Goal: Download file/media

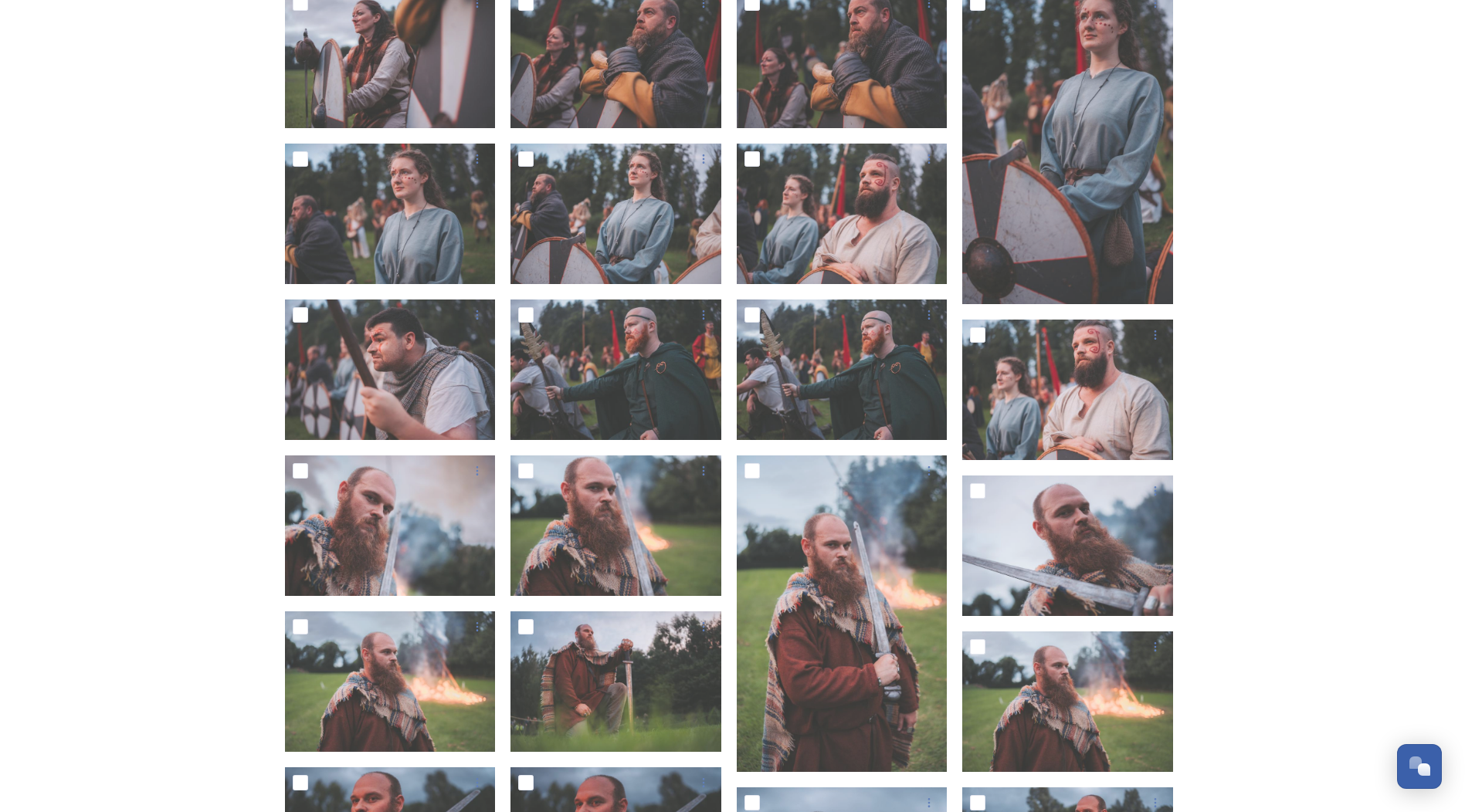
scroll to position [926, 0]
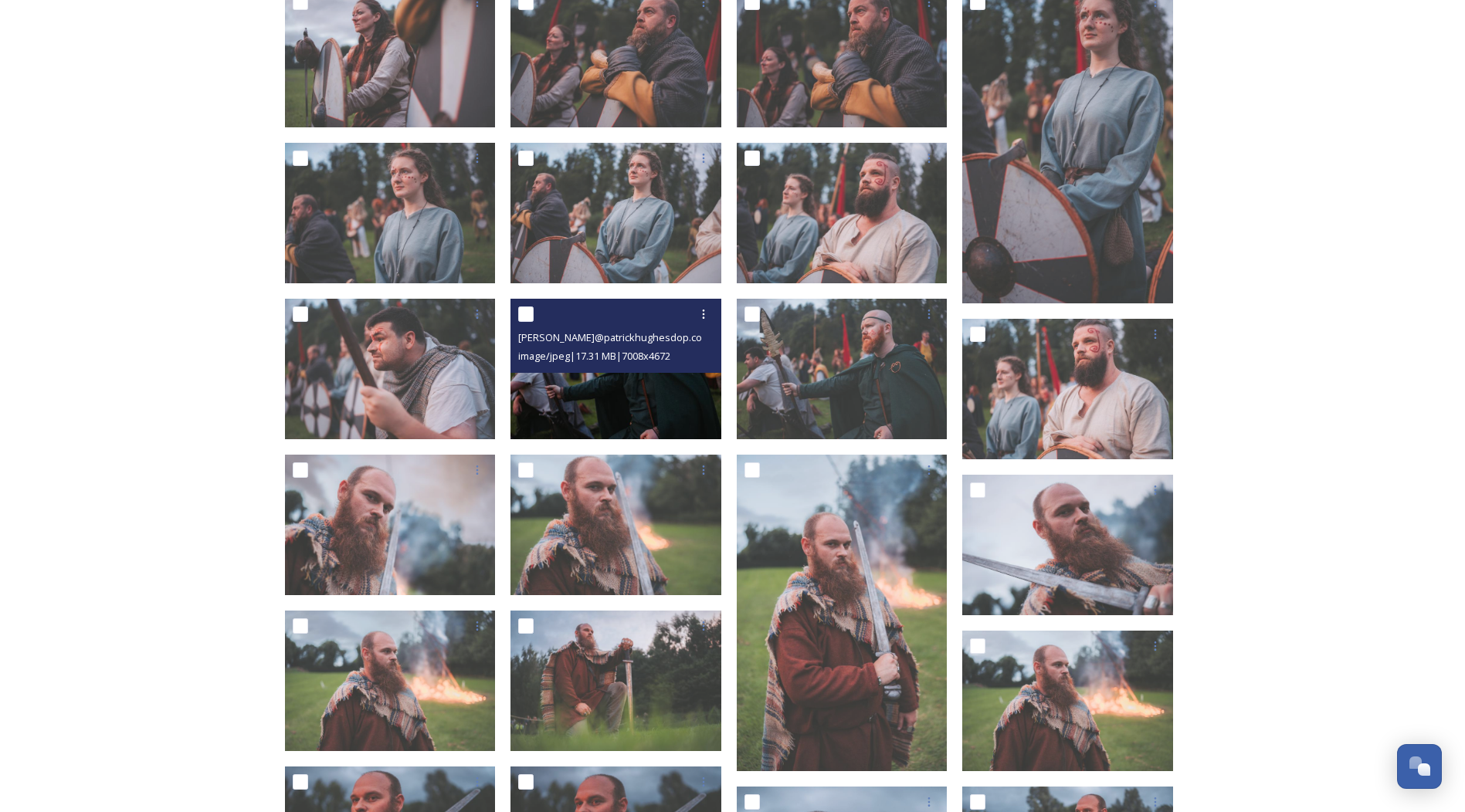
click at [623, 400] on img at bounding box center [616, 369] width 211 height 140
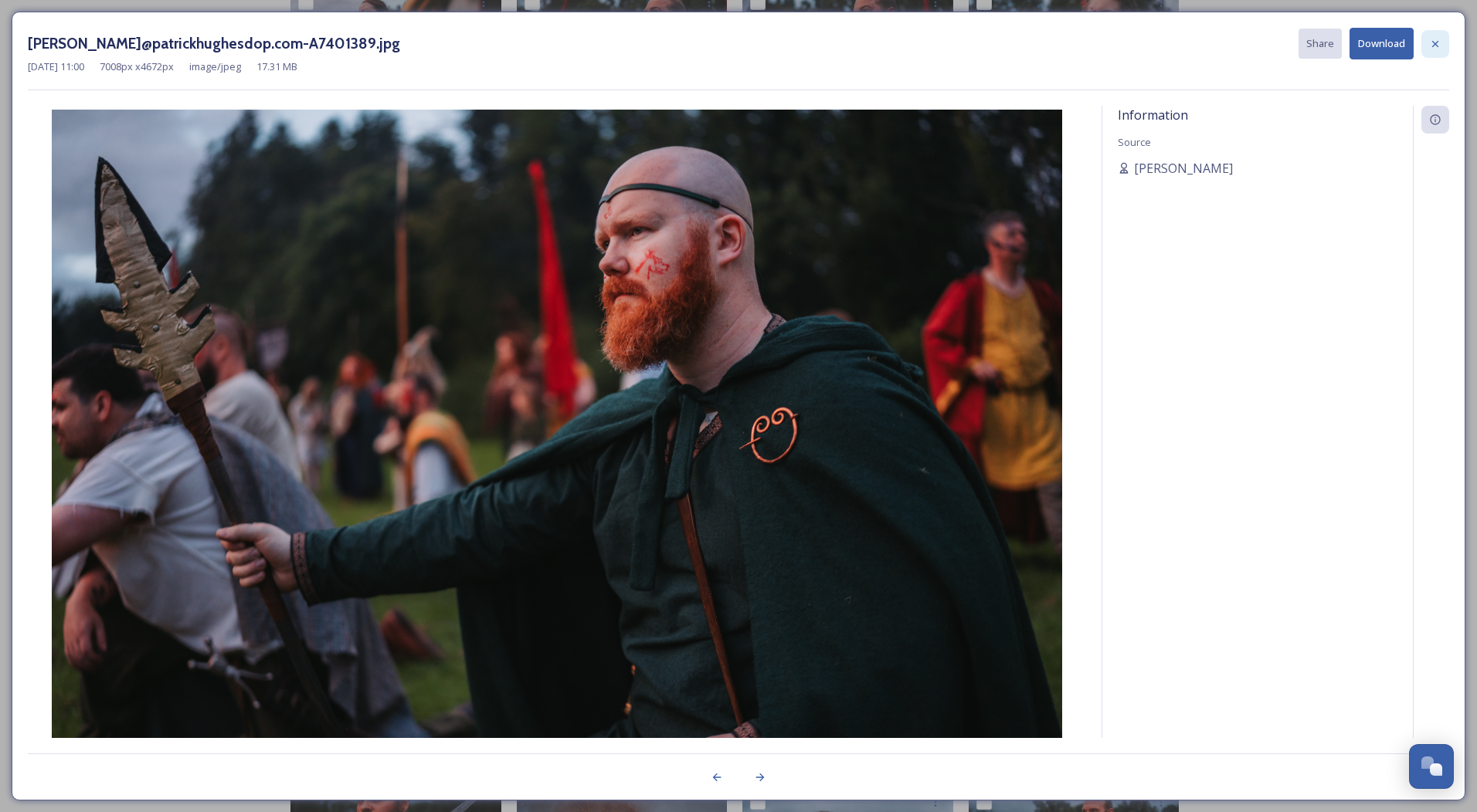
click at [1437, 39] on icon at bounding box center [1434, 44] width 12 height 12
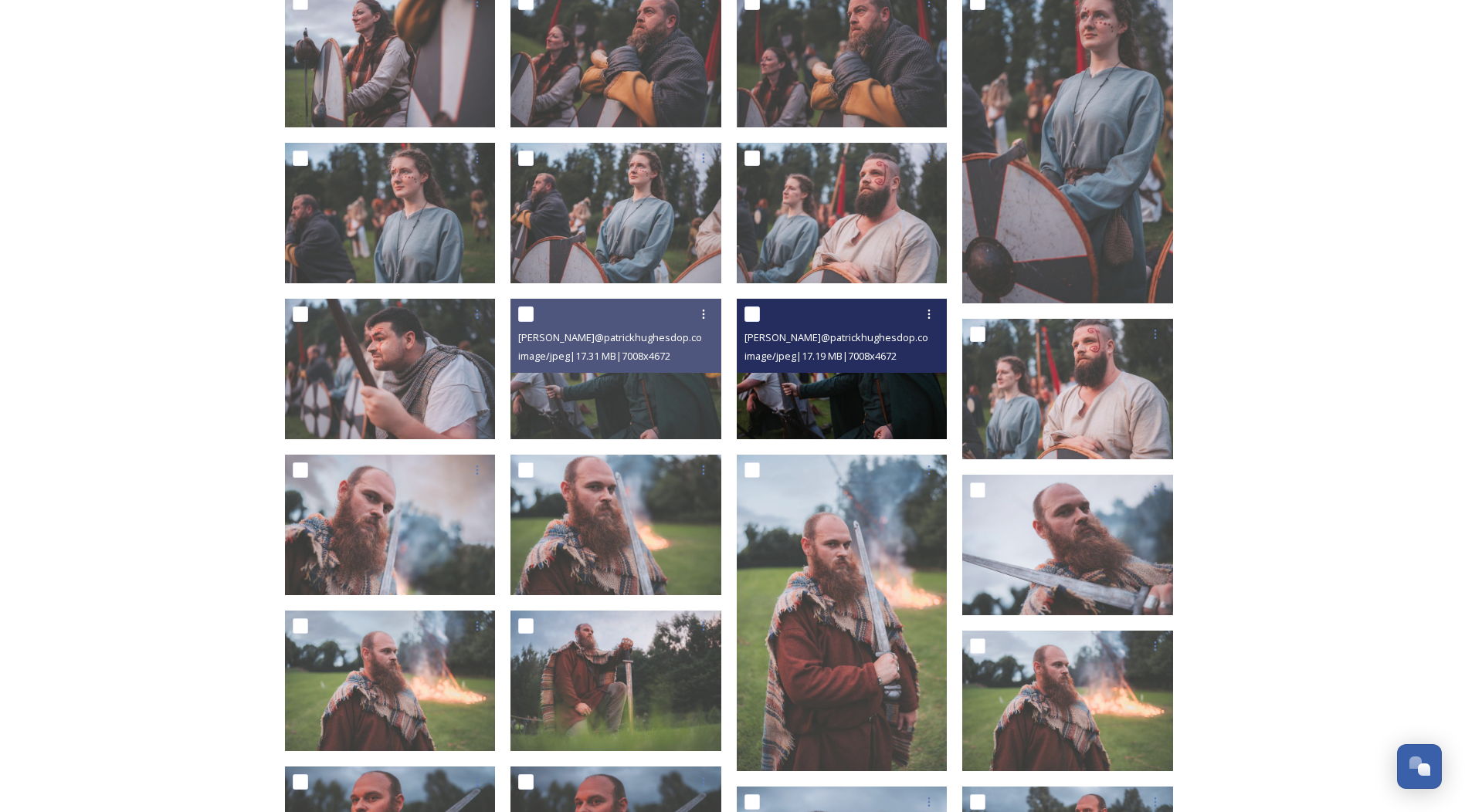
click at [858, 400] on img at bounding box center [842, 369] width 211 height 140
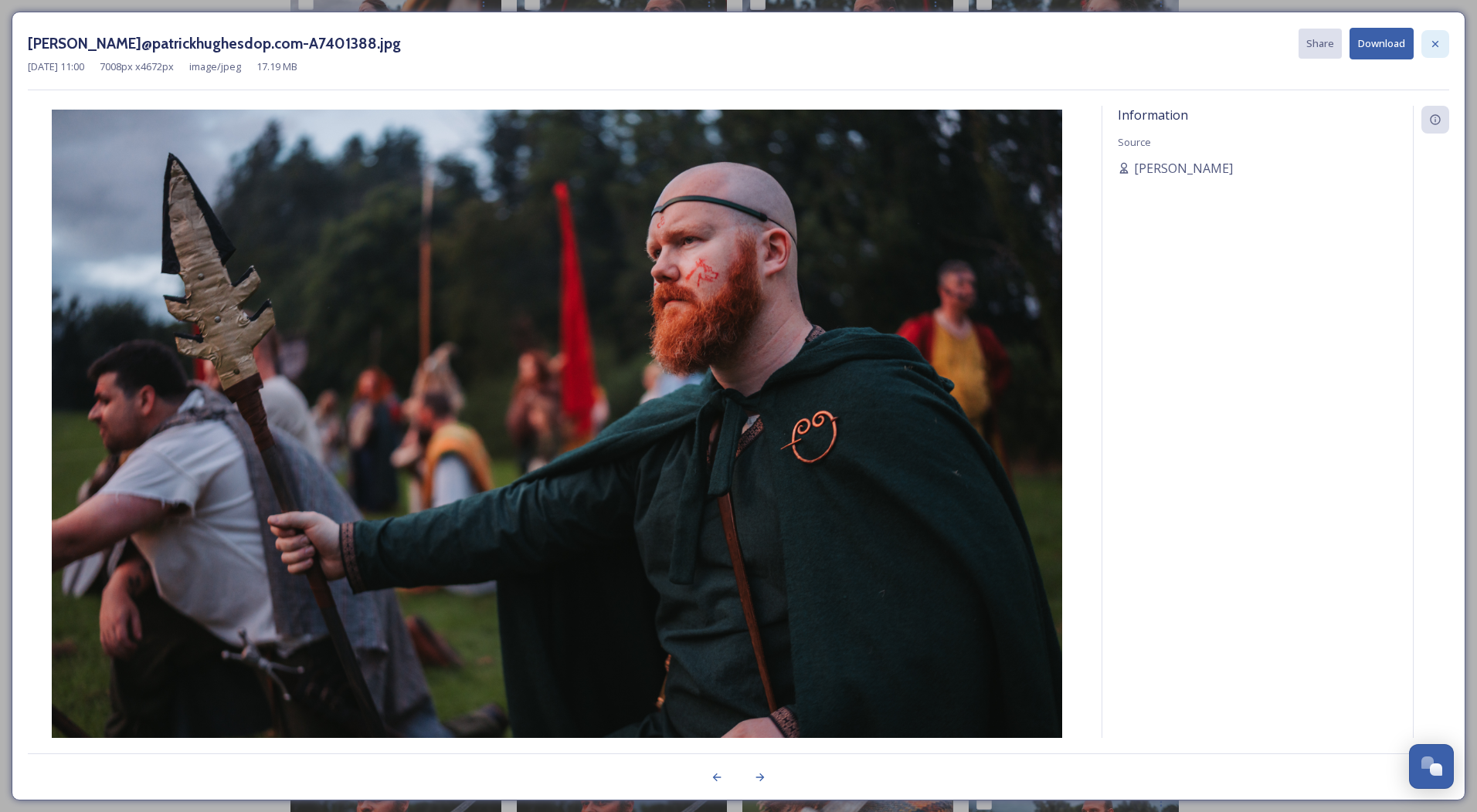
click at [1436, 46] on icon at bounding box center [1434, 44] width 12 height 12
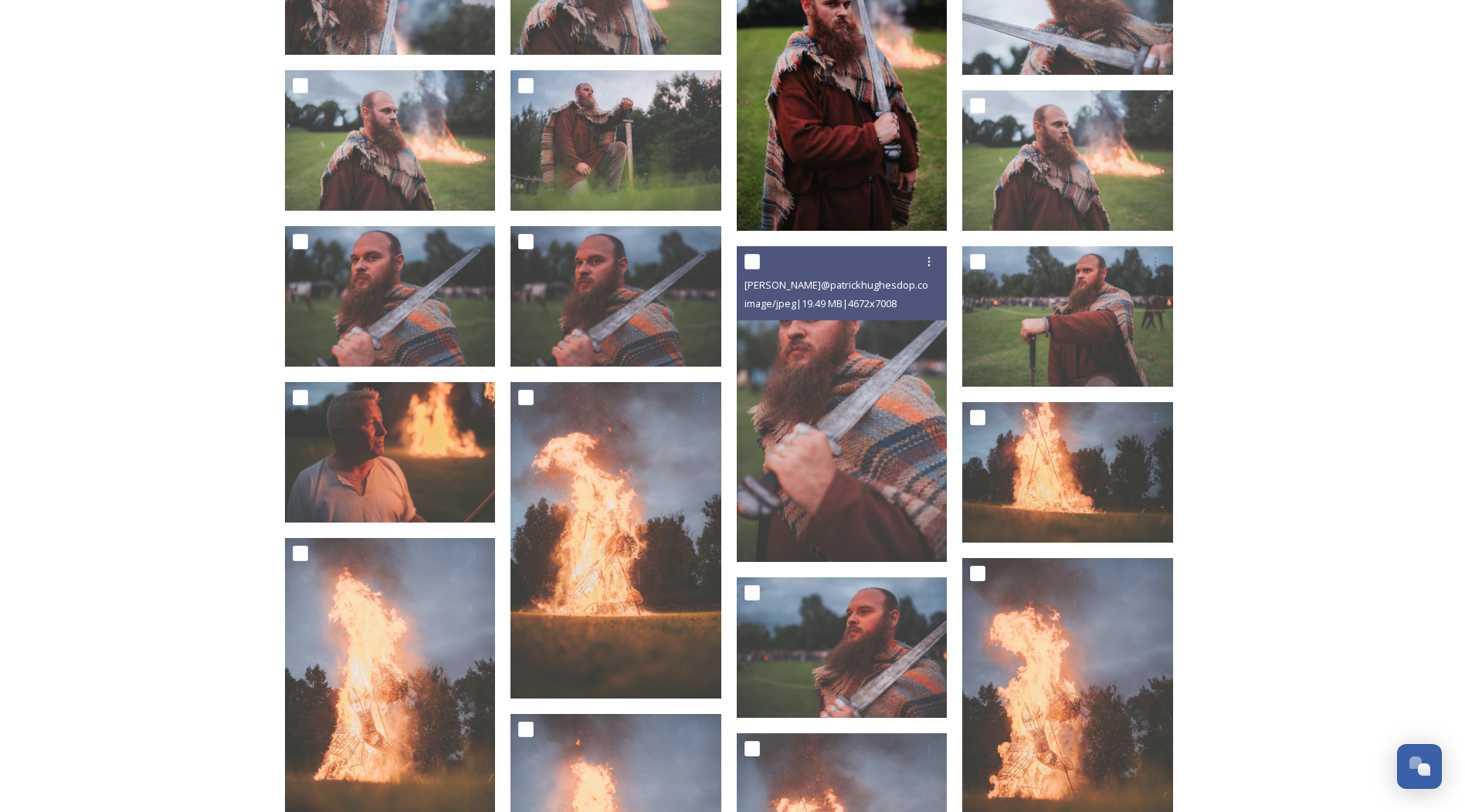
scroll to position [1544, 0]
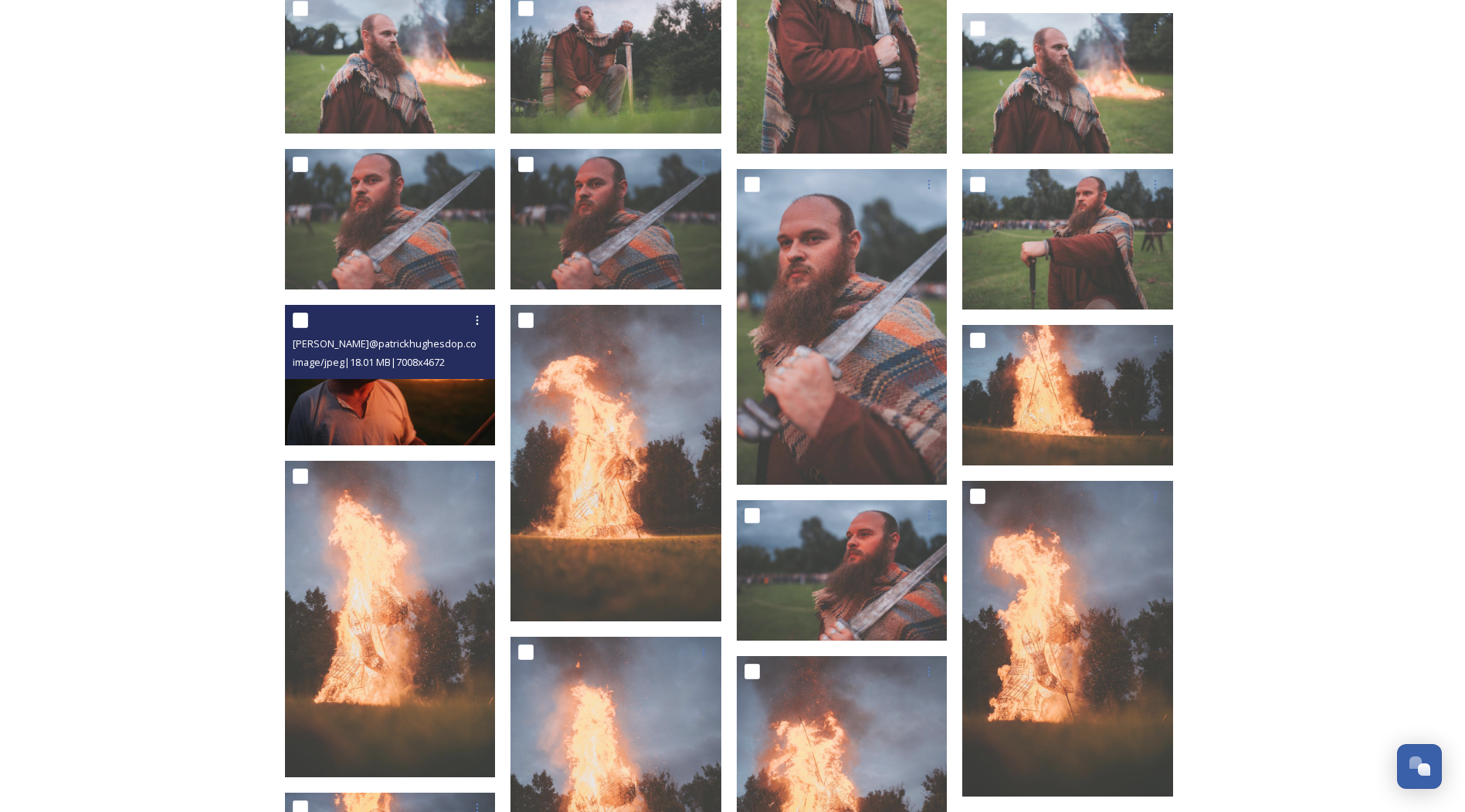
click at [425, 409] on img at bounding box center [391, 375] width 211 height 140
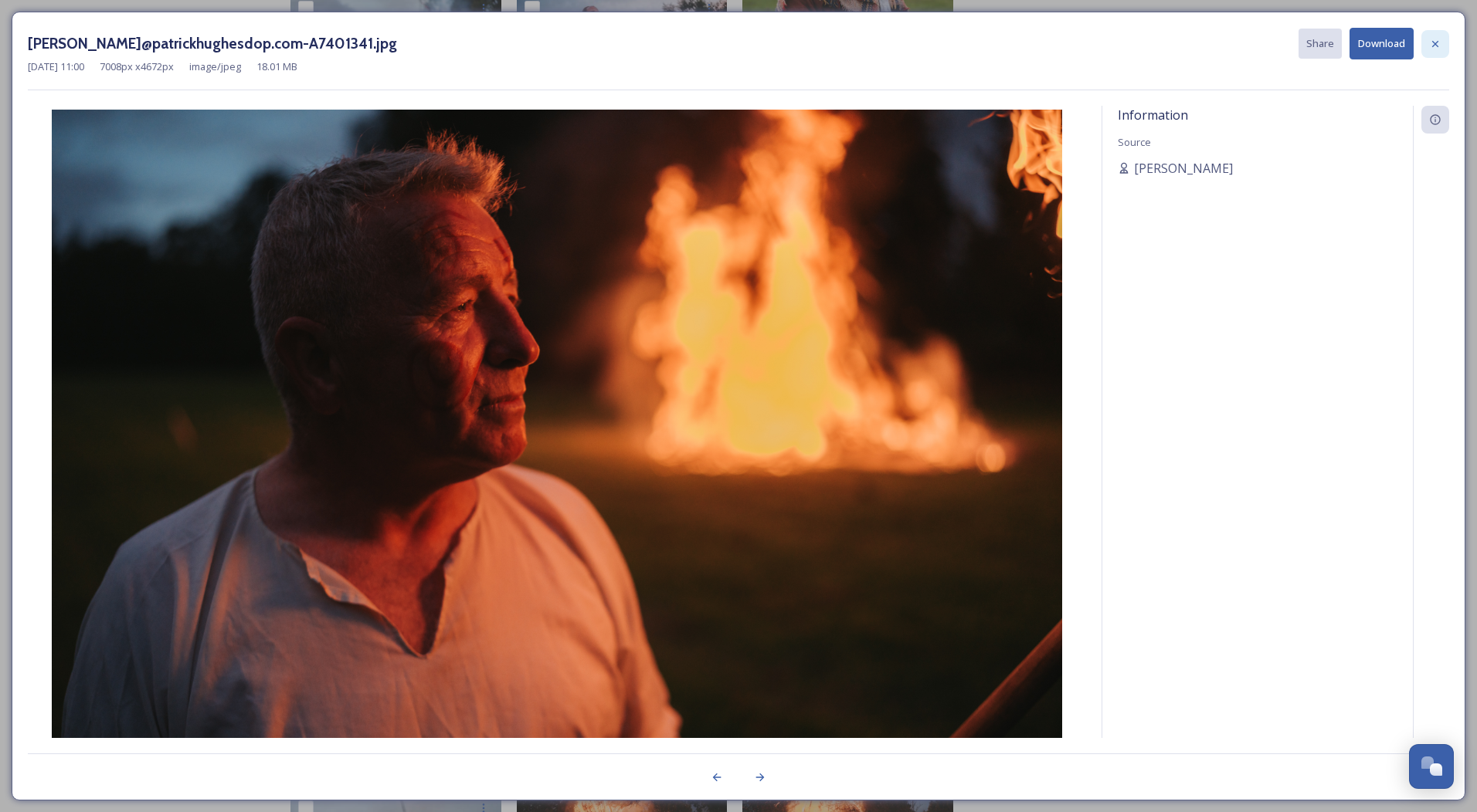
click at [1443, 37] on div at bounding box center [1435, 44] width 28 height 28
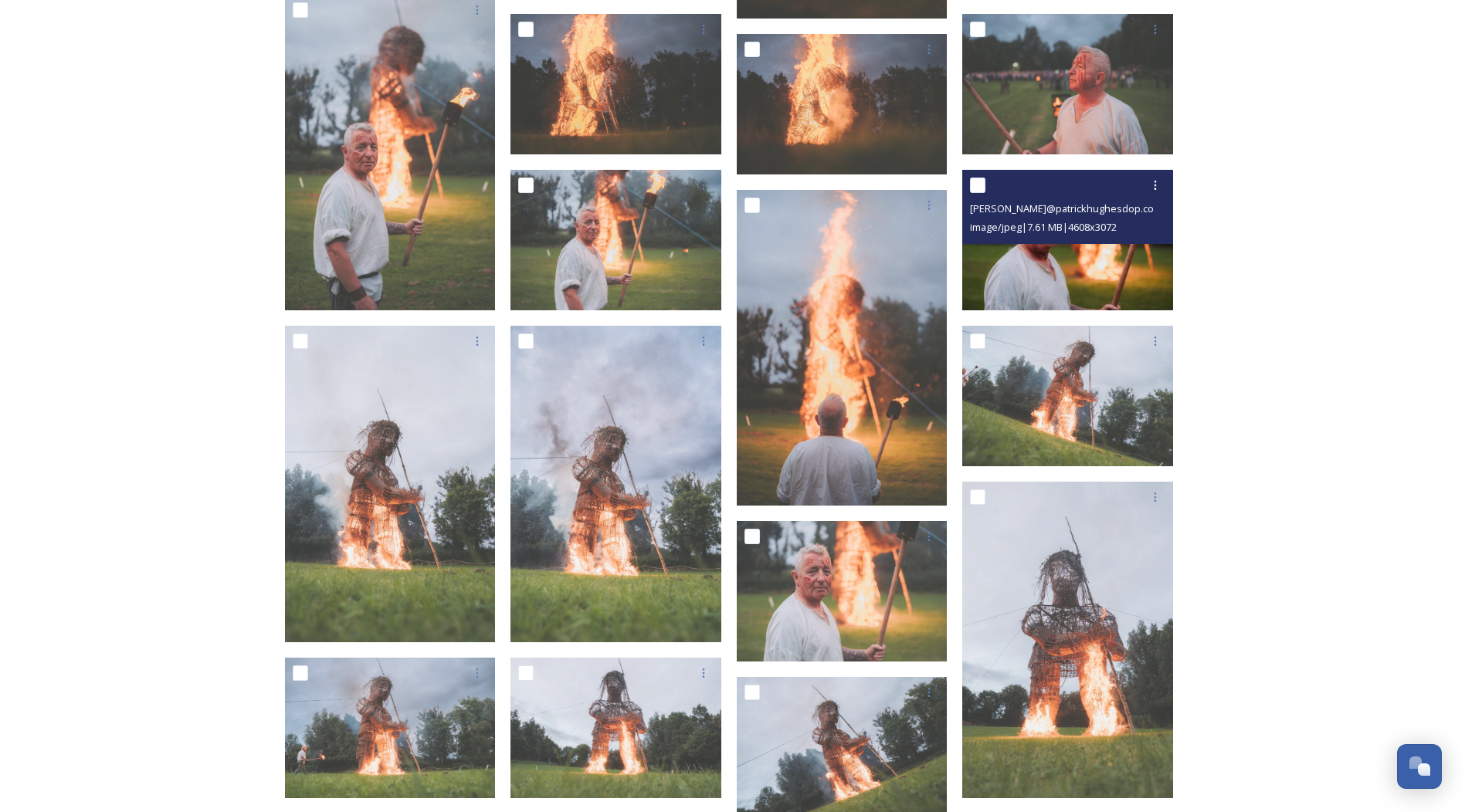
scroll to position [2471, 0]
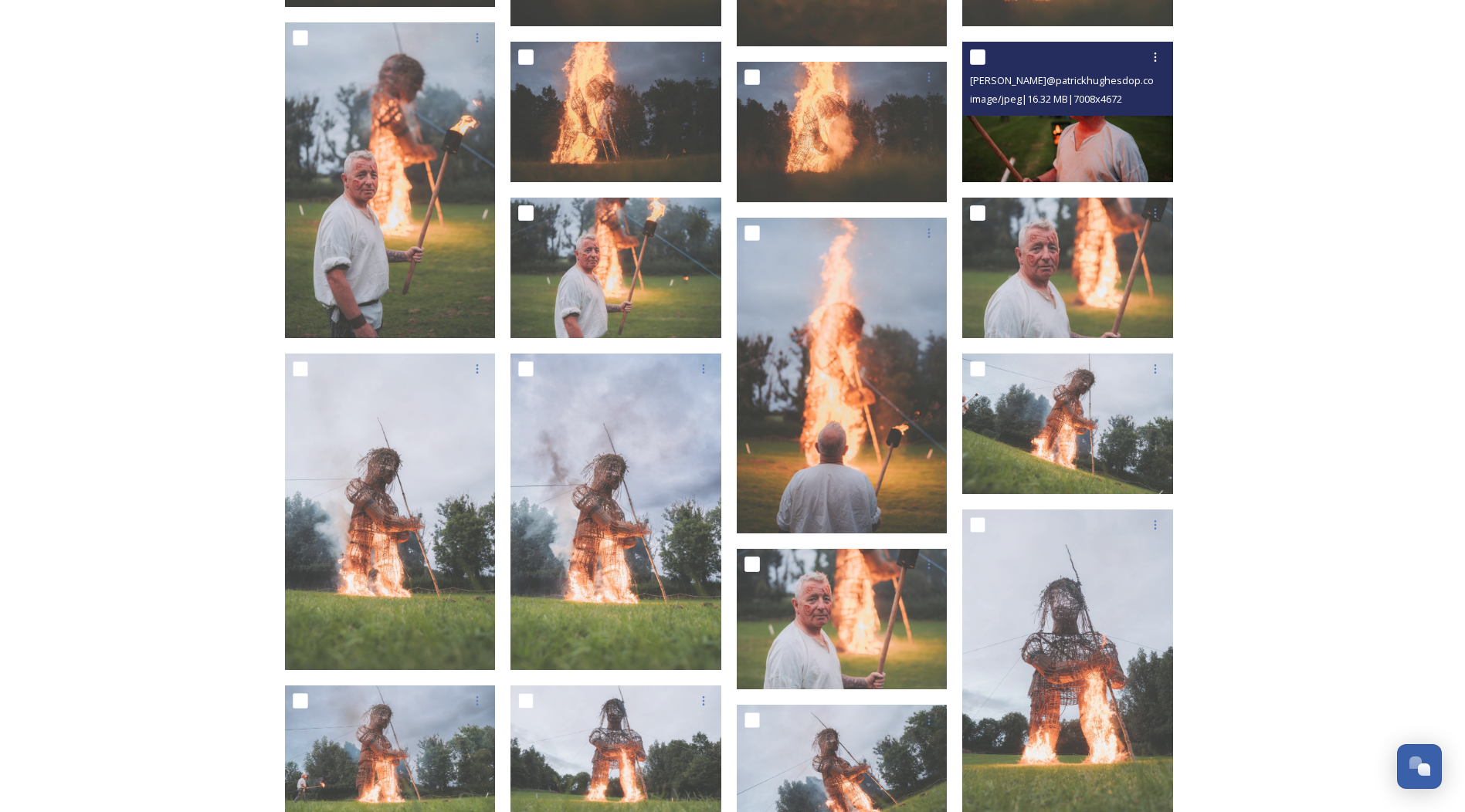
click at [1048, 129] on img at bounding box center [1068, 112] width 211 height 140
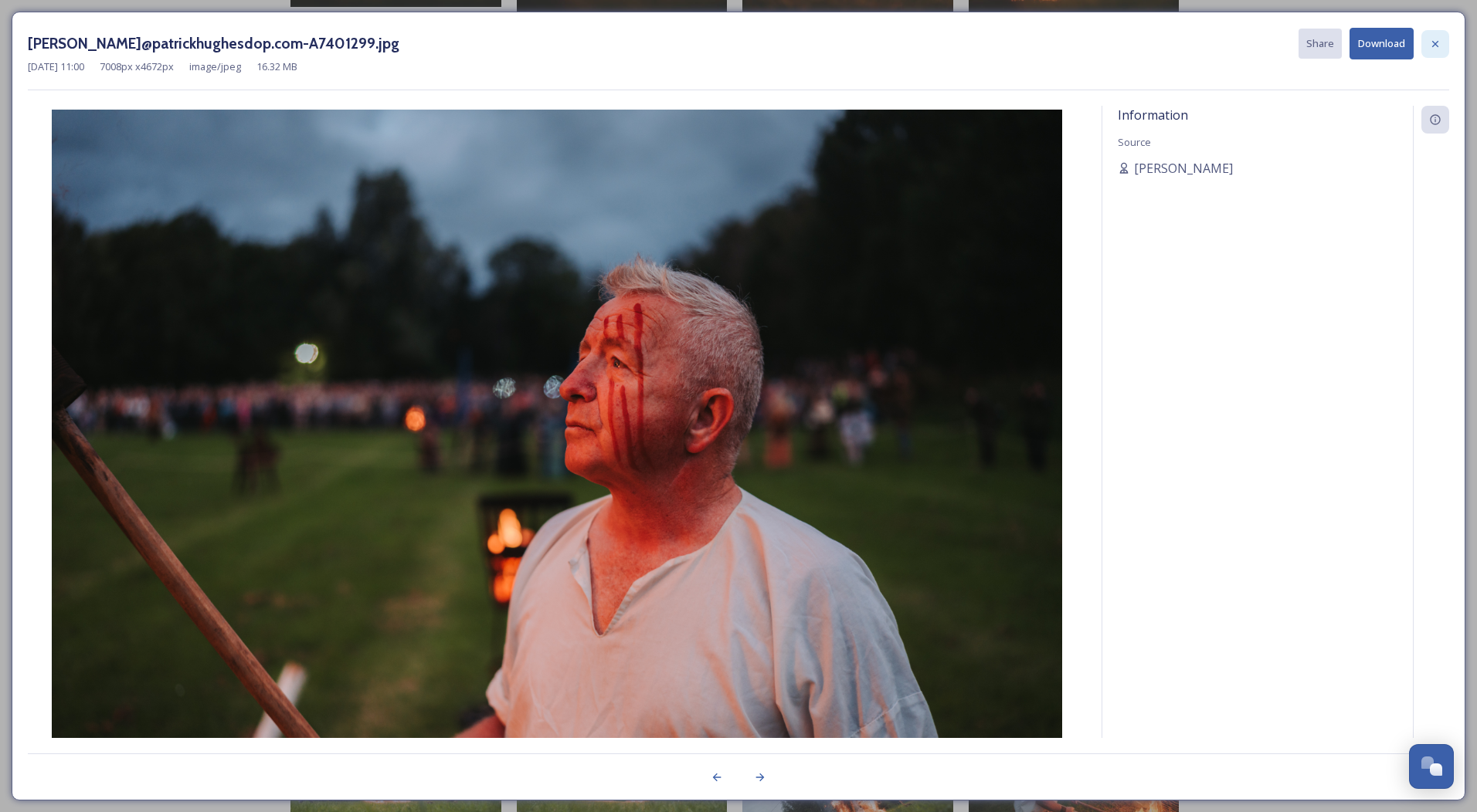
click at [1441, 38] on icon at bounding box center [1434, 44] width 12 height 12
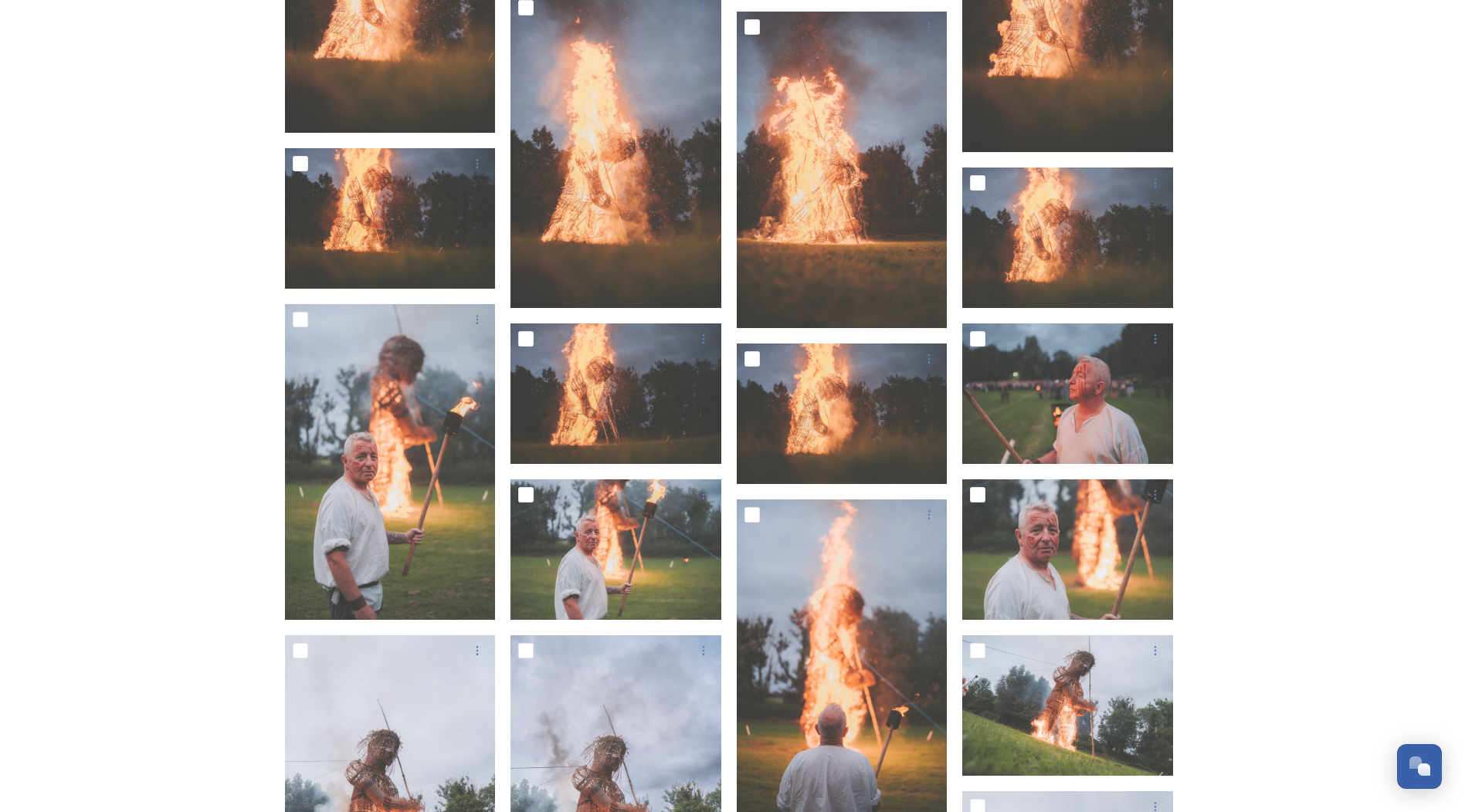
scroll to position [2162, 0]
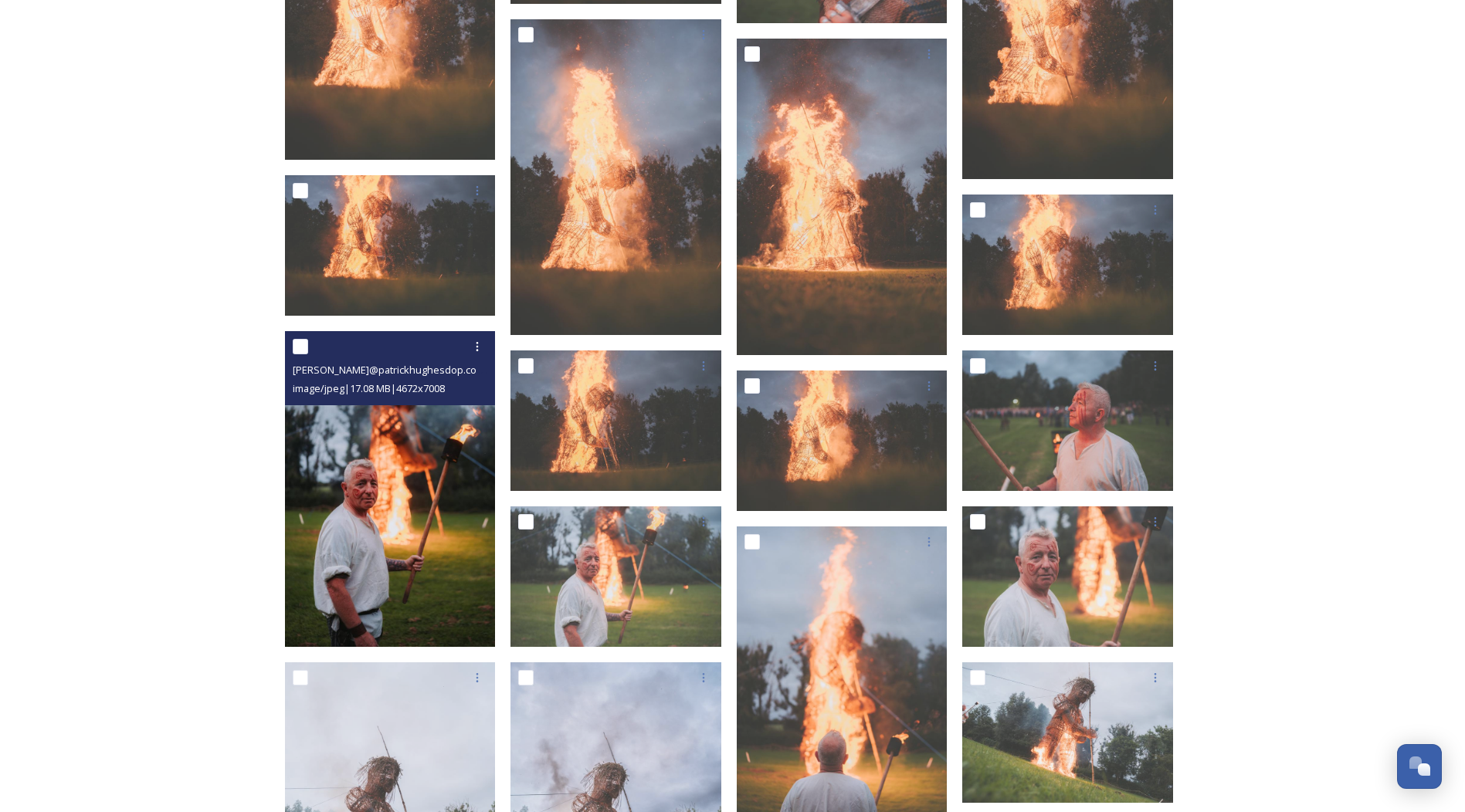
click at [351, 503] on img at bounding box center [391, 489] width 211 height 317
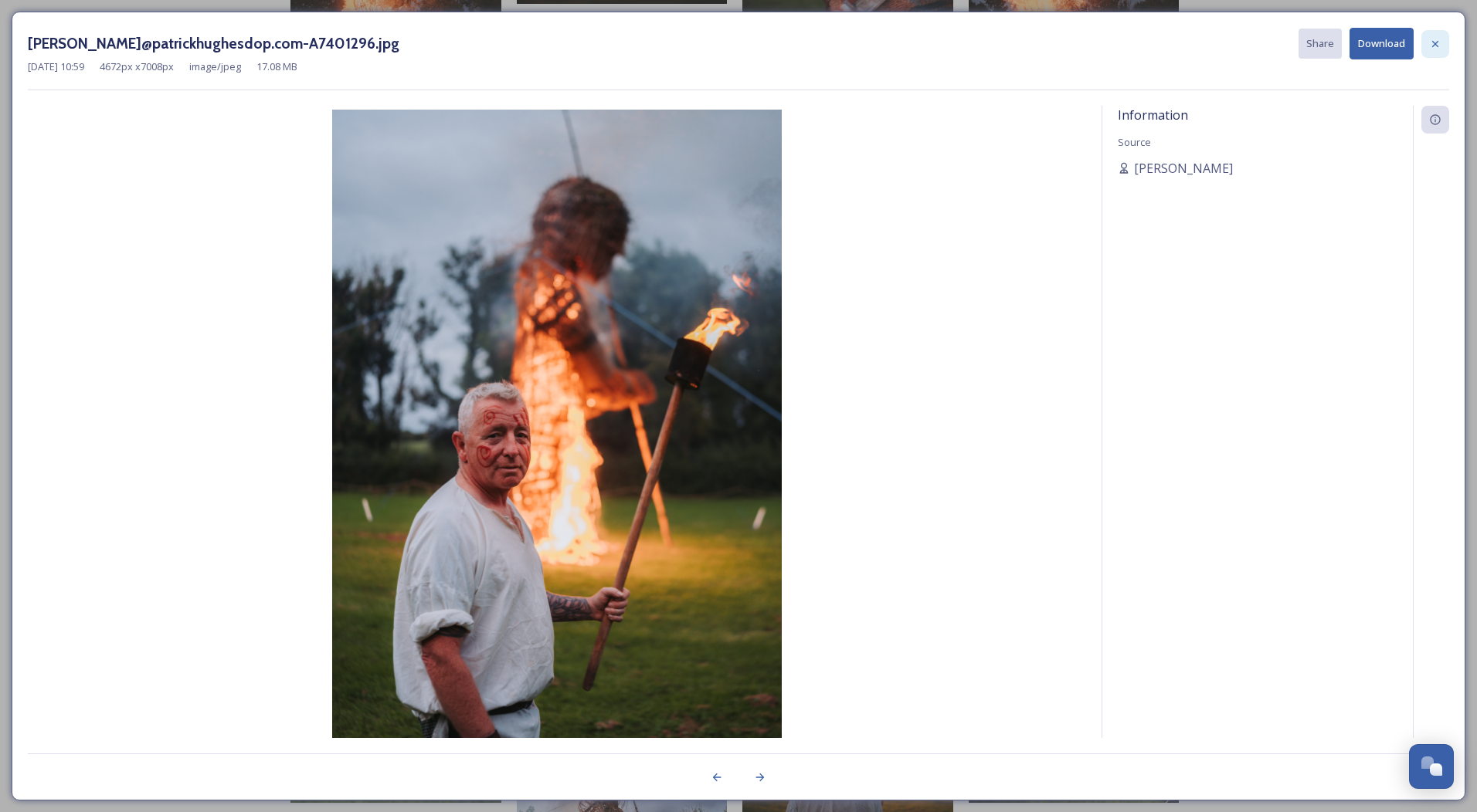
click at [1431, 39] on icon at bounding box center [1434, 44] width 12 height 12
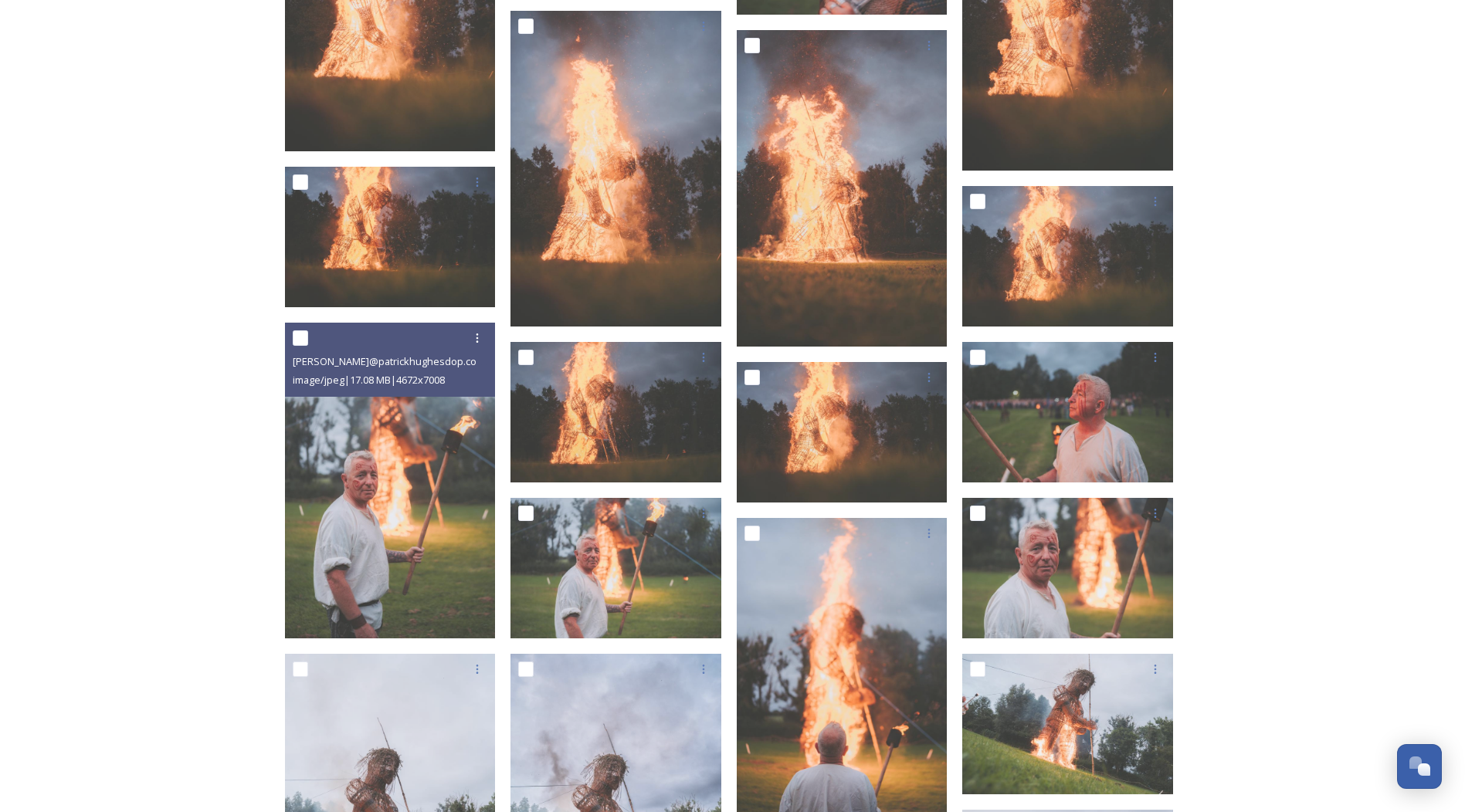
scroll to position [2239, 0]
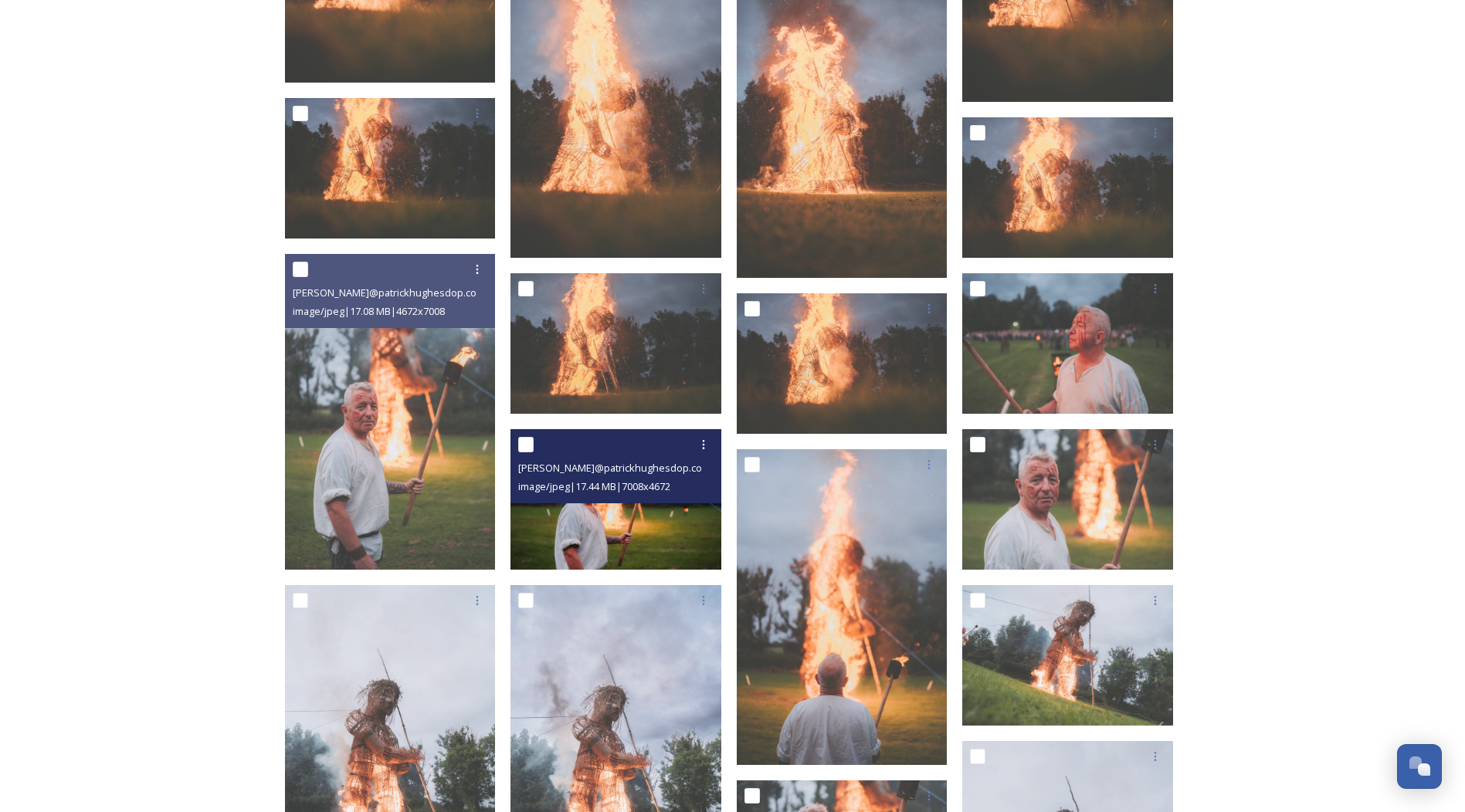
click at [587, 526] on img at bounding box center [616, 499] width 211 height 140
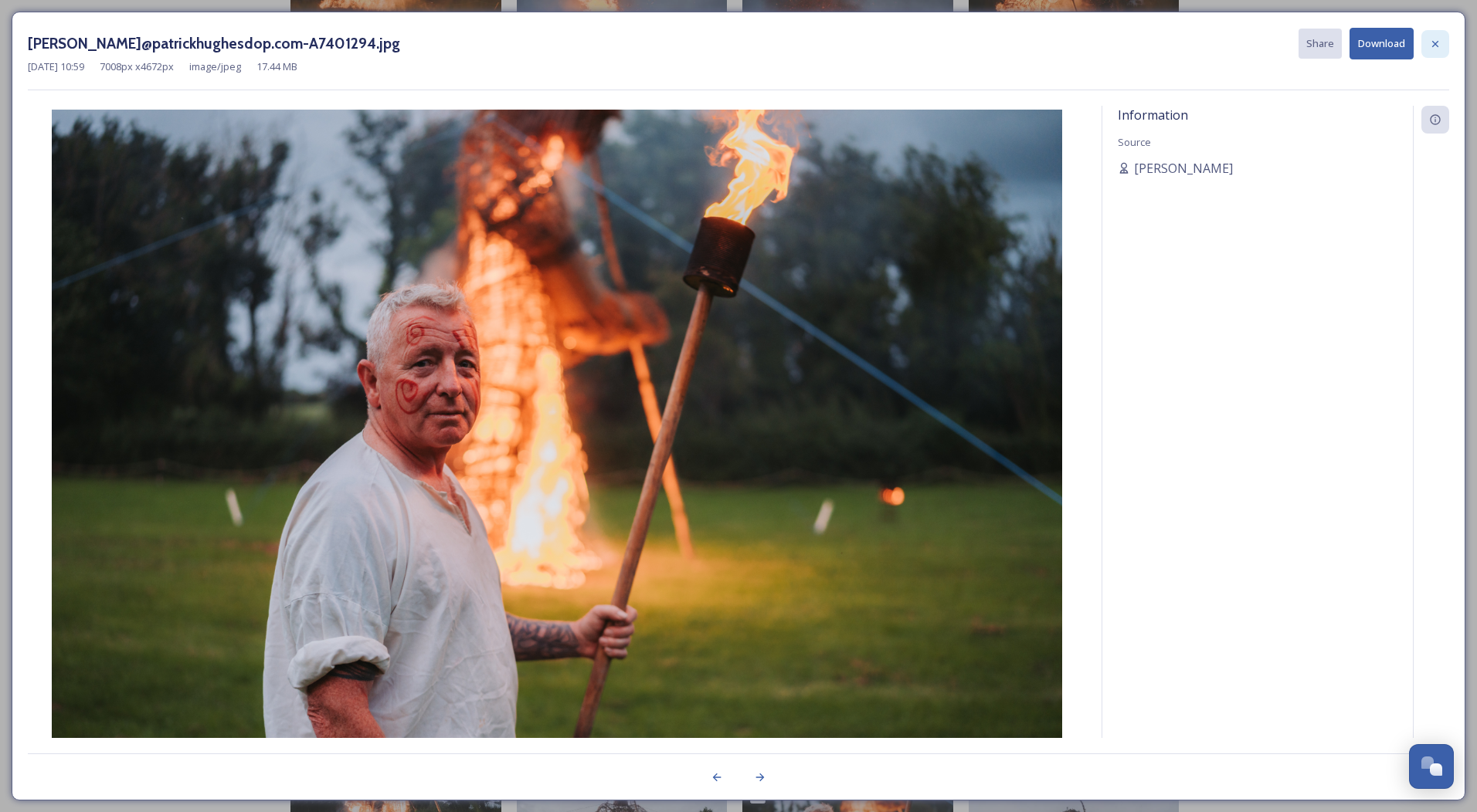
click at [1432, 51] on div at bounding box center [1435, 44] width 28 height 28
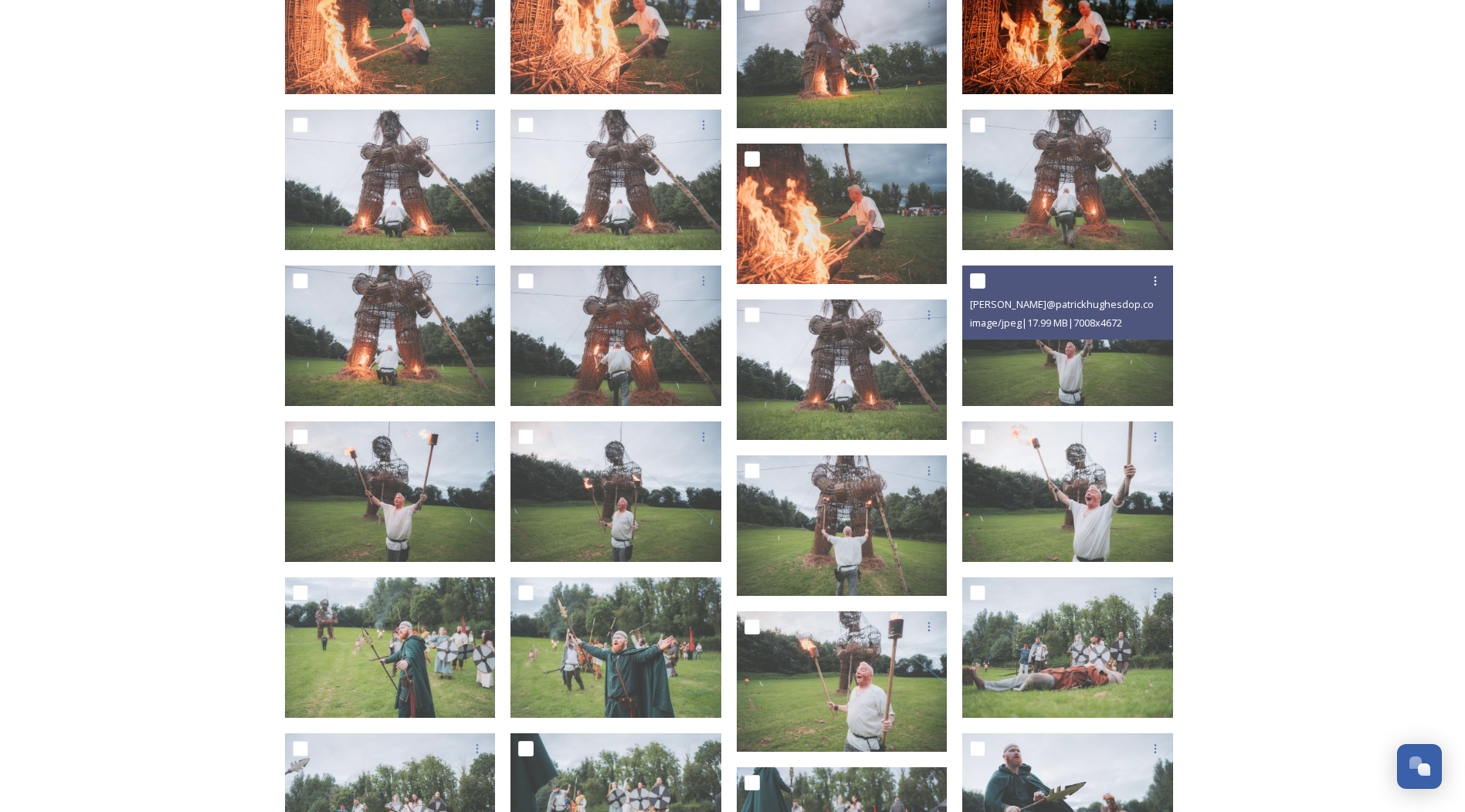
scroll to position [3706, 0]
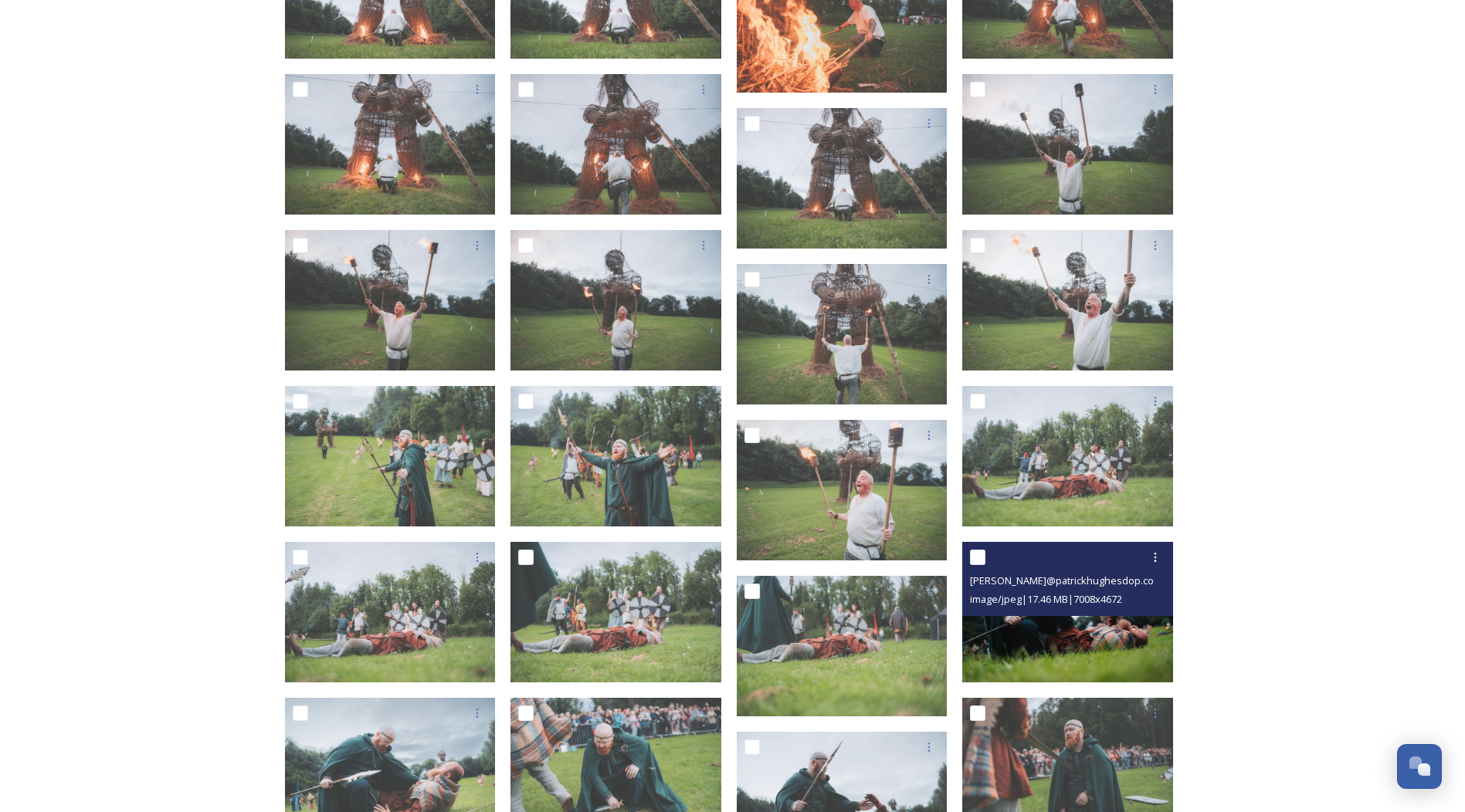
click at [1037, 630] on img at bounding box center [1068, 612] width 211 height 140
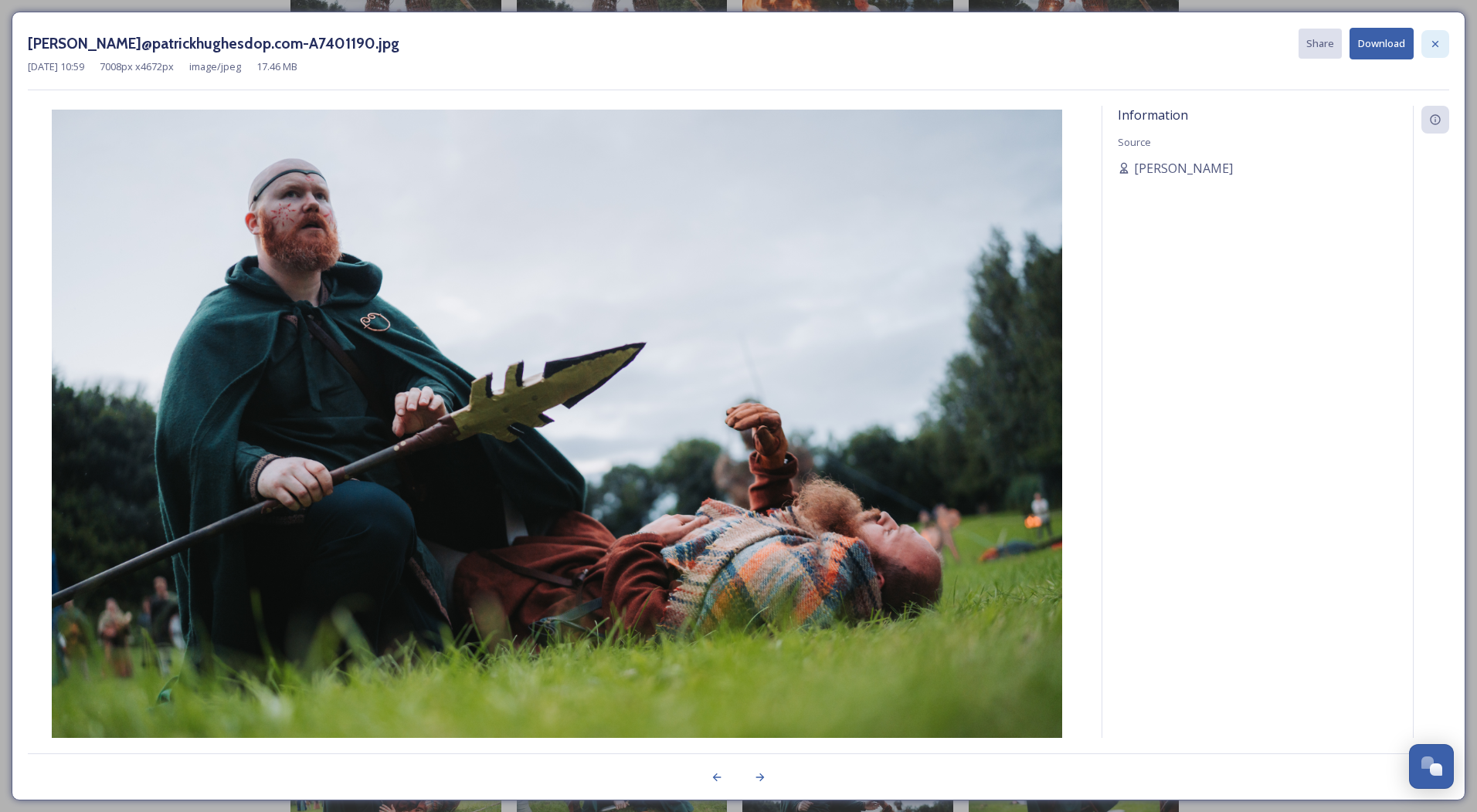
click at [1434, 48] on icon at bounding box center [1434, 44] width 12 height 12
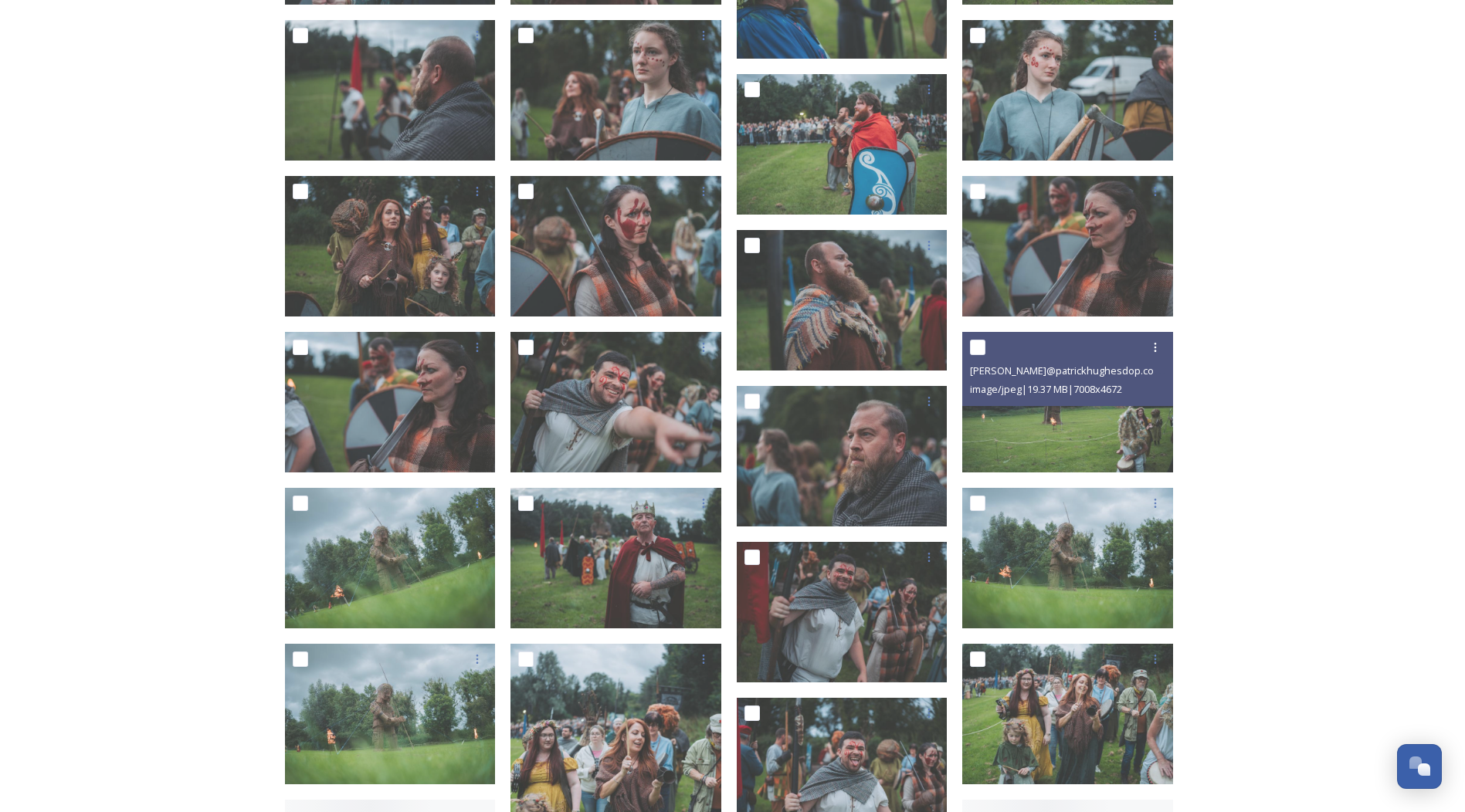
scroll to position [8416, 0]
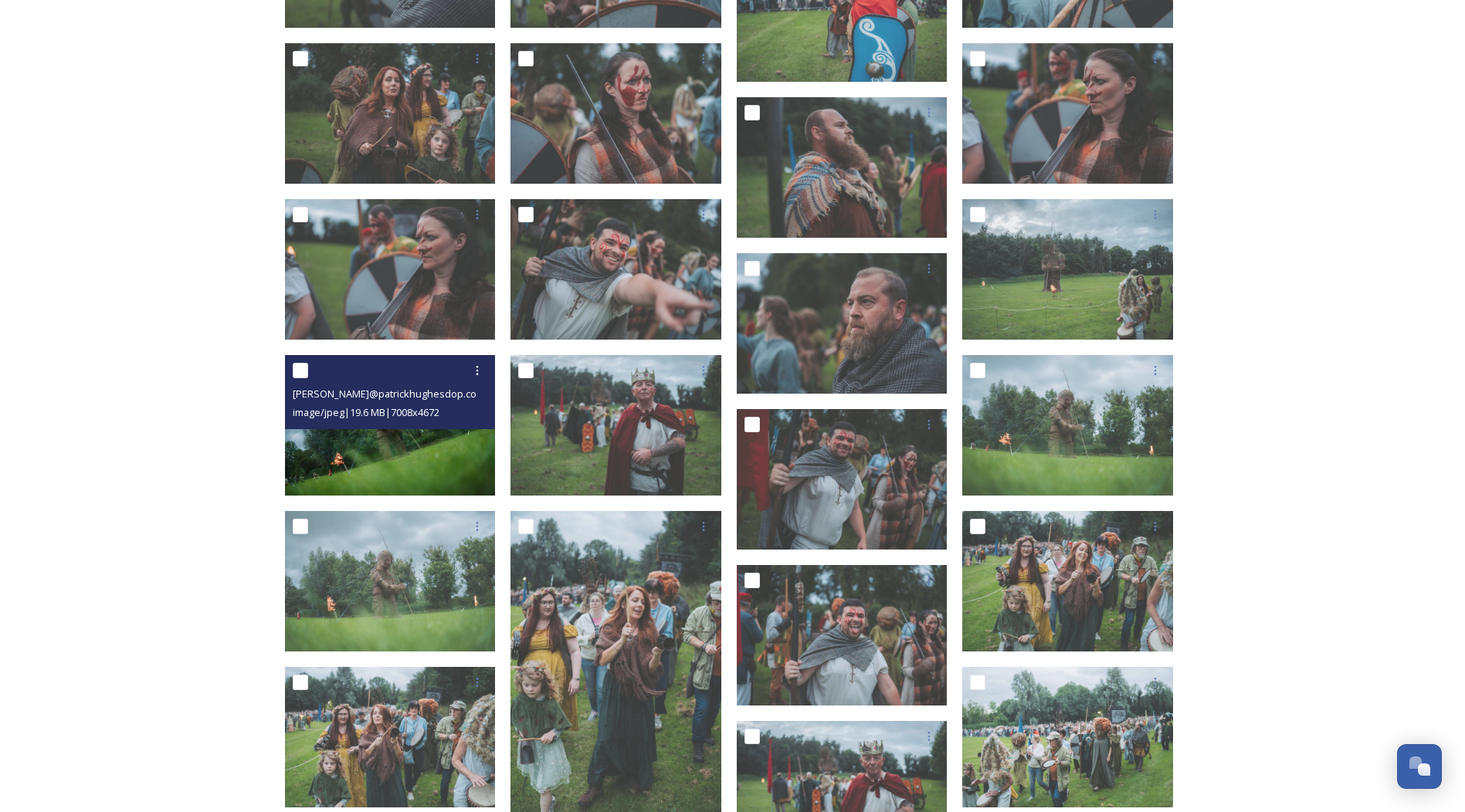
click at [384, 447] on img at bounding box center [391, 425] width 211 height 140
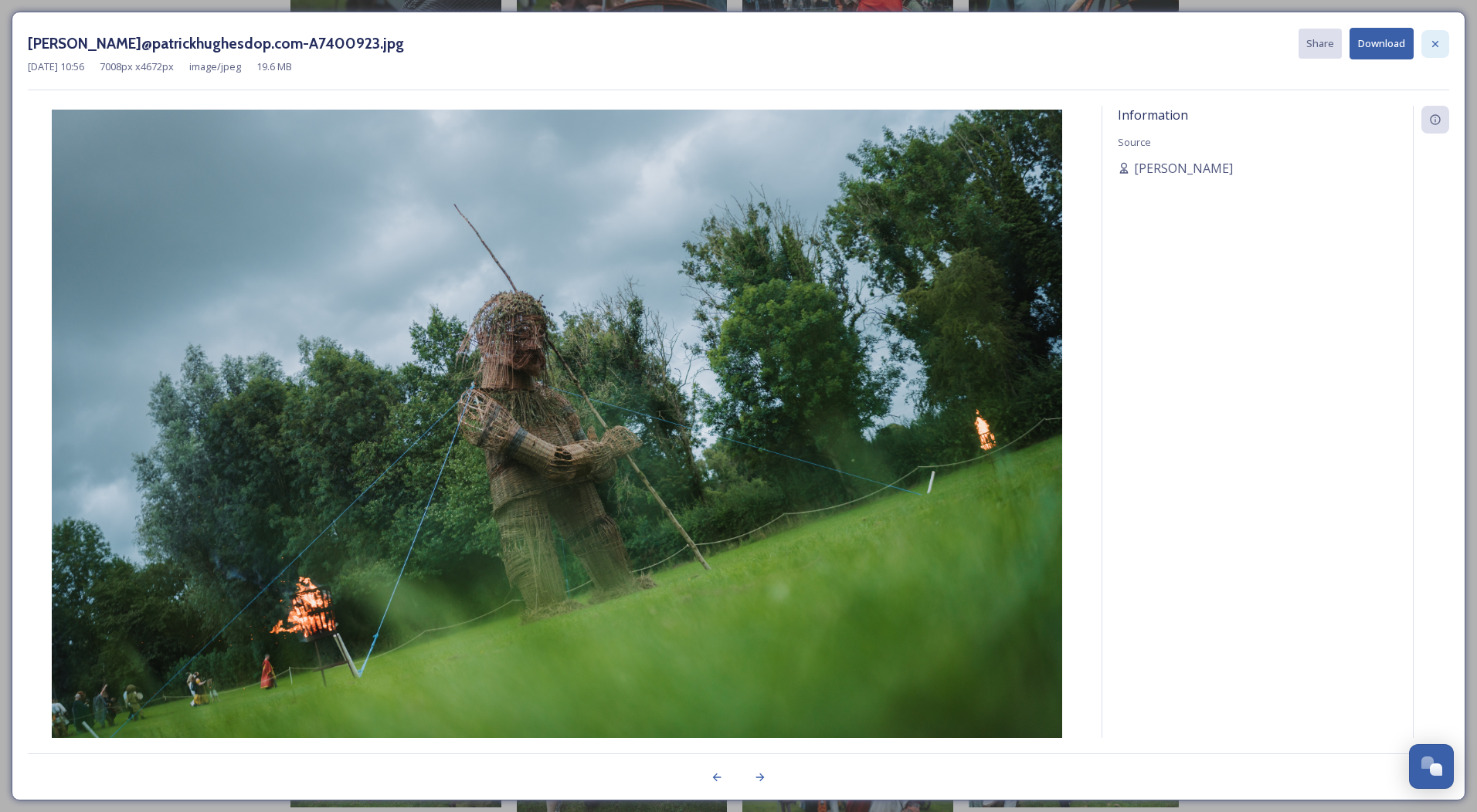
click at [1431, 46] on icon at bounding box center [1434, 44] width 12 height 12
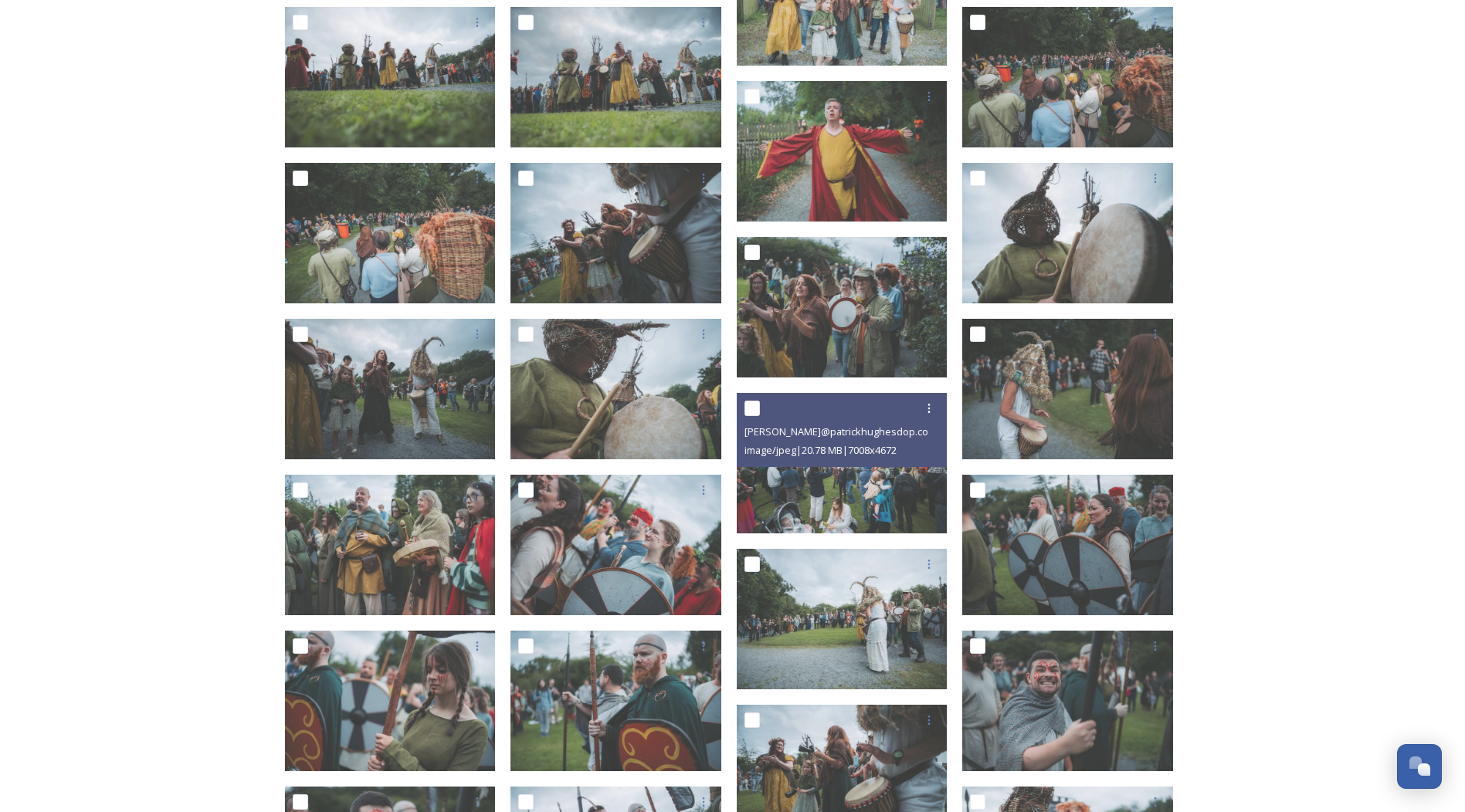
scroll to position [10810, 0]
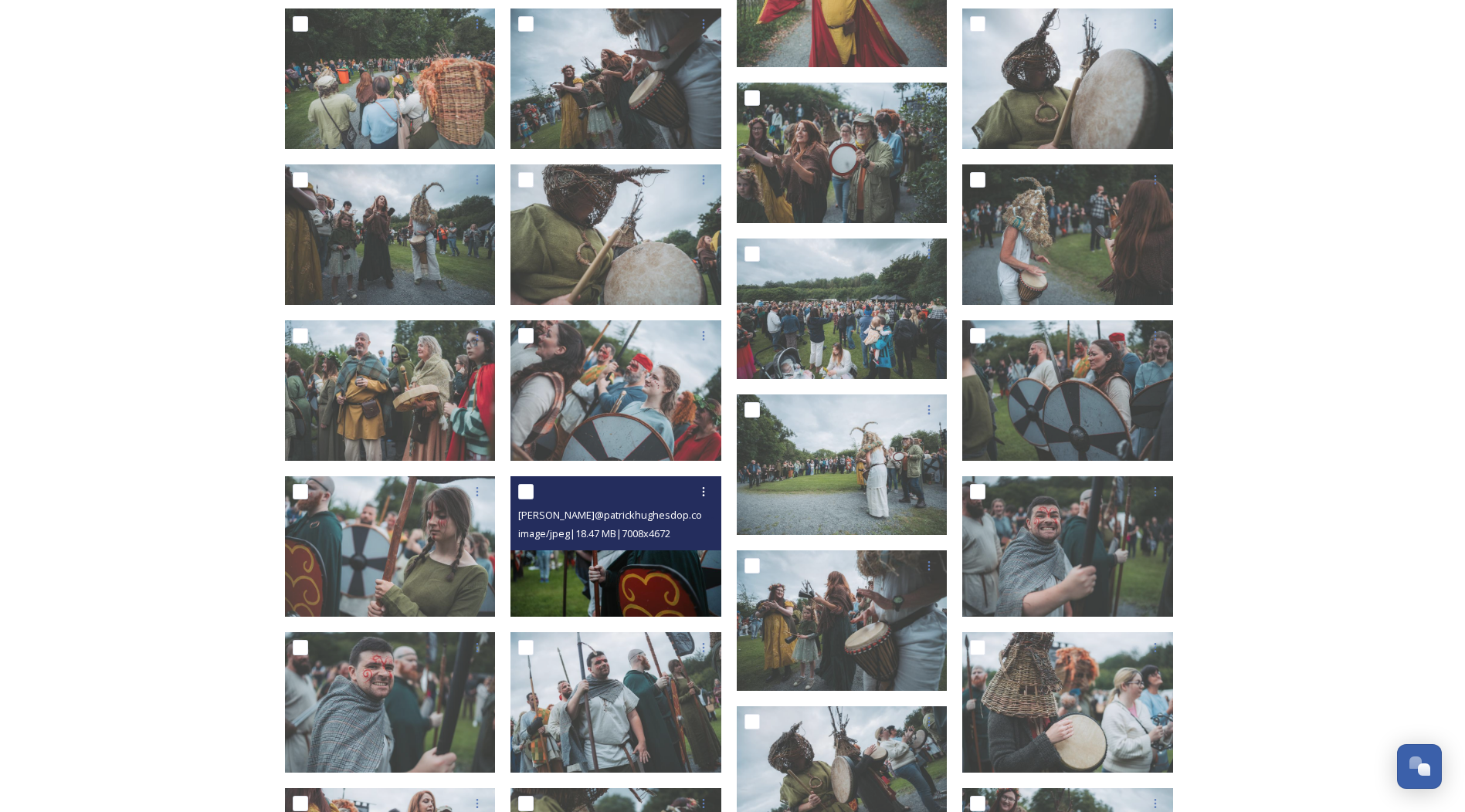
click at [651, 570] on img at bounding box center [616, 546] width 211 height 140
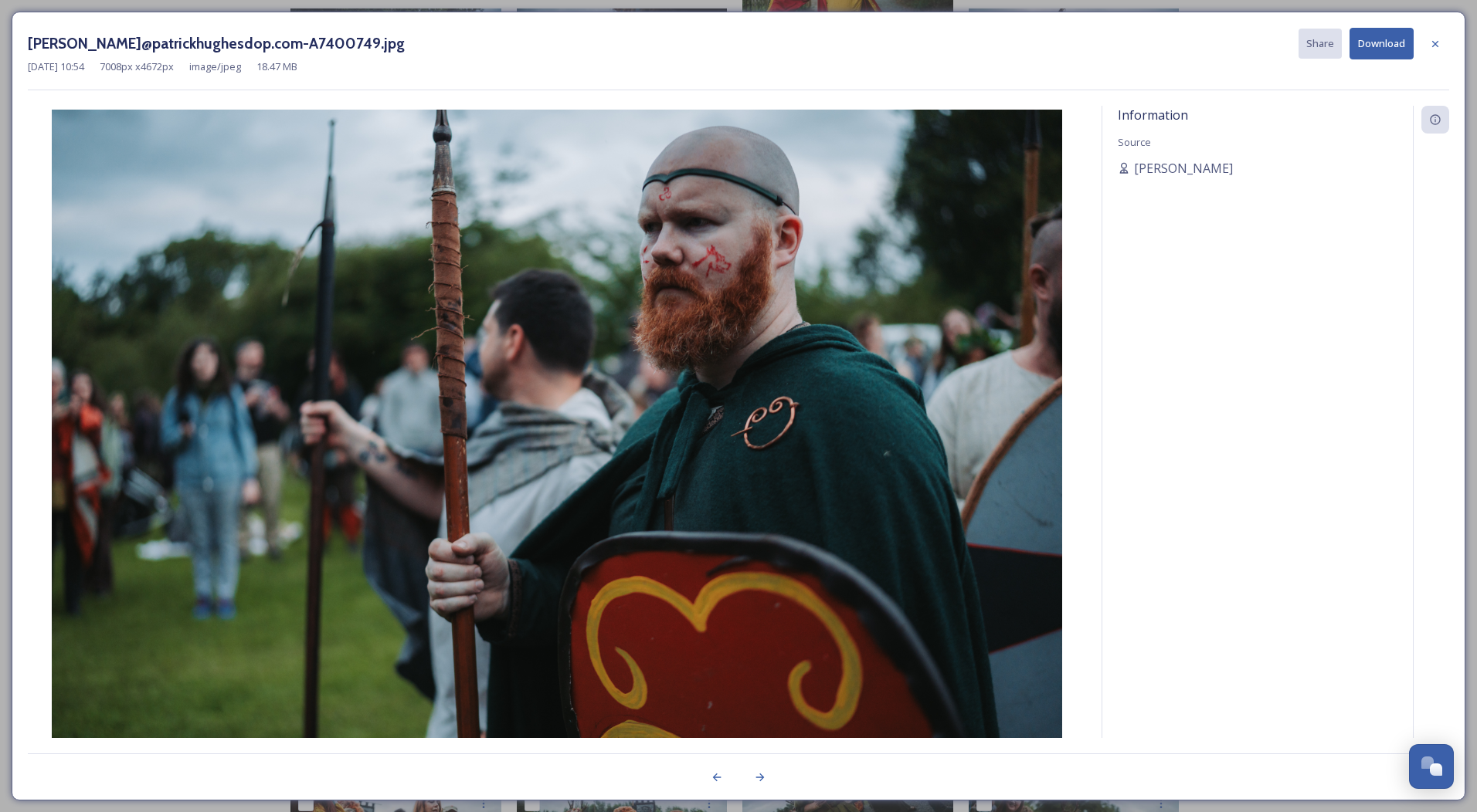
click at [1433, 46] on icon at bounding box center [1434, 44] width 12 height 12
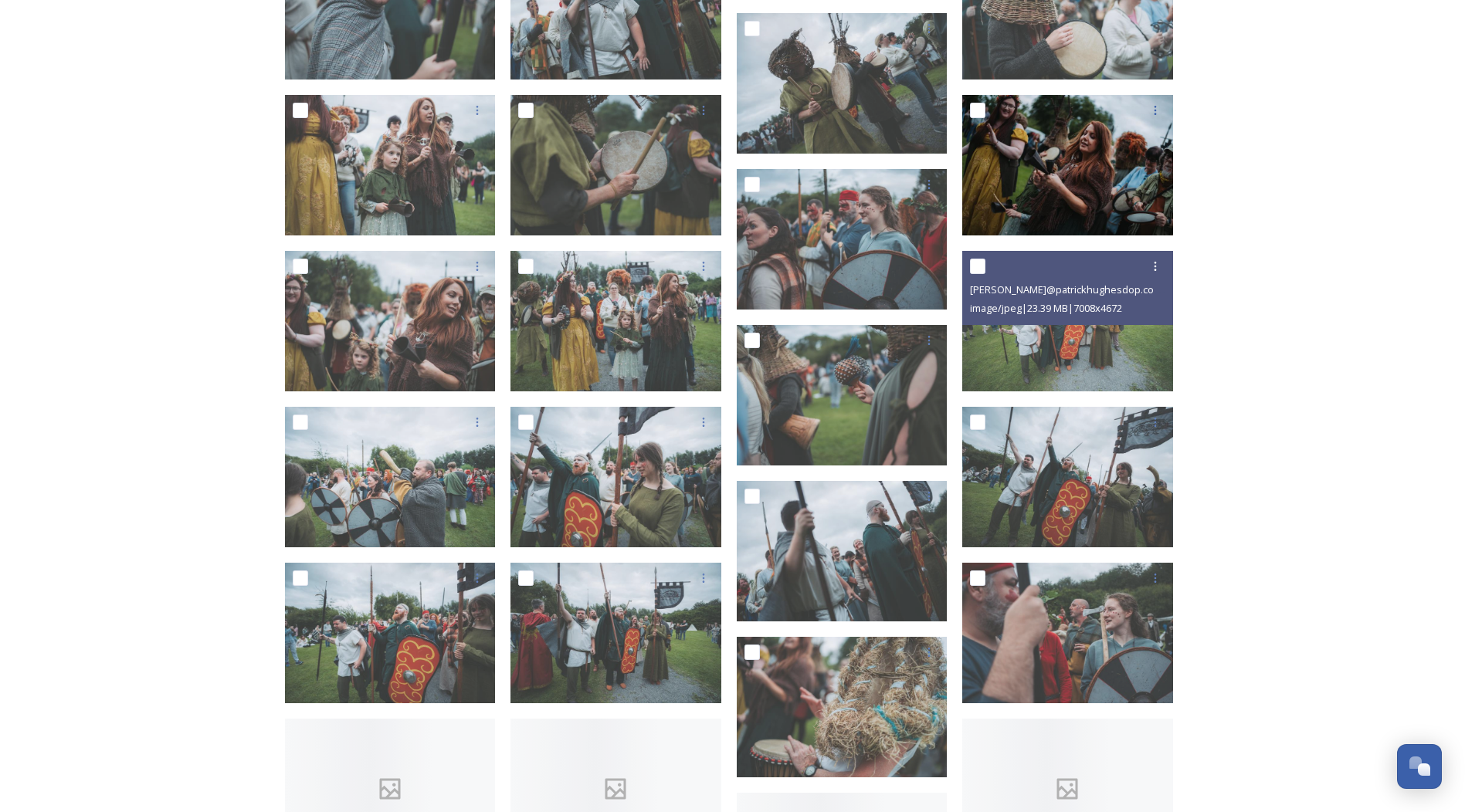
scroll to position [11505, 0]
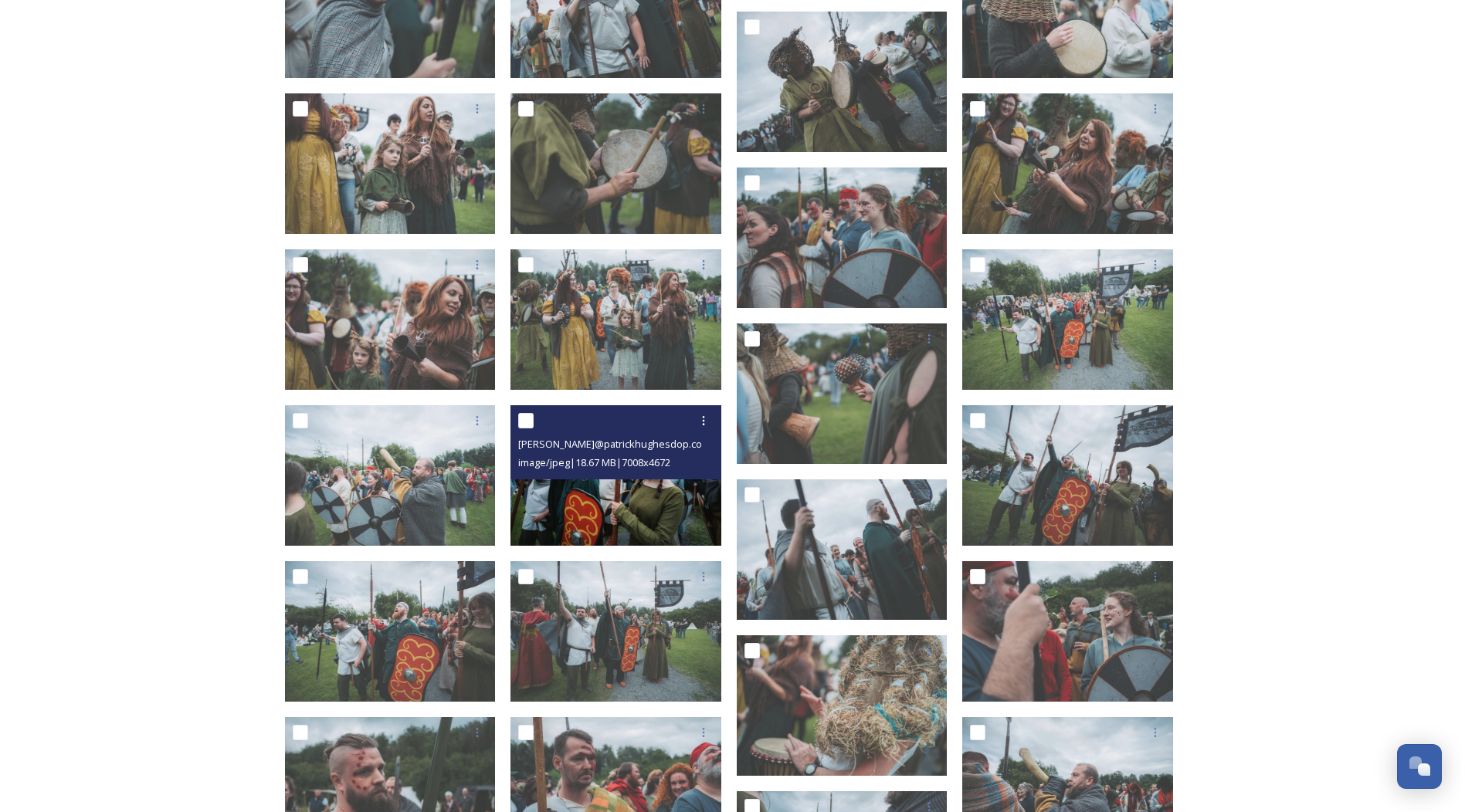
click at [629, 483] on img at bounding box center [616, 475] width 211 height 140
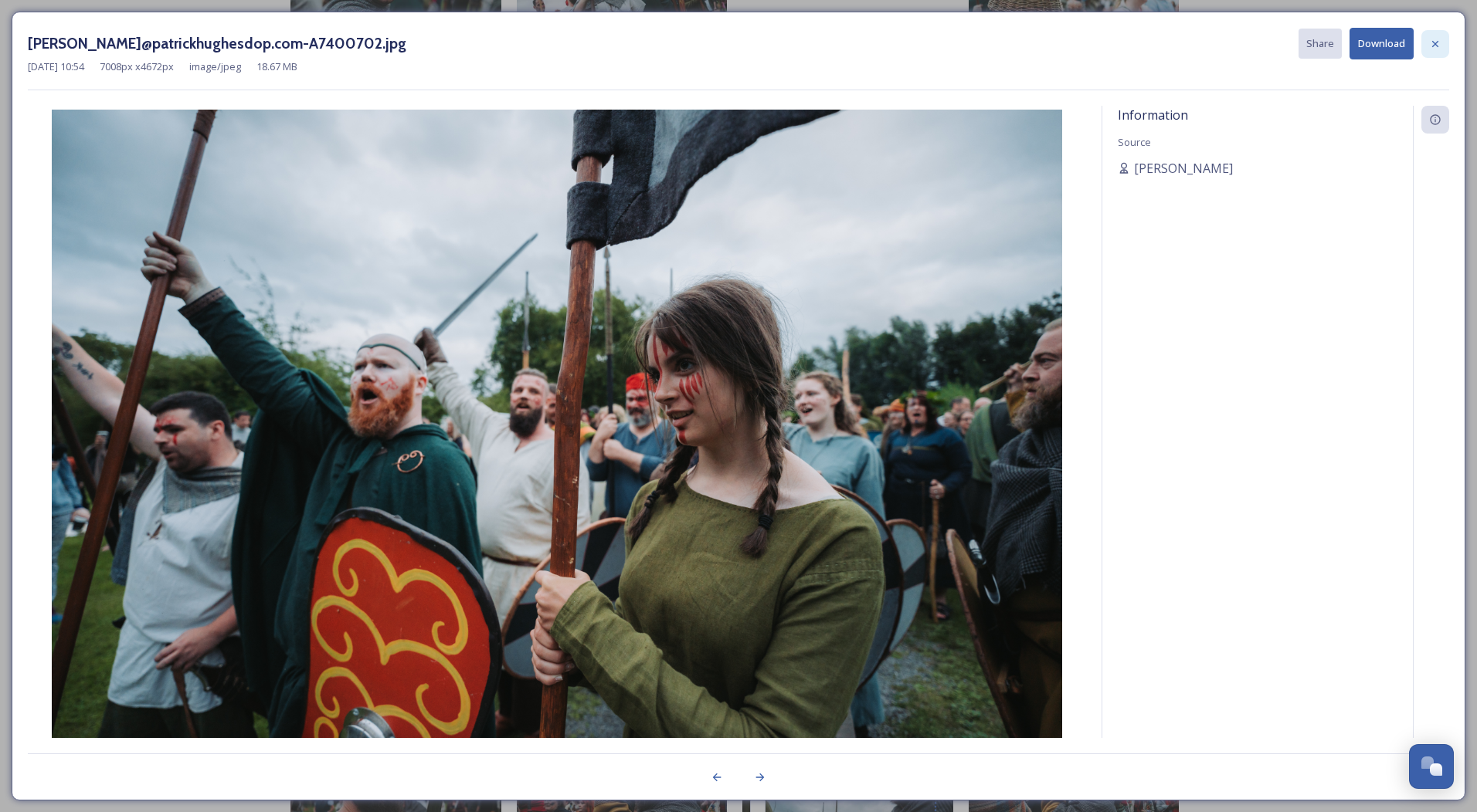
click at [1435, 41] on icon at bounding box center [1434, 44] width 12 height 12
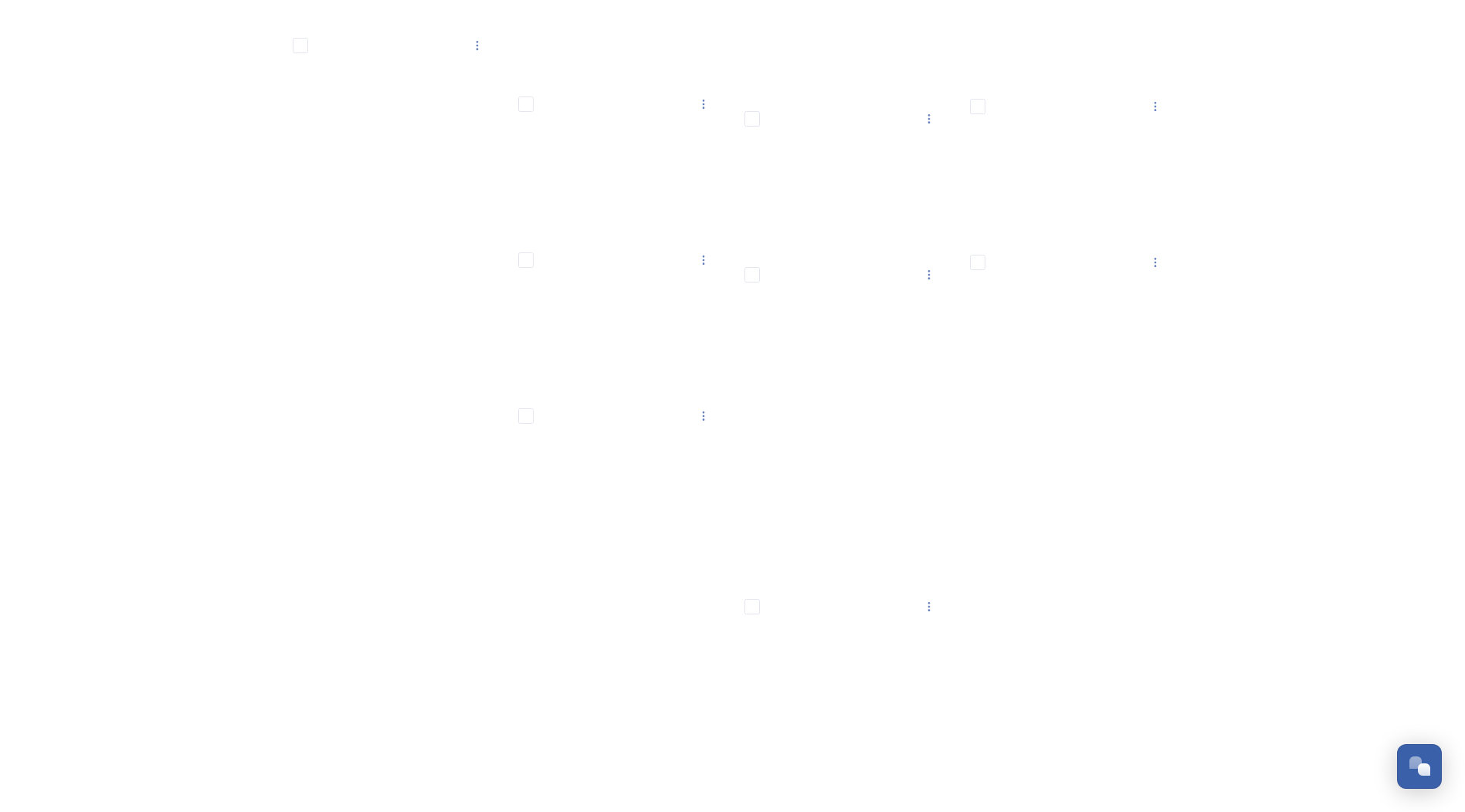
scroll to position [18454, 0]
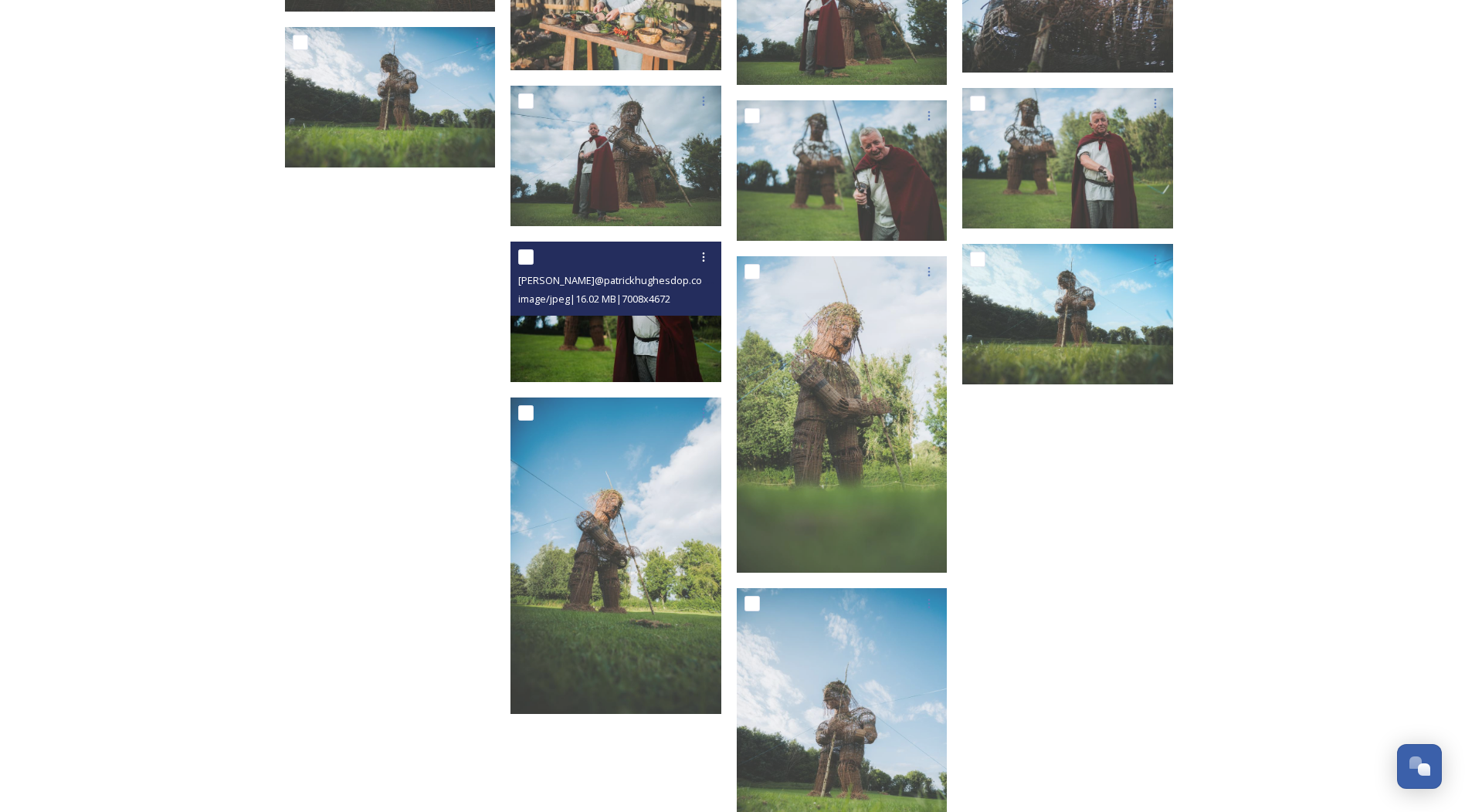
click at [642, 334] on img at bounding box center [616, 312] width 211 height 140
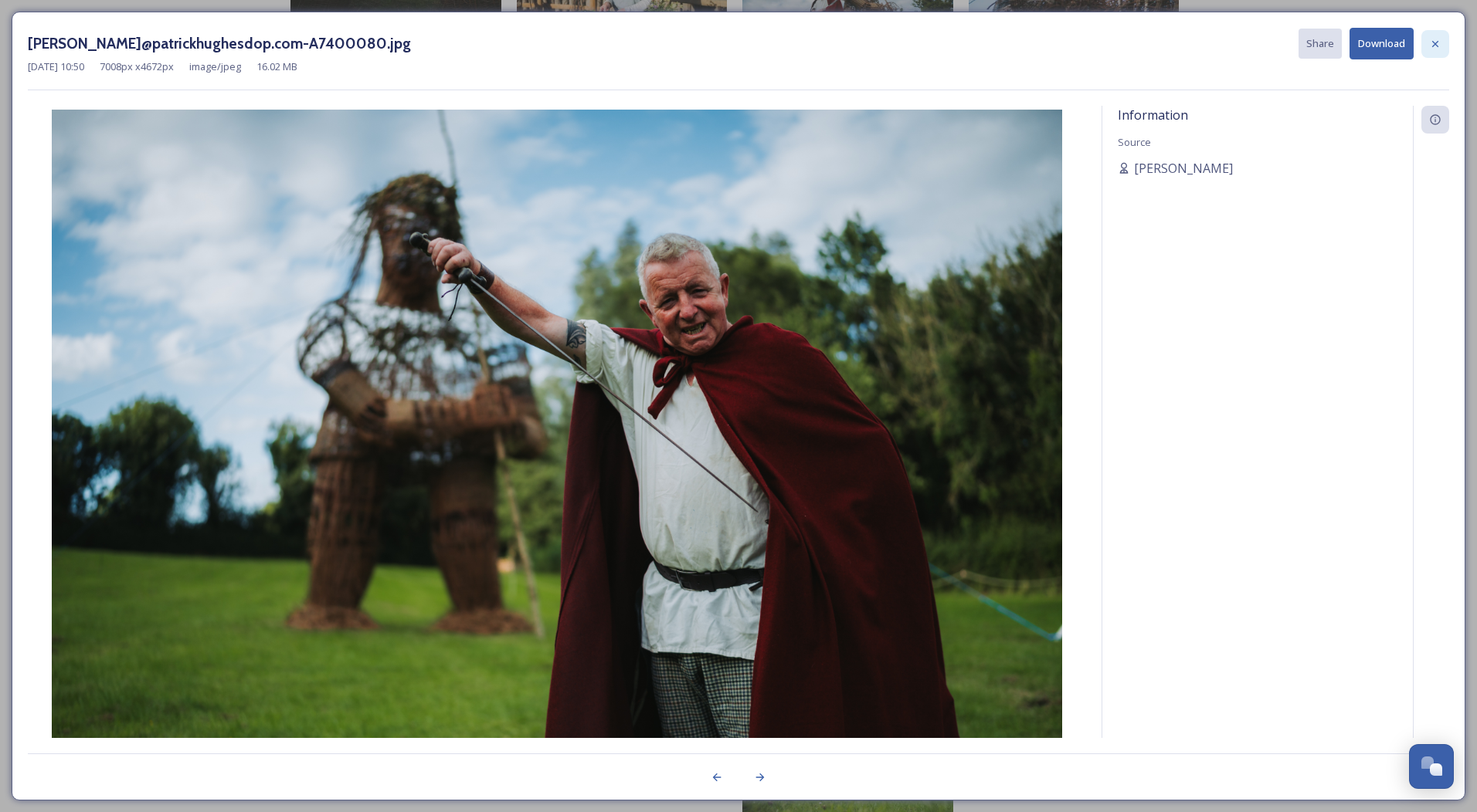
click at [1430, 49] on icon at bounding box center [1434, 44] width 12 height 12
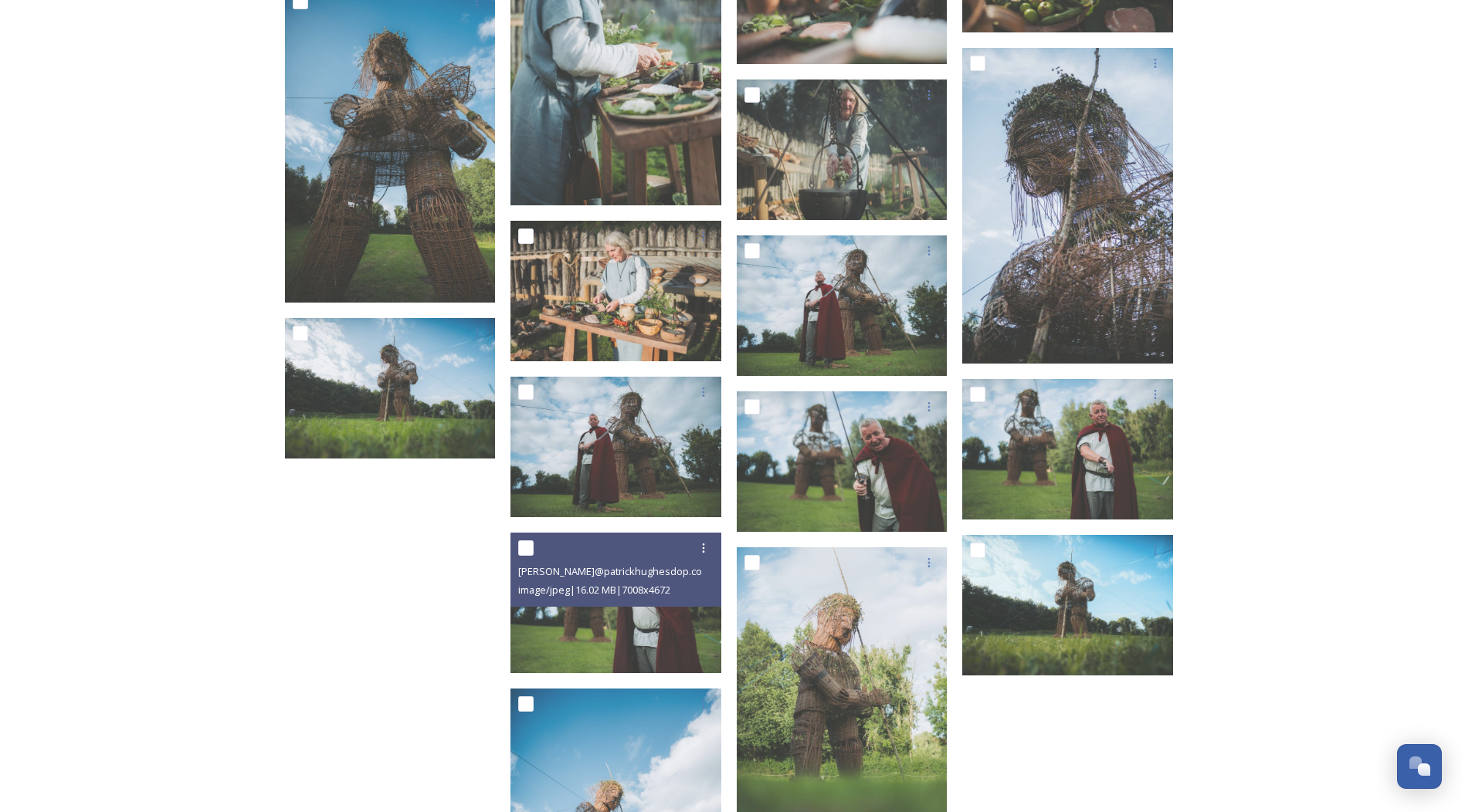
scroll to position [18036, 0]
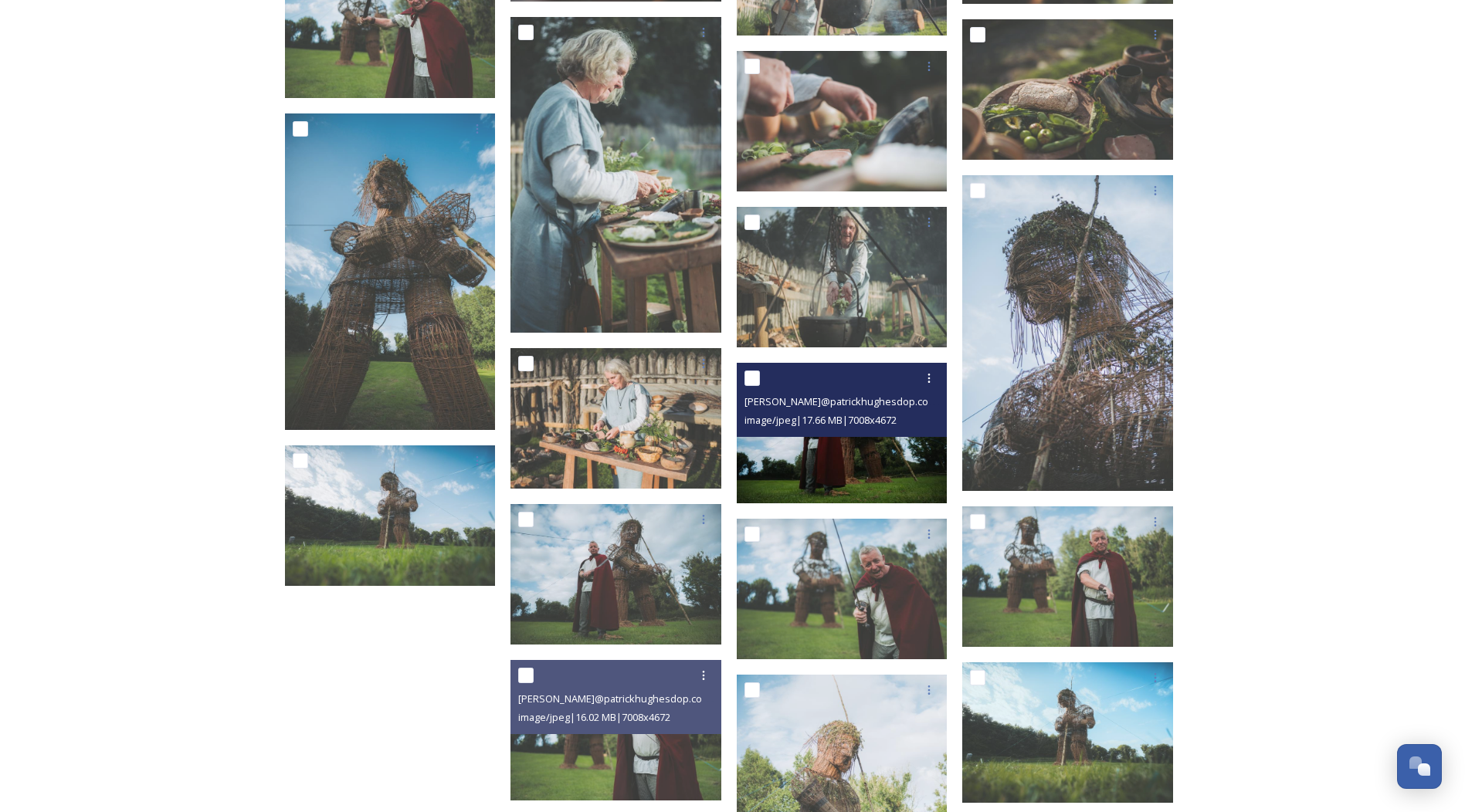
click at [824, 441] on img at bounding box center [842, 433] width 211 height 140
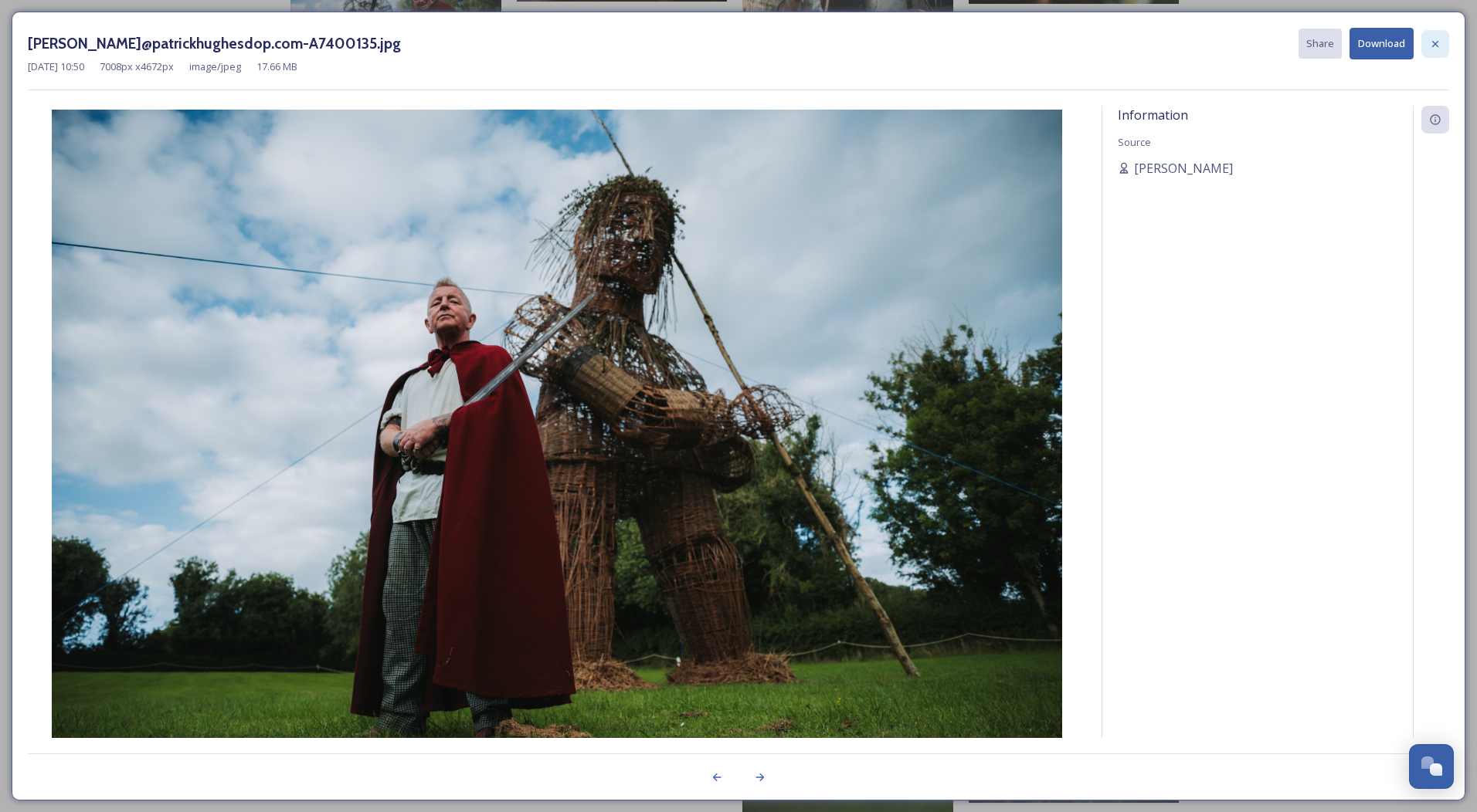
click at [1438, 48] on icon at bounding box center [1434, 44] width 12 height 12
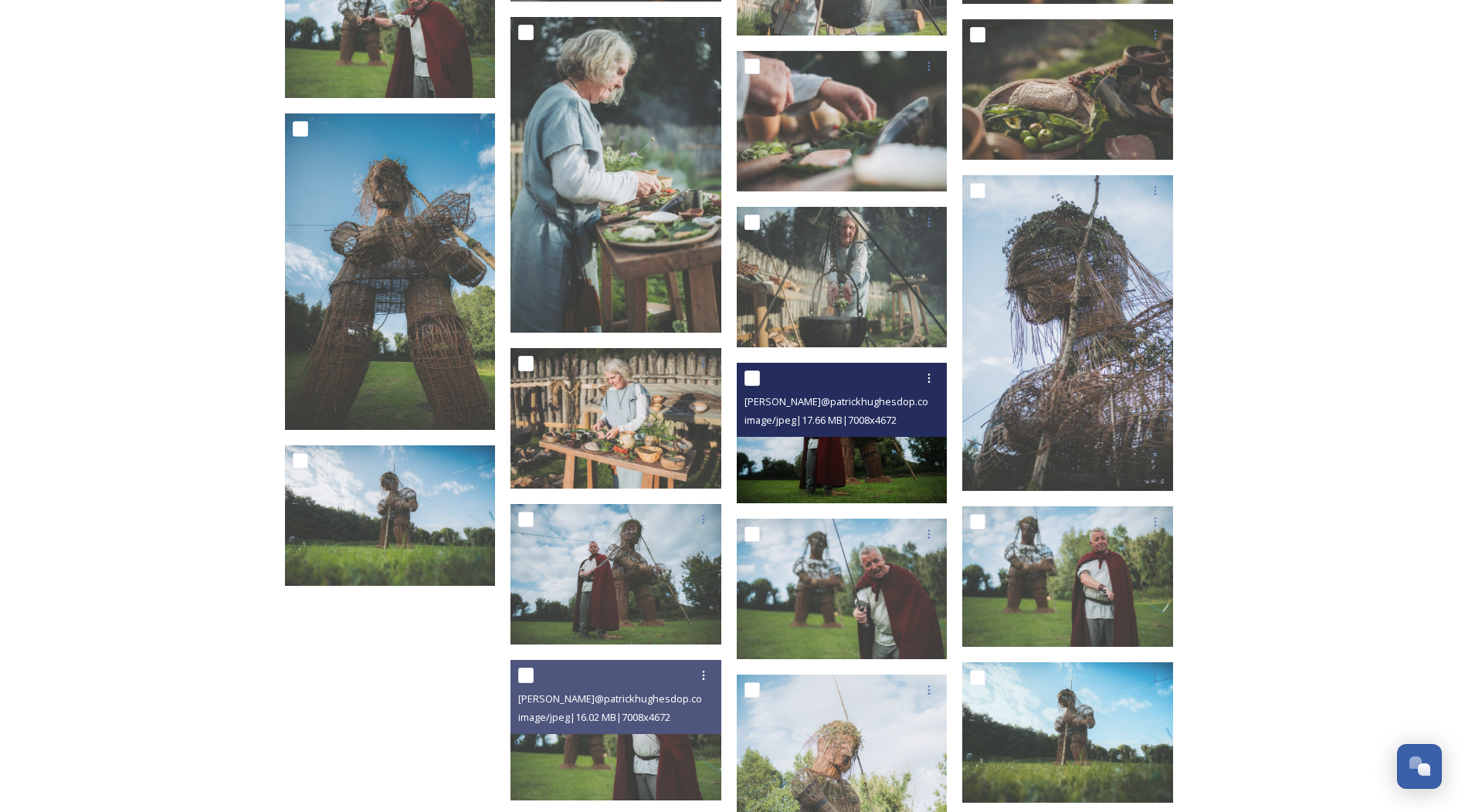
click at [827, 450] on img at bounding box center [842, 433] width 211 height 140
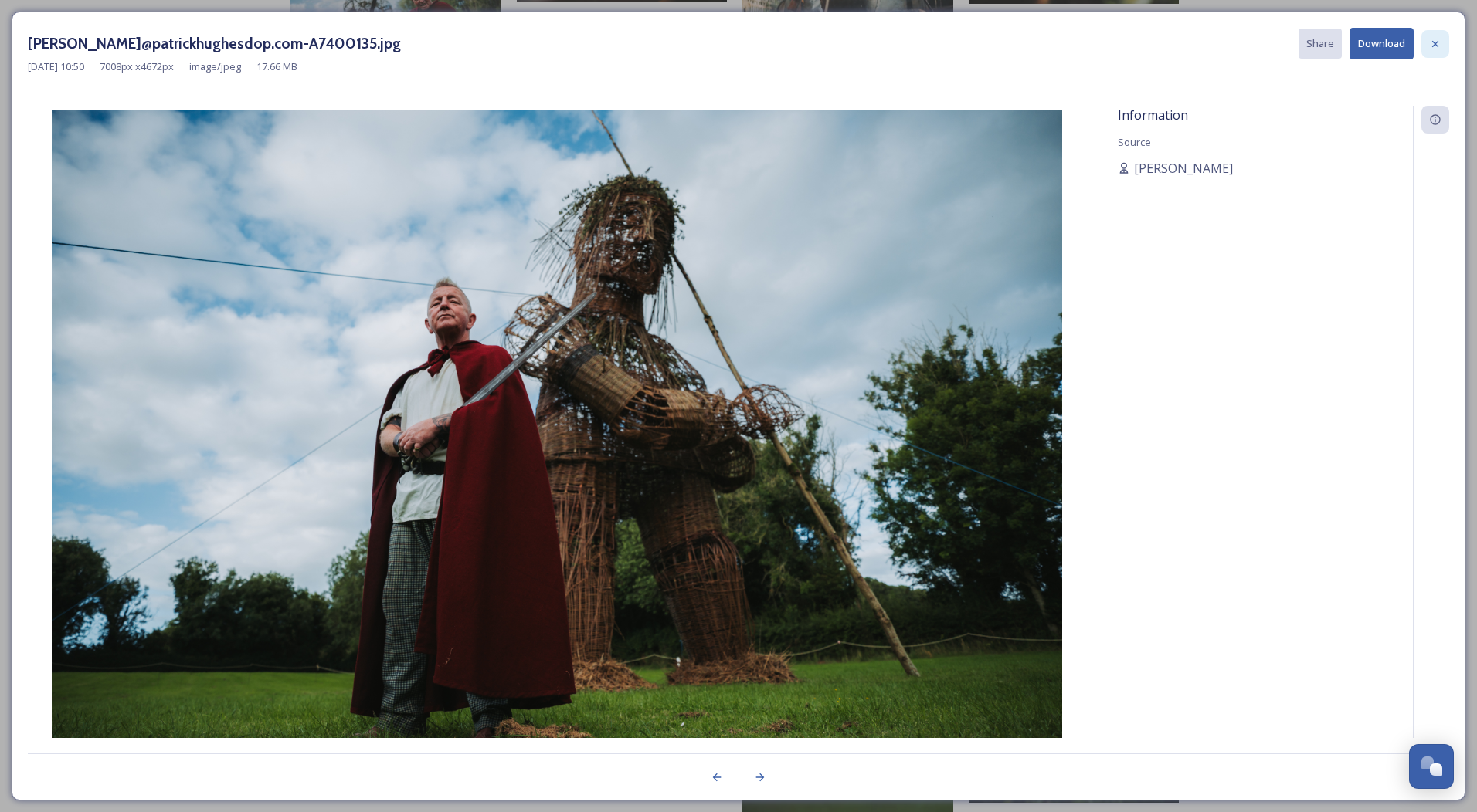
click at [1433, 46] on icon at bounding box center [1435, 44] width 6 height 6
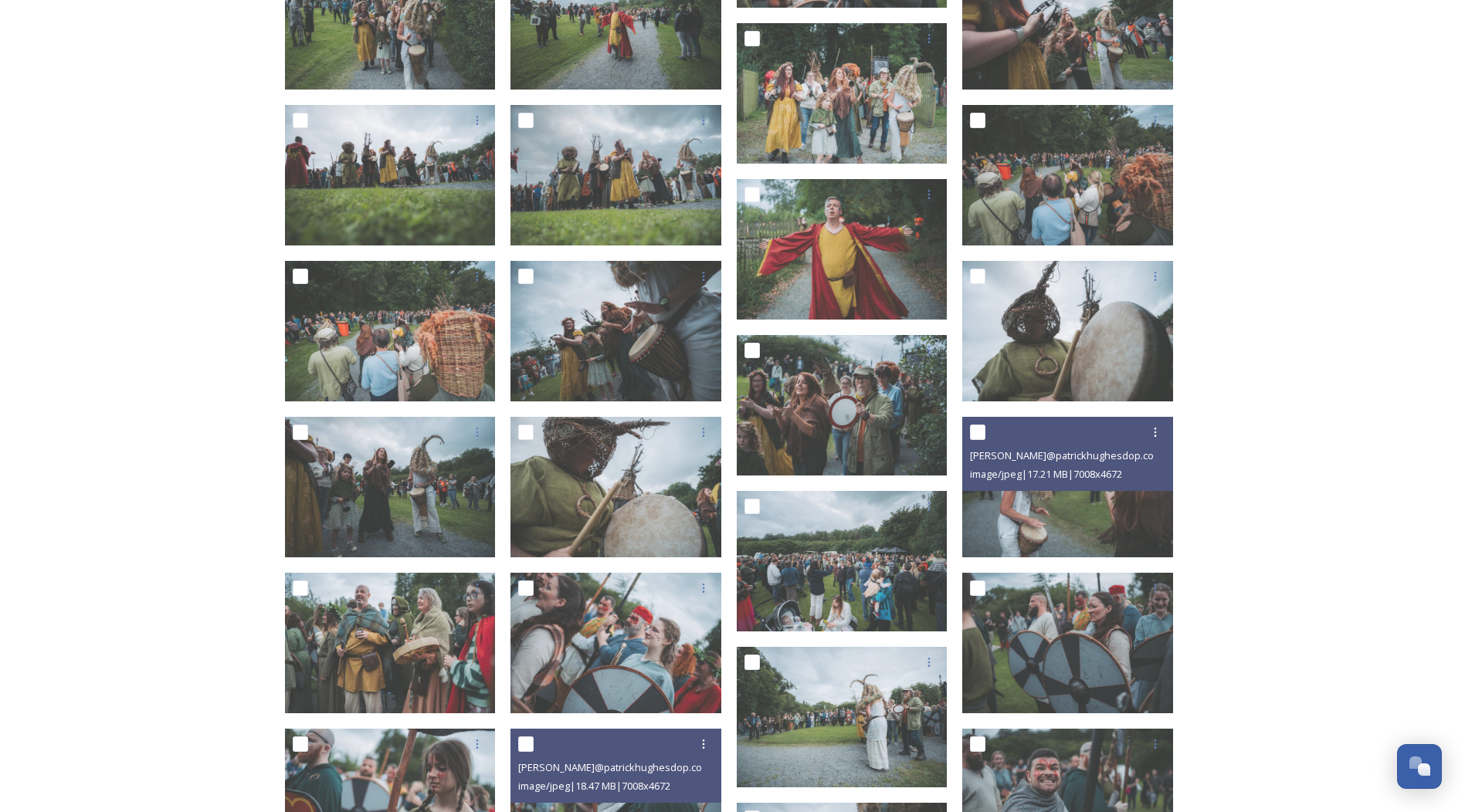
scroll to position [10469, 0]
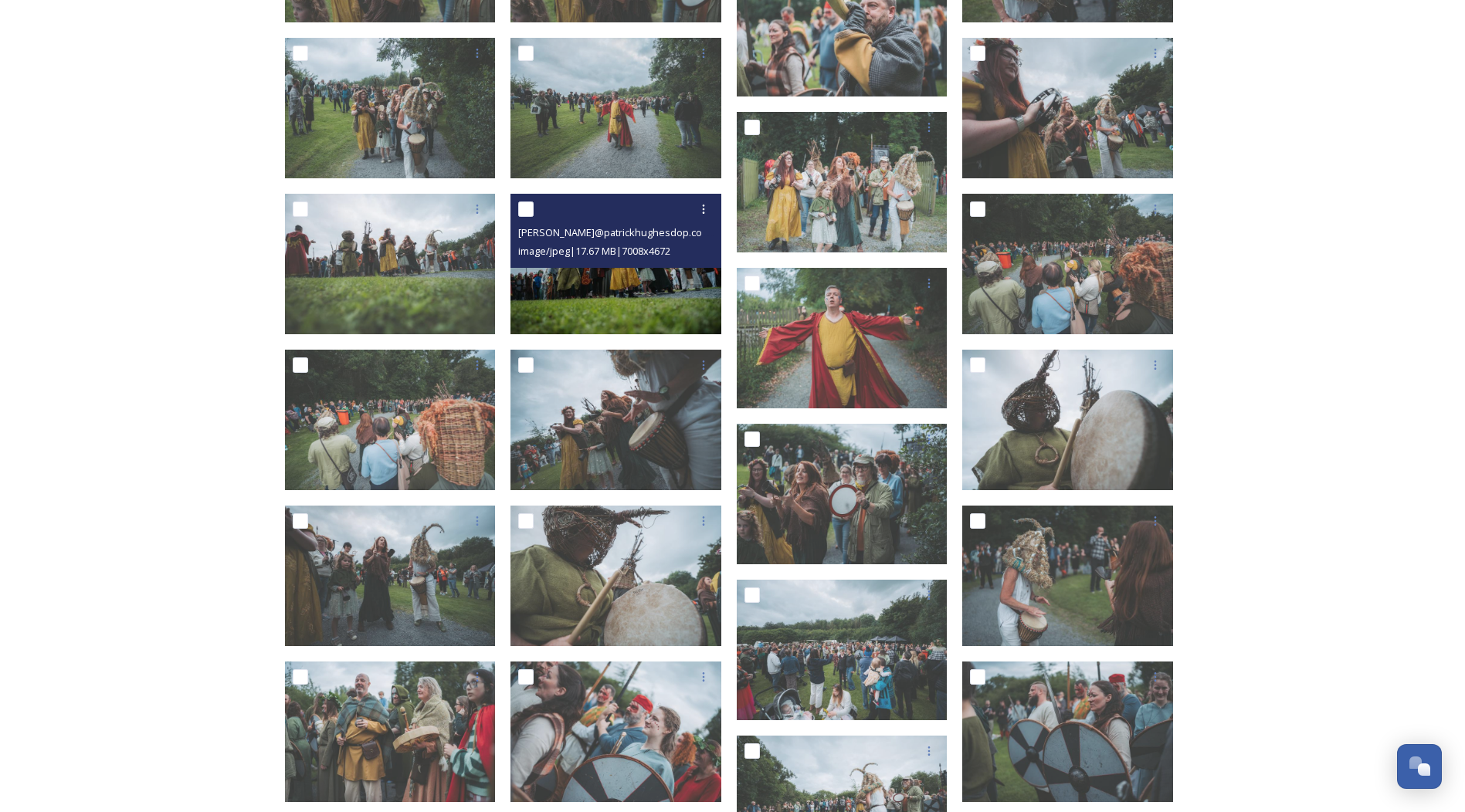
click at [589, 289] on img at bounding box center [616, 264] width 211 height 140
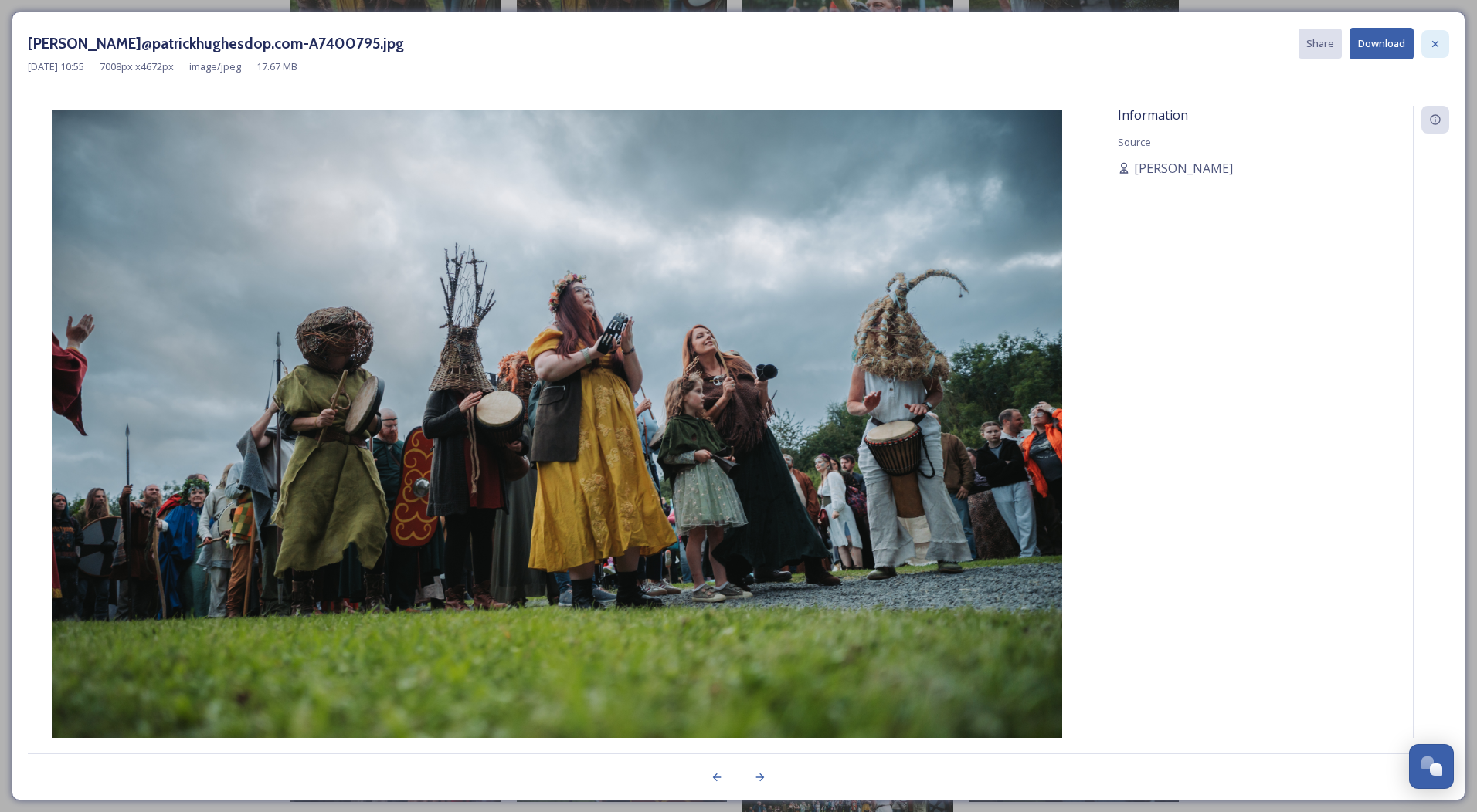
click at [1434, 42] on icon at bounding box center [1434, 44] width 12 height 12
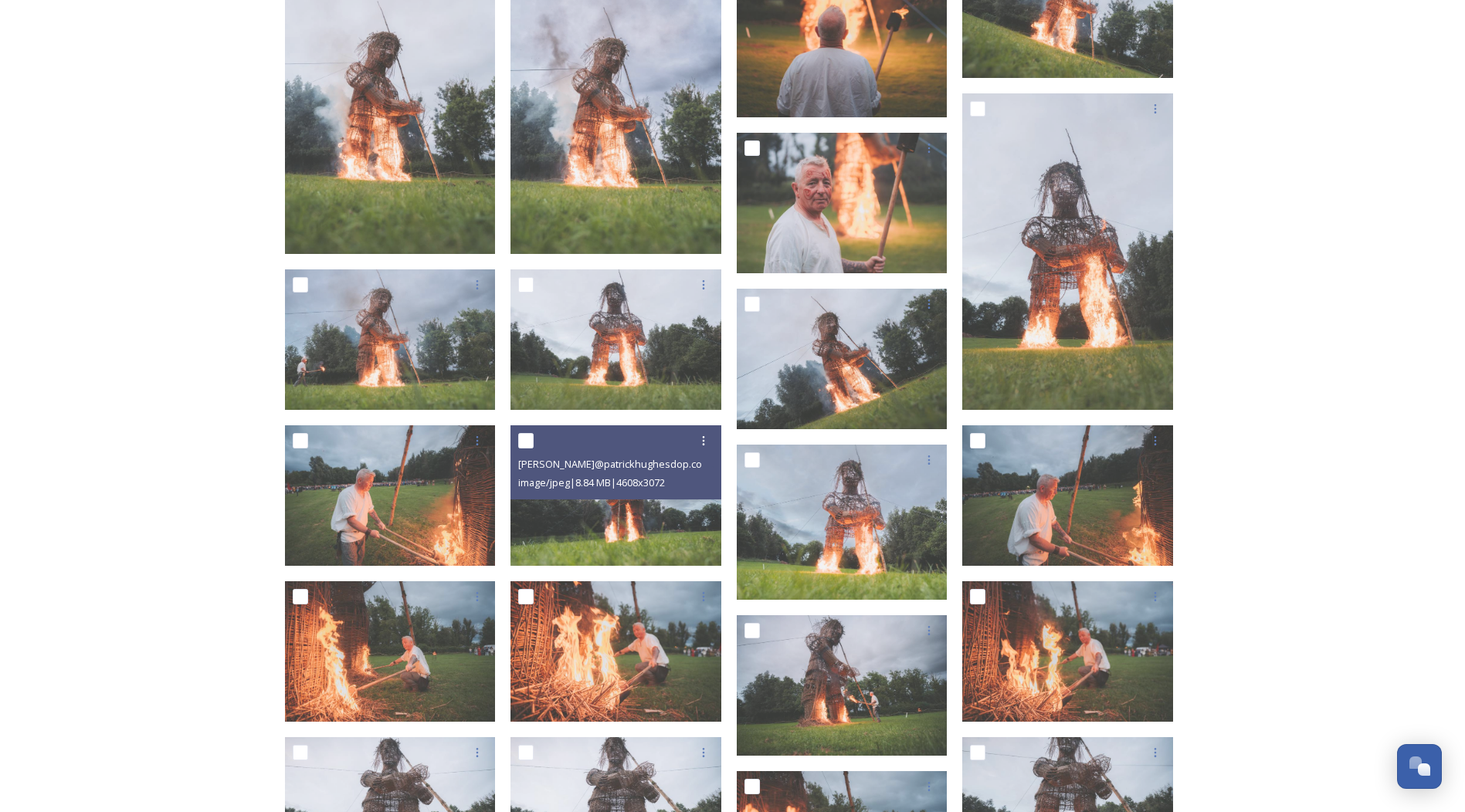
scroll to position [2747, 0]
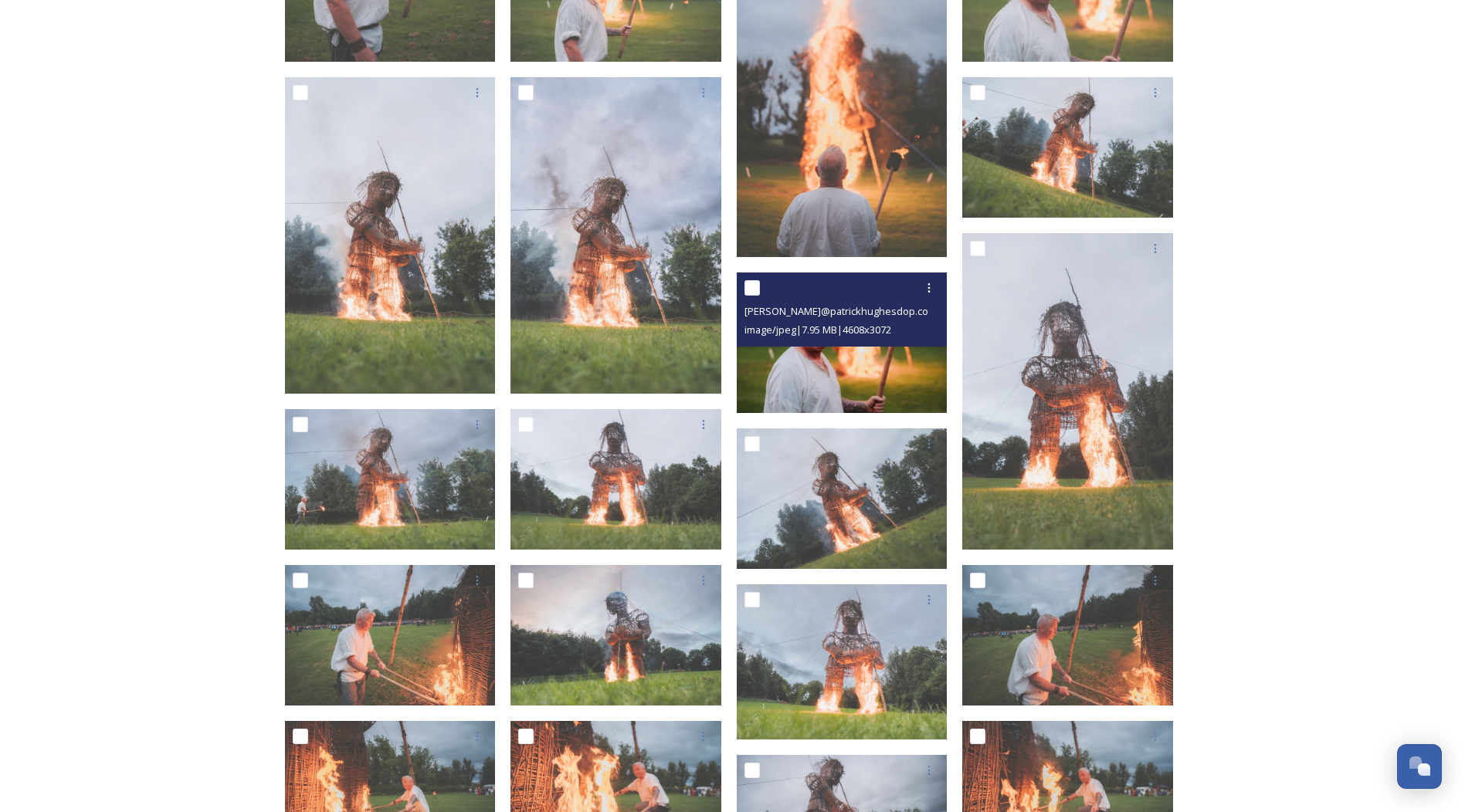
click at [828, 388] on img at bounding box center [842, 342] width 211 height 140
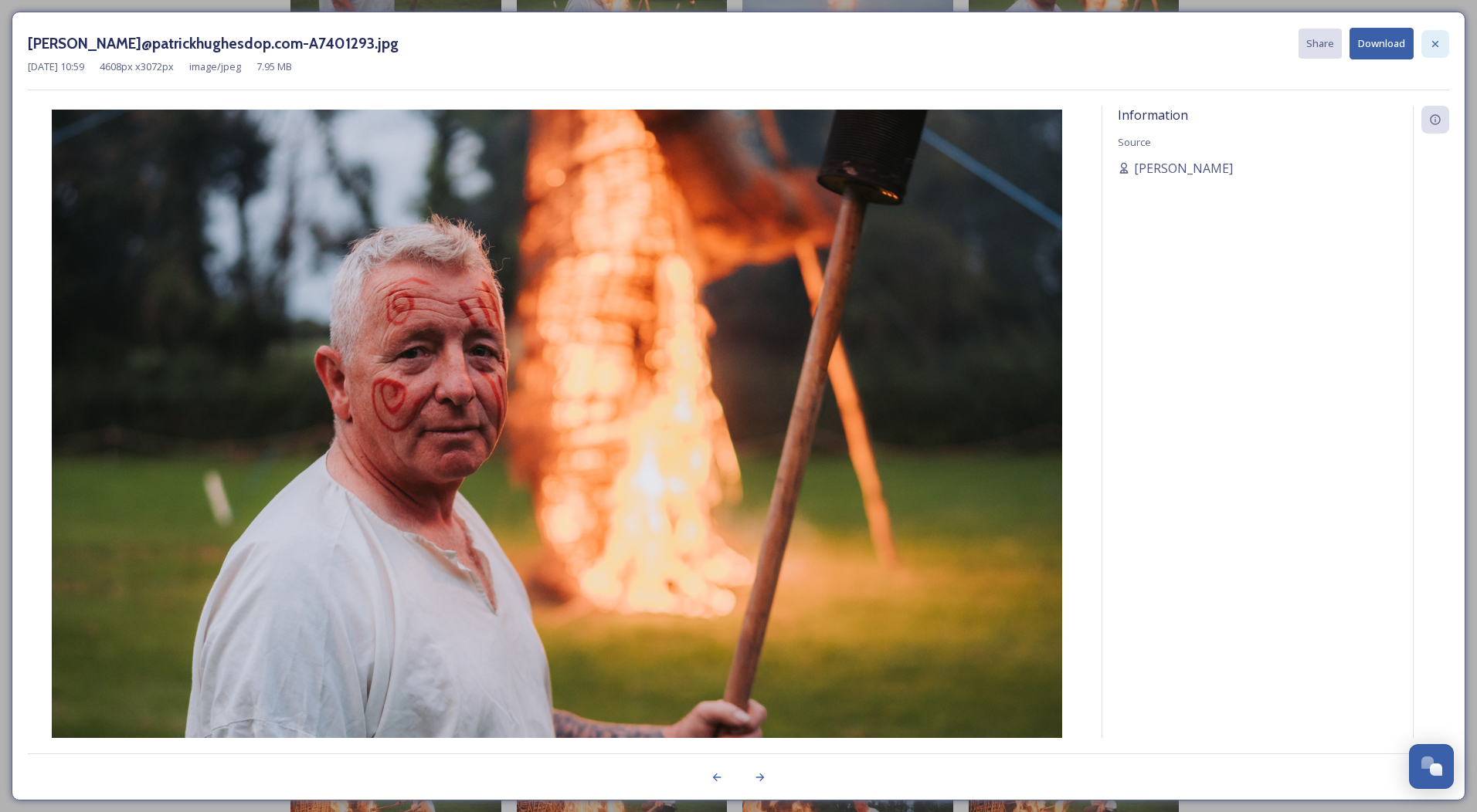
click at [1434, 48] on icon at bounding box center [1434, 44] width 12 height 12
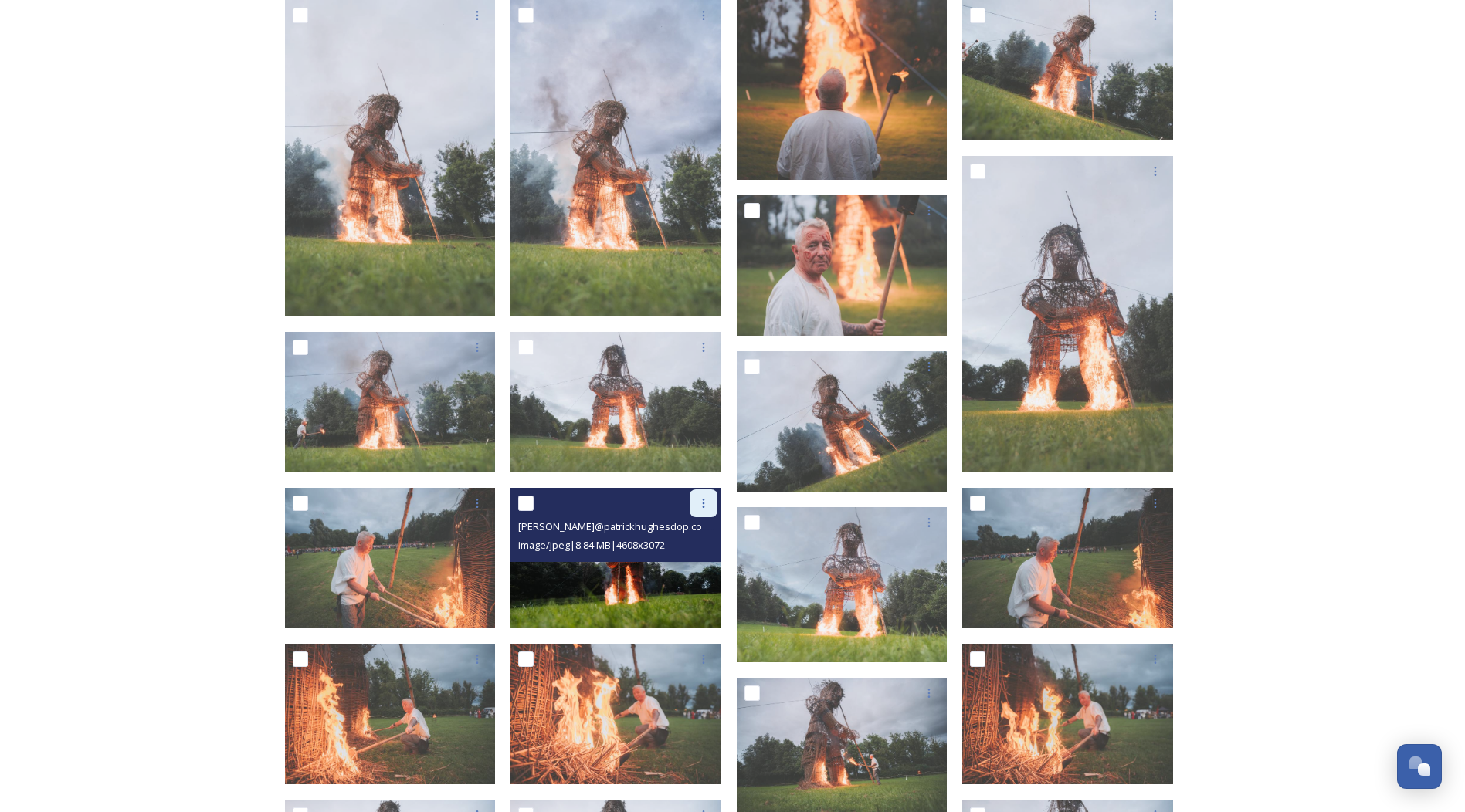
scroll to position [3134, 0]
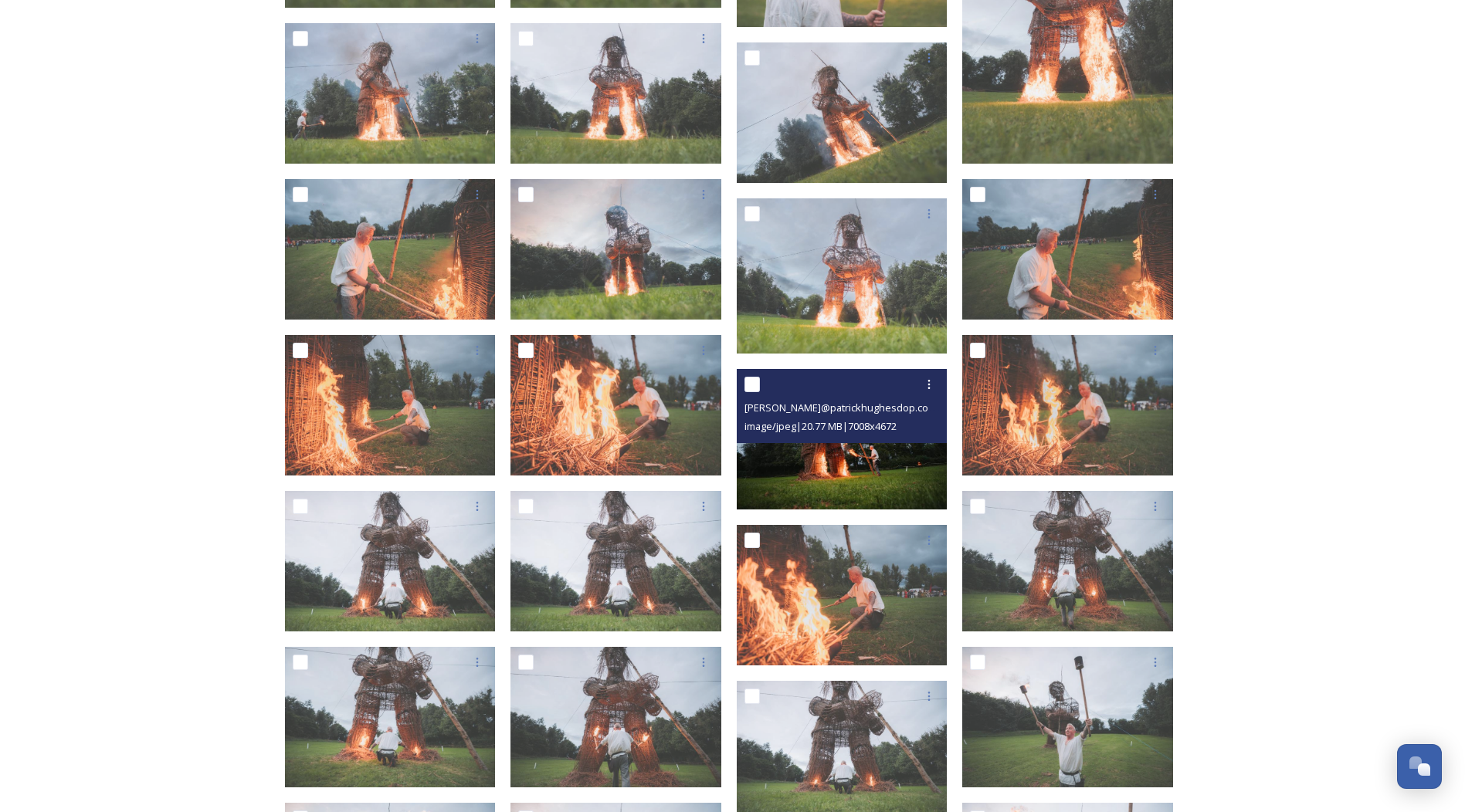
click at [816, 463] on img at bounding box center [842, 439] width 211 height 140
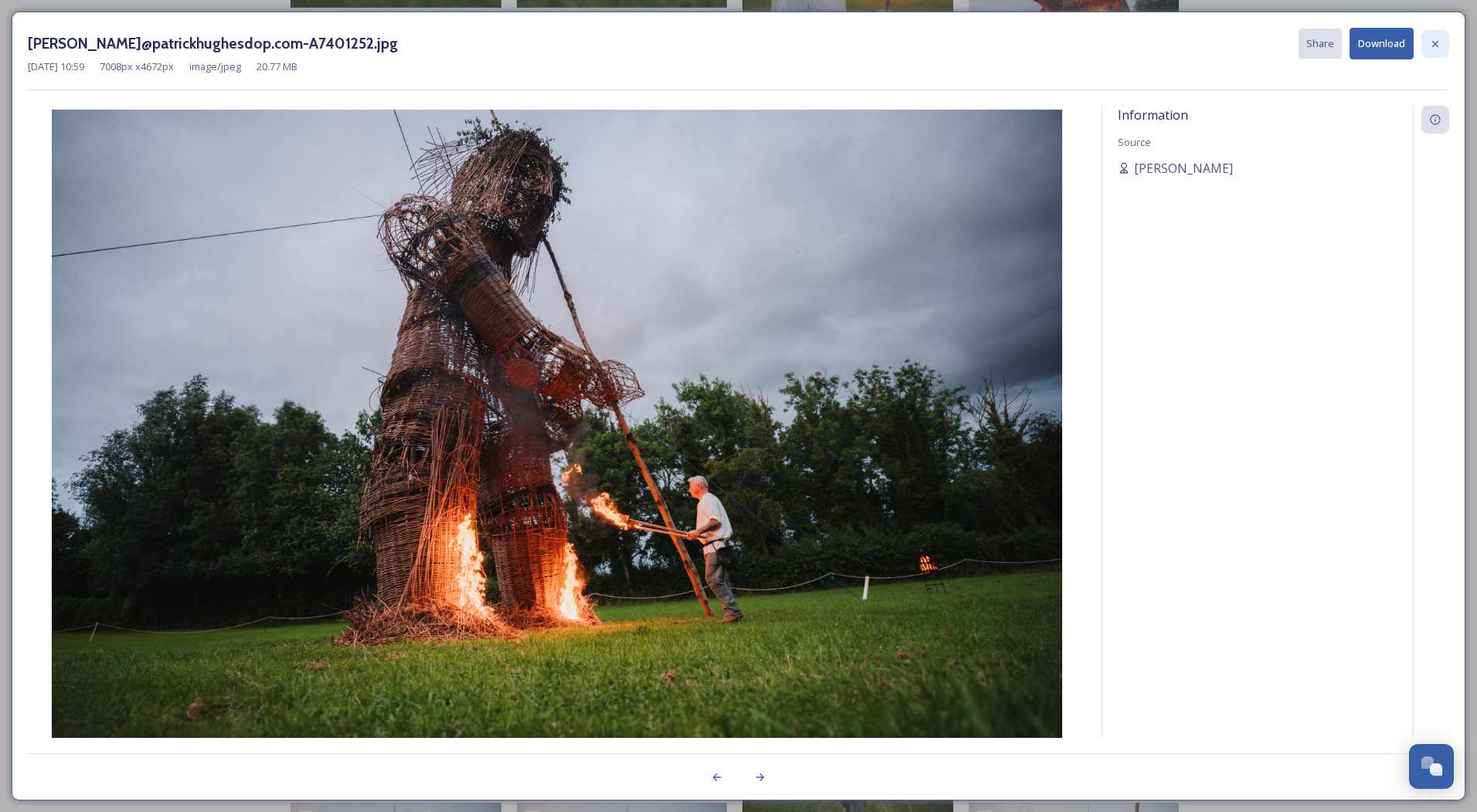
click at [1435, 45] on icon at bounding box center [1434, 44] width 12 height 12
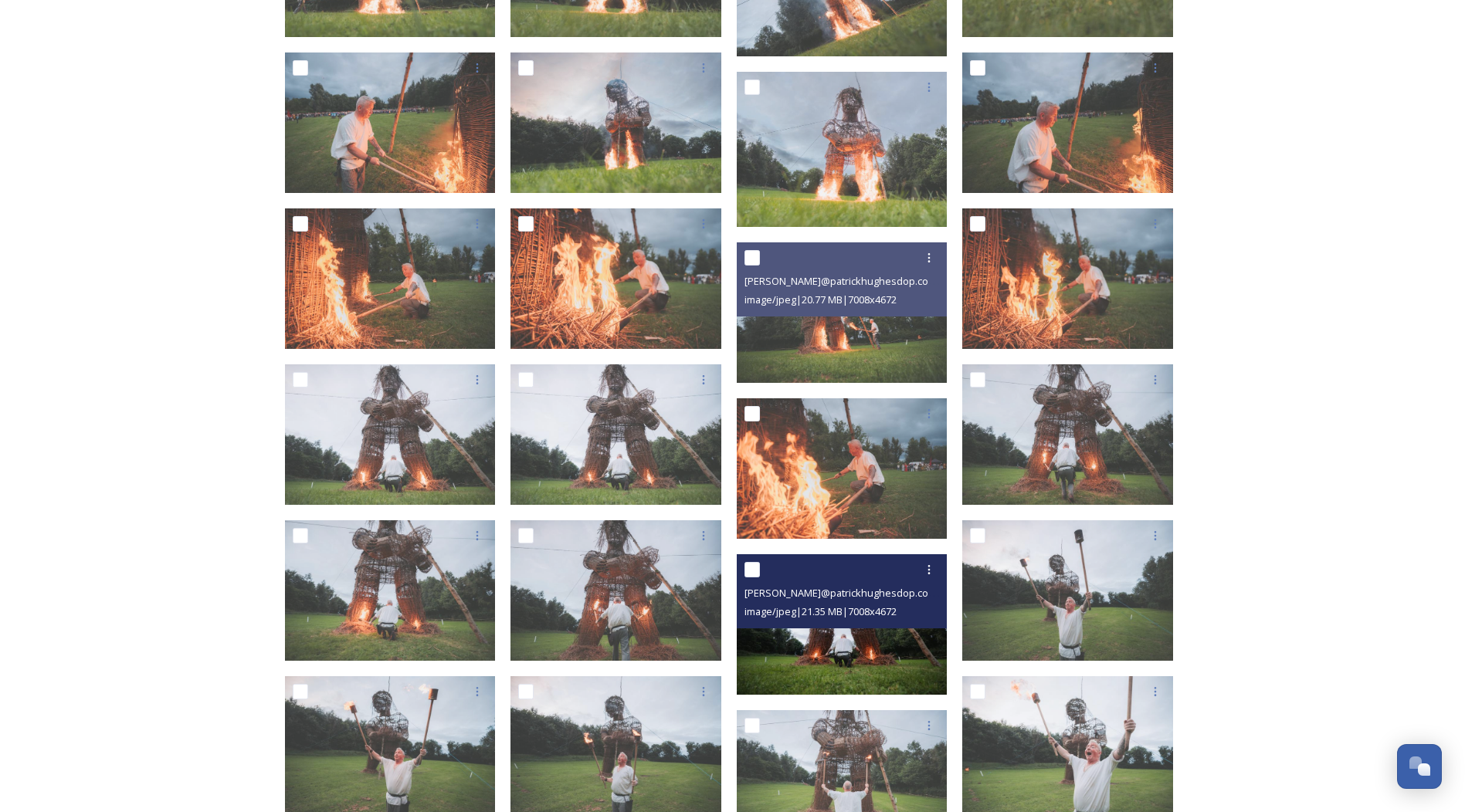
scroll to position [3519, 0]
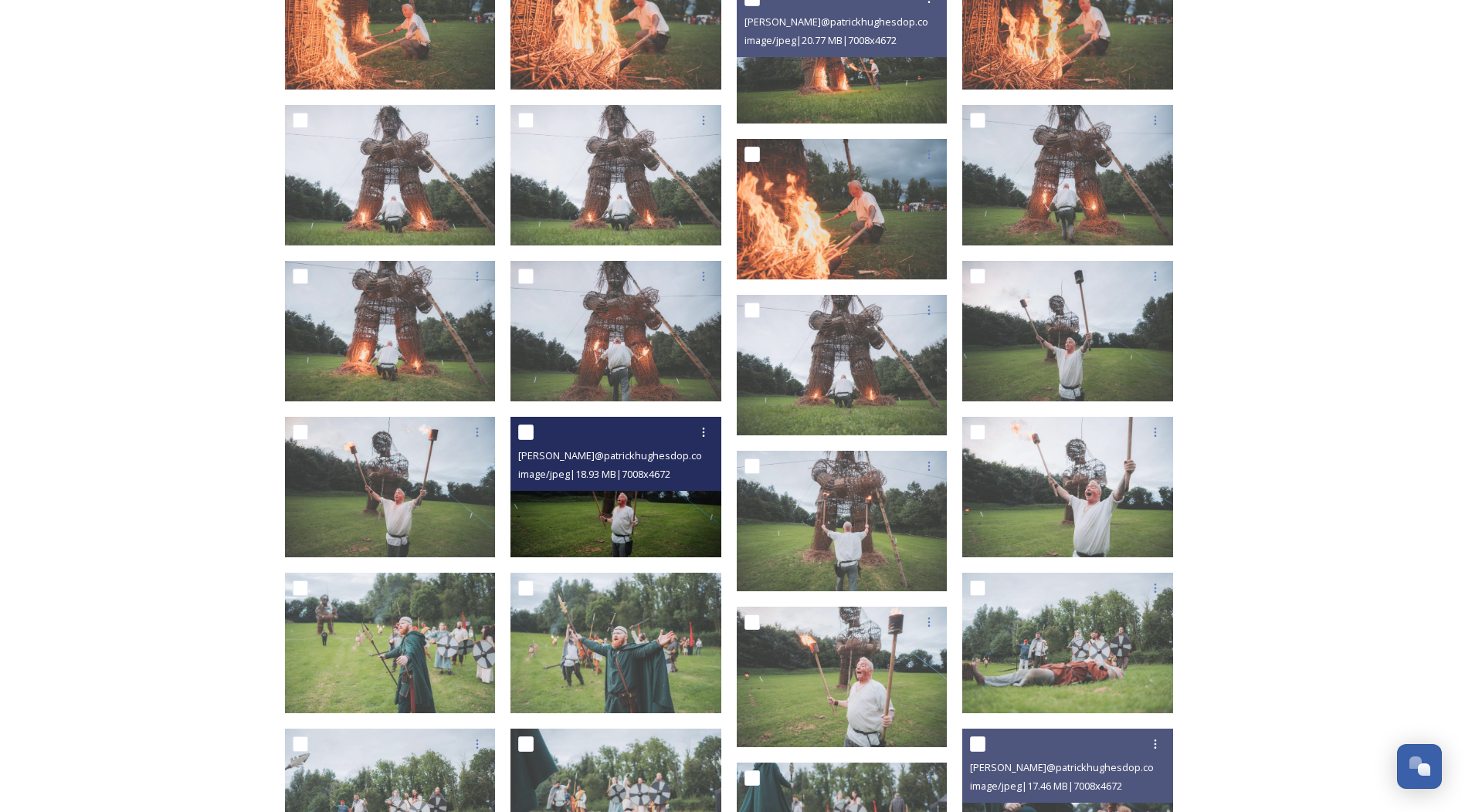
click at [630, 522] on img at bounding box center [616, 487] width 211 height 140
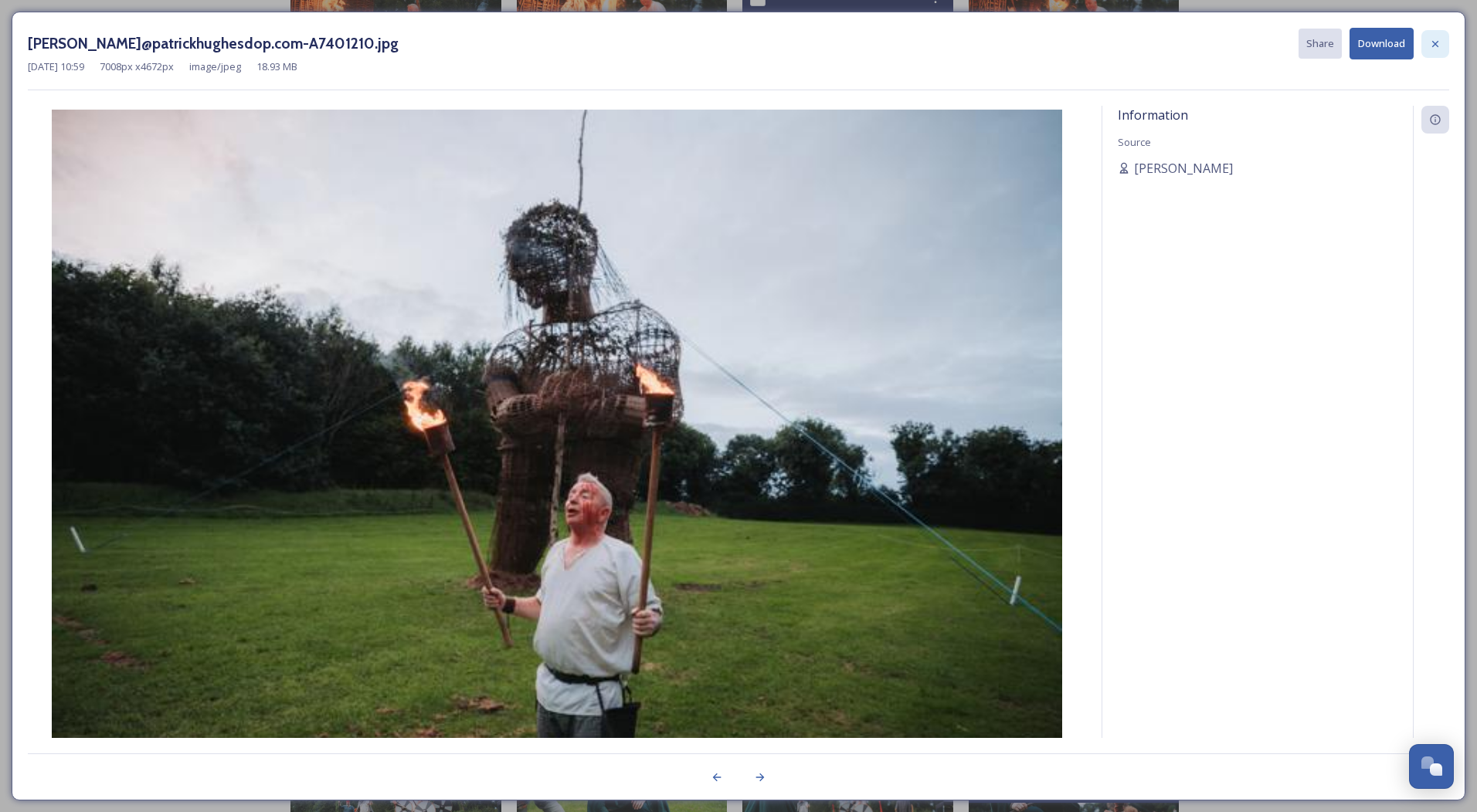
click at [1441, 47] on icon at bounding box center [1434, 44] width 12 height 12
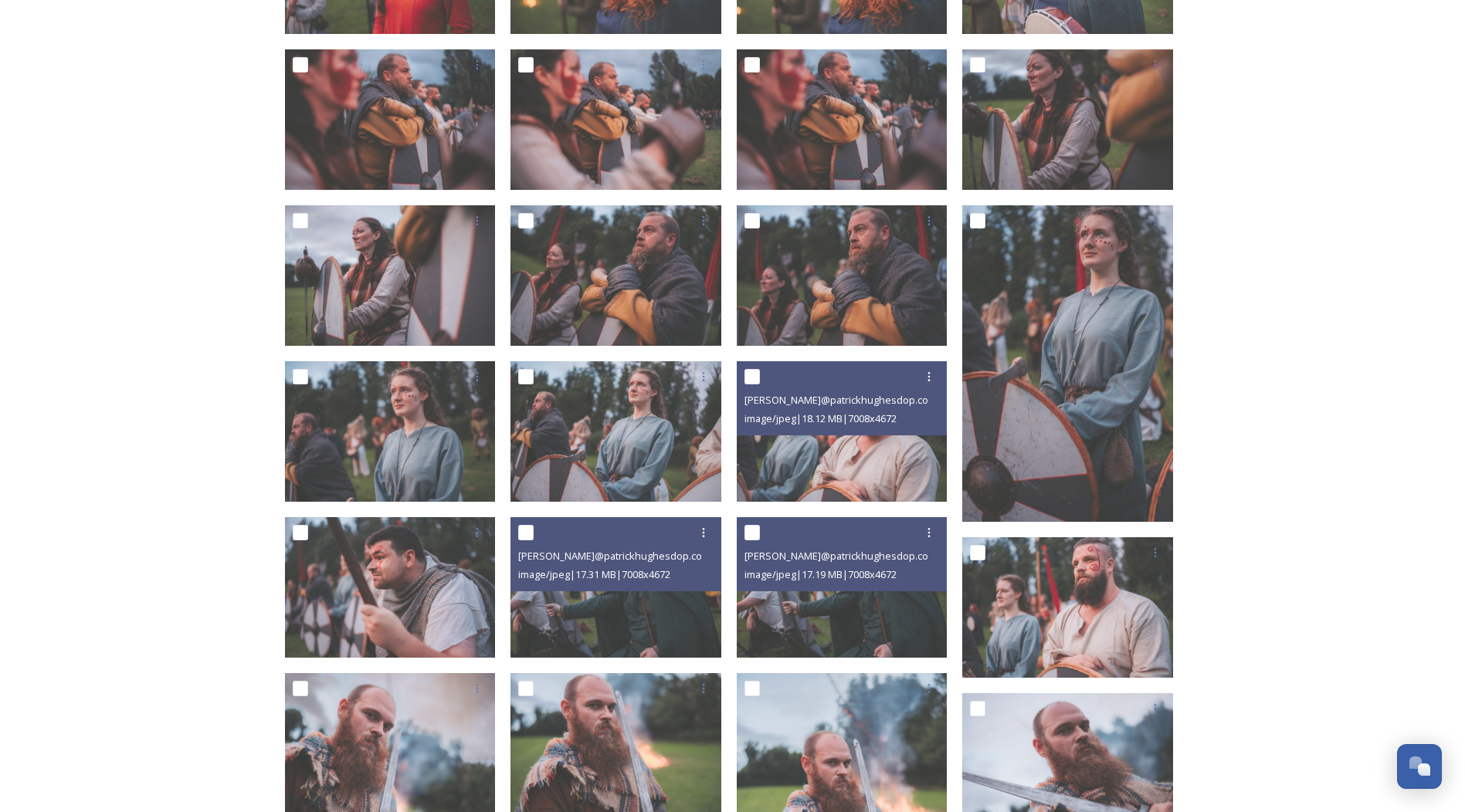
scroll to position [817, 0]
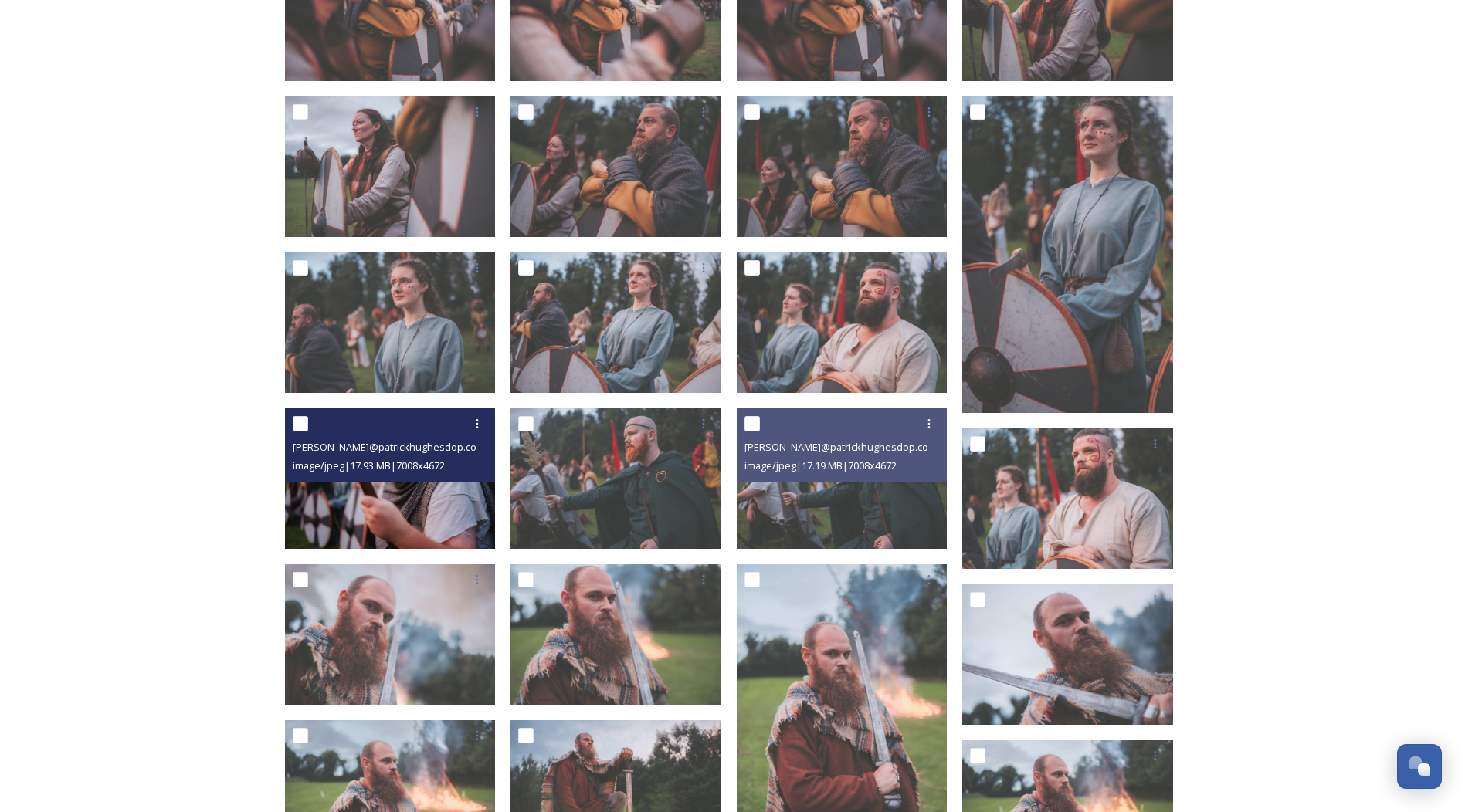
click at [400, 482] on div "[PERSON_NAME]@patrickhughesdop.com-A7401391.jpg image/jpeg | 17.93 MB | 7008 x …" at bounding box center [391, 445] width 211 height 74
click at [394, 513] on img at bounding box center [391, 478] width 211 height 140
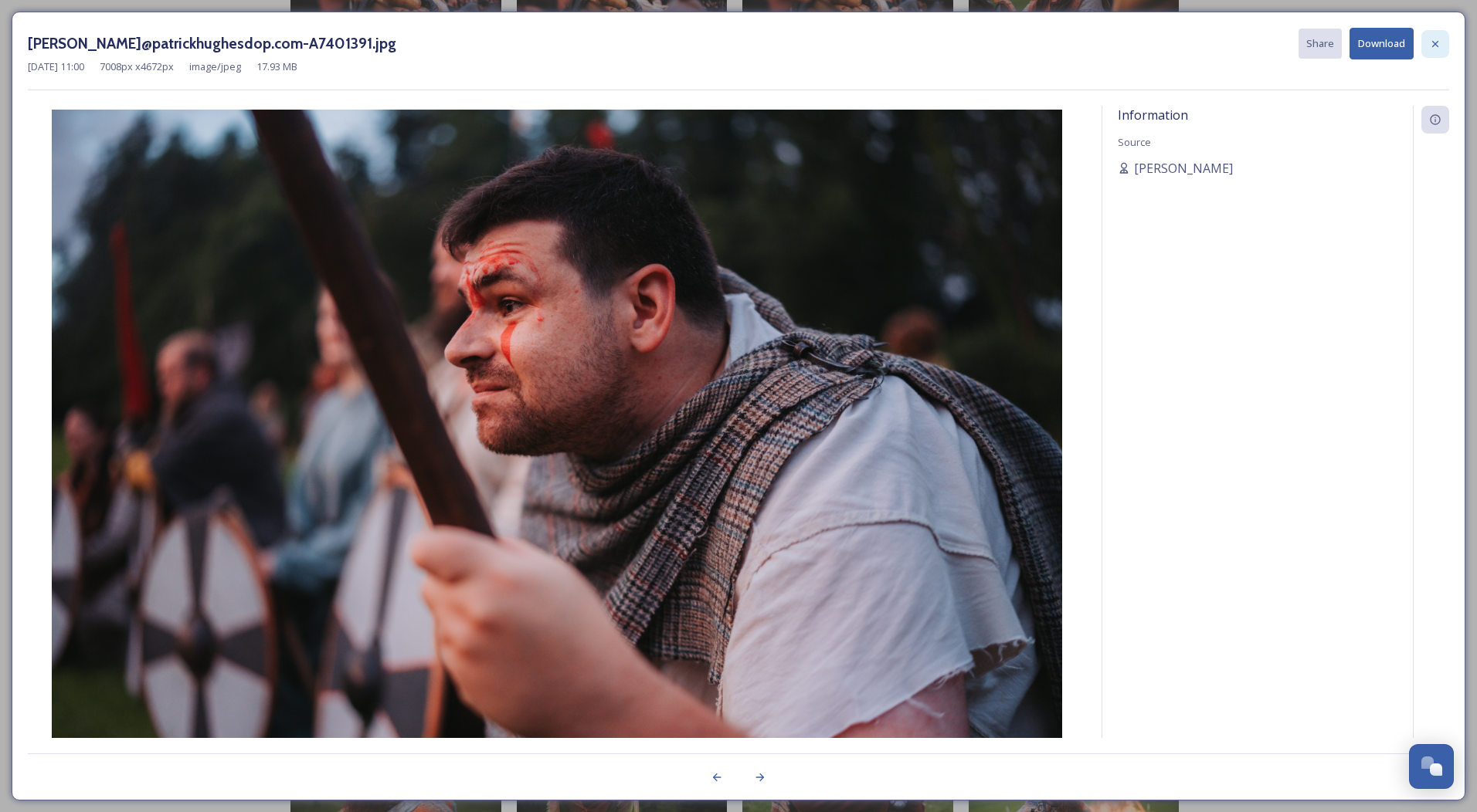
click at [1437, 48] on icon at bounding box center [1434, 44] width 12 height 12
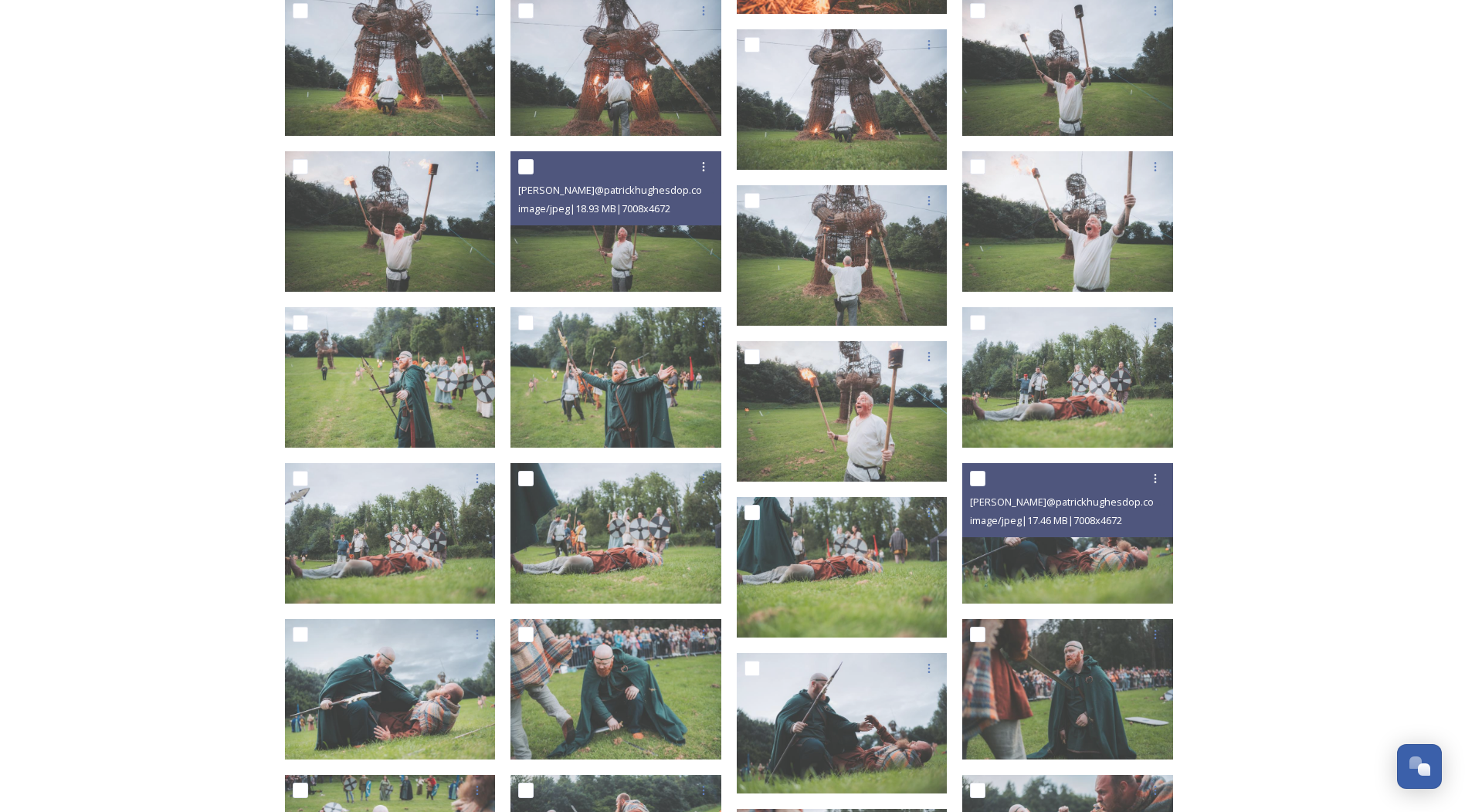
scroll to position [3938, 0]
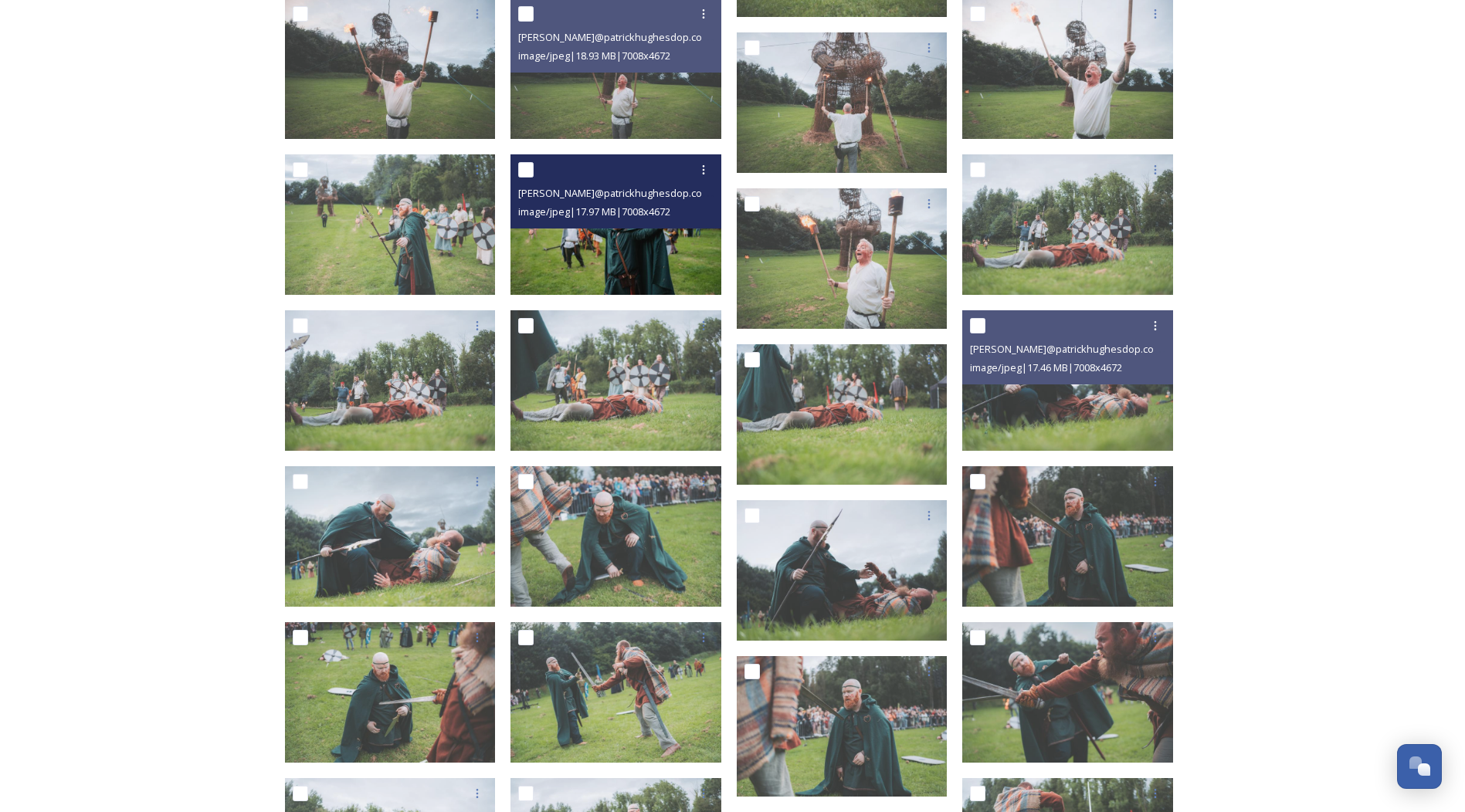
click at [620, 278] on img at bounding box center [616, 225] width 211 height 140
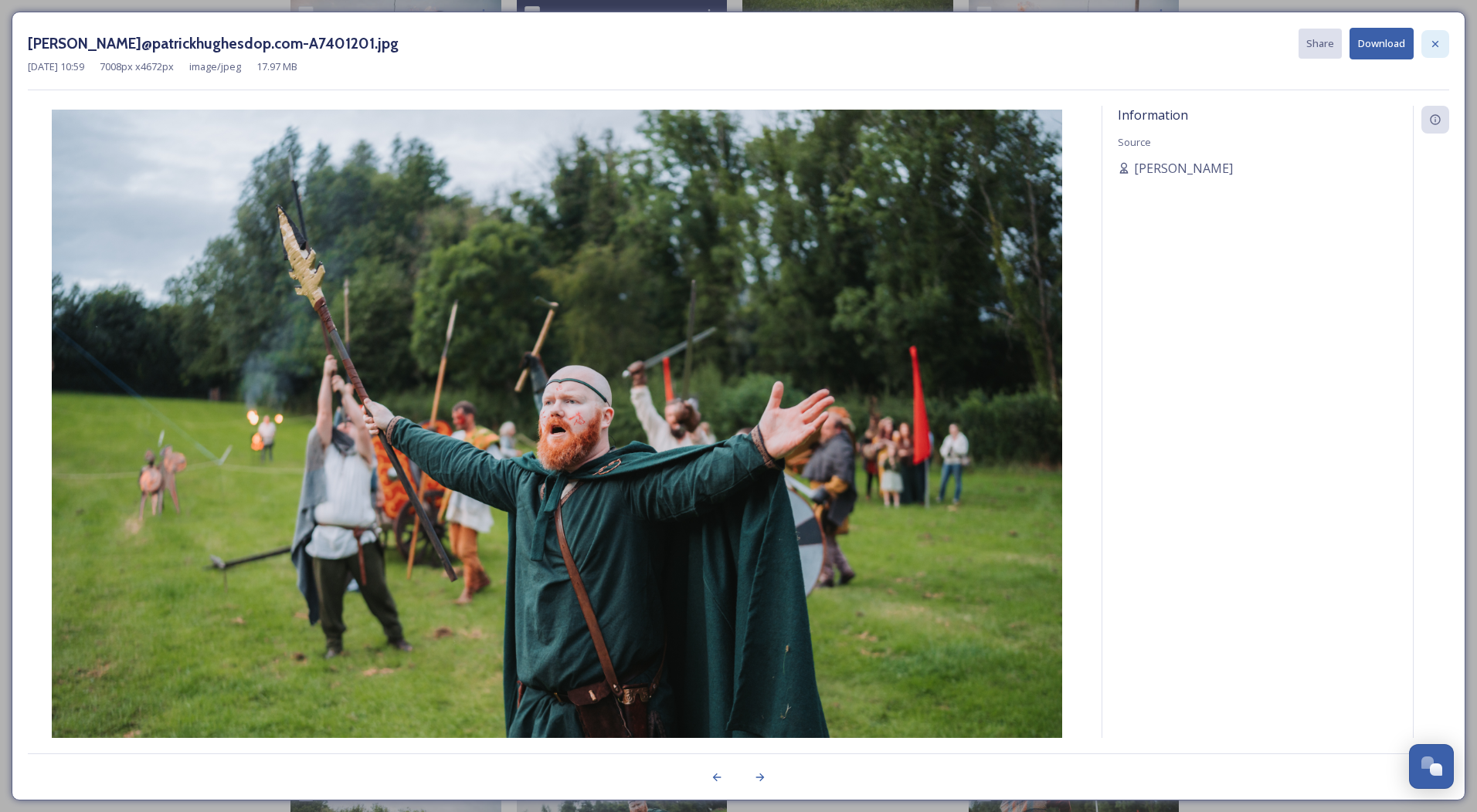
click at [1441, 50] on div at bounding box center [1435, 44] width 28 height 28
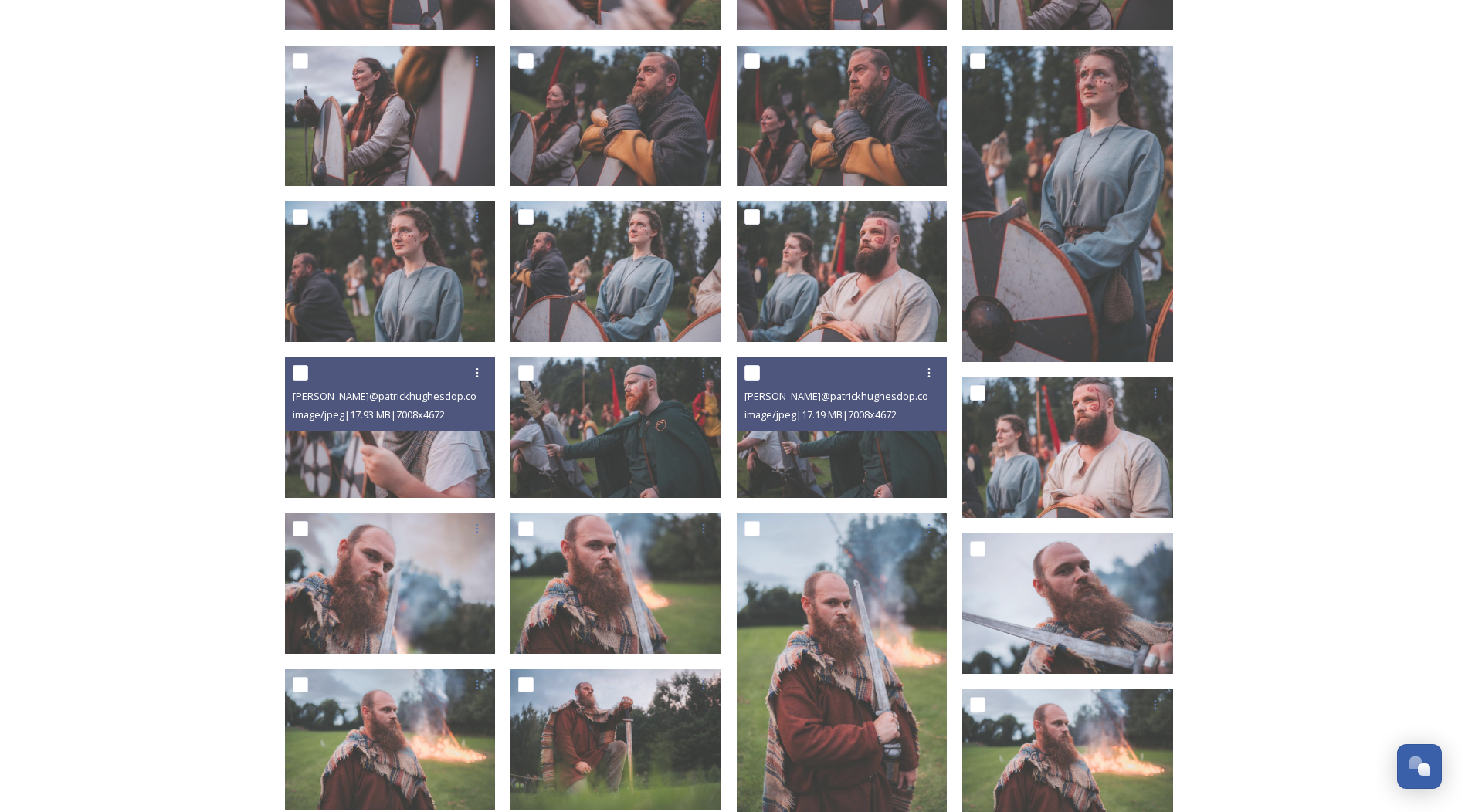
scroll to position [1004, 0]
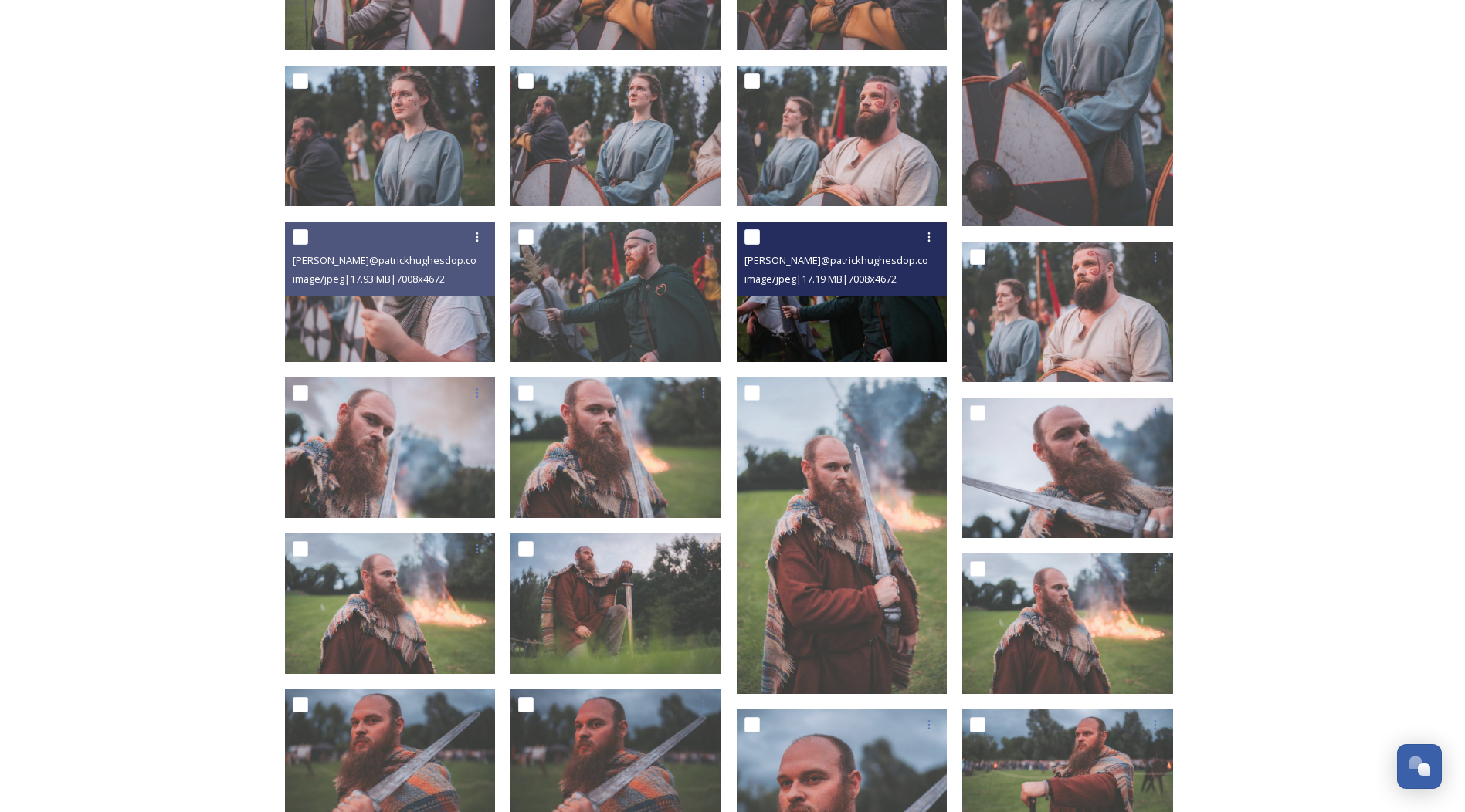
click at [859, 342] on img at bounding box center [842, 292] width 211 height 140
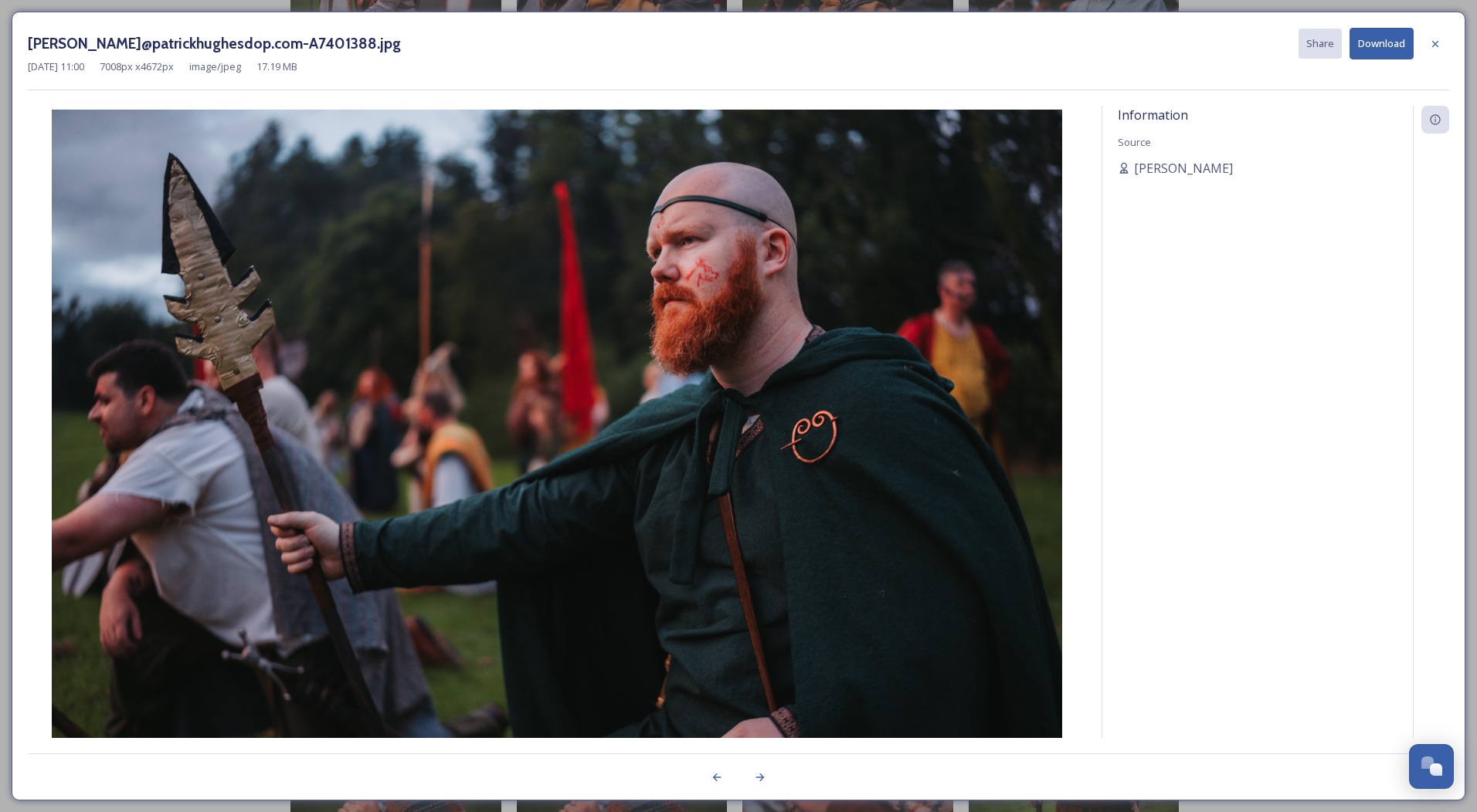
click at [1381, 47] on button "Download" at bounding box center [1382, 44] width 64 height 31
click at [1435, 42] on icon at bounding box center [1434, 44] width 12 height 12
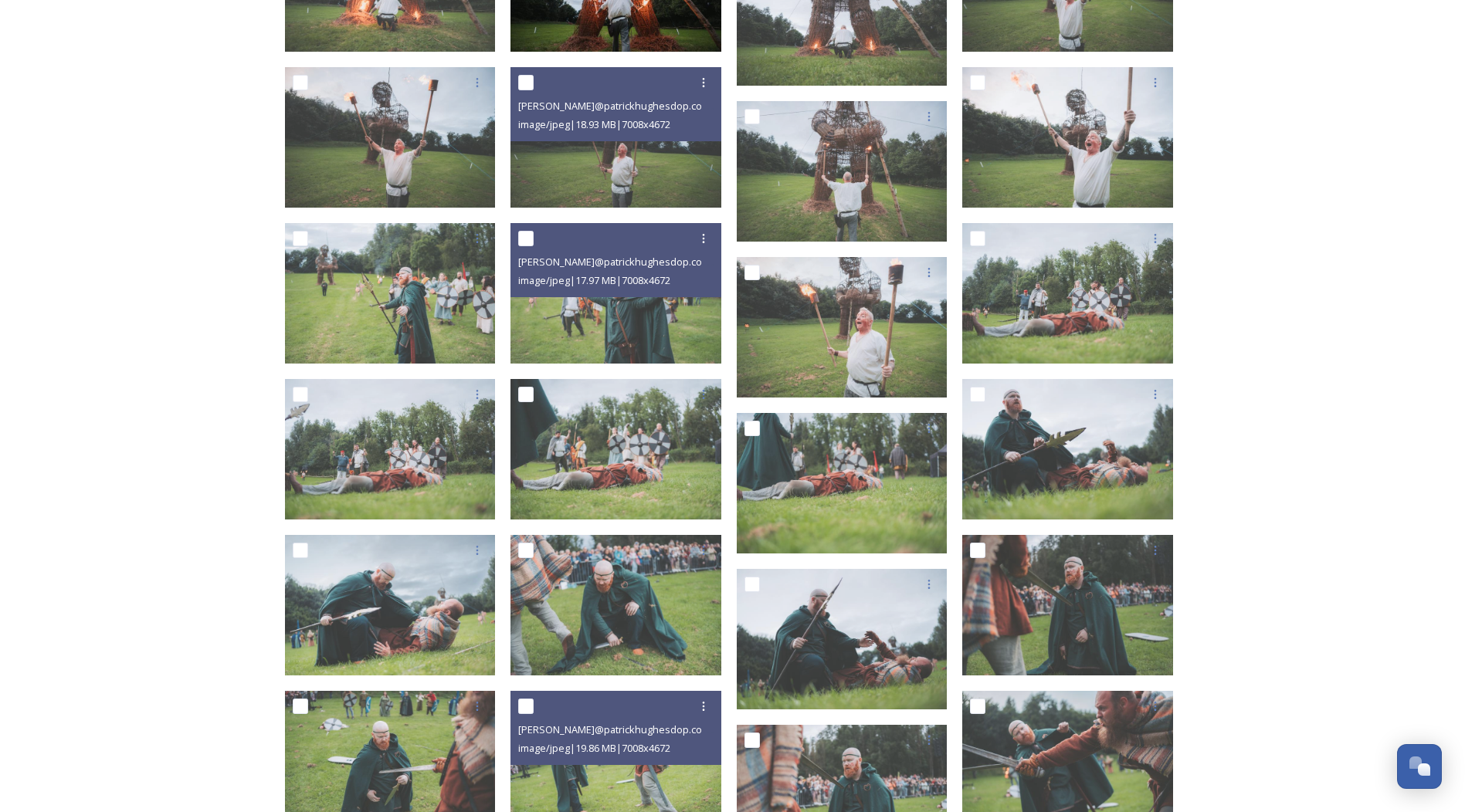
scroll to position [3861, 0]
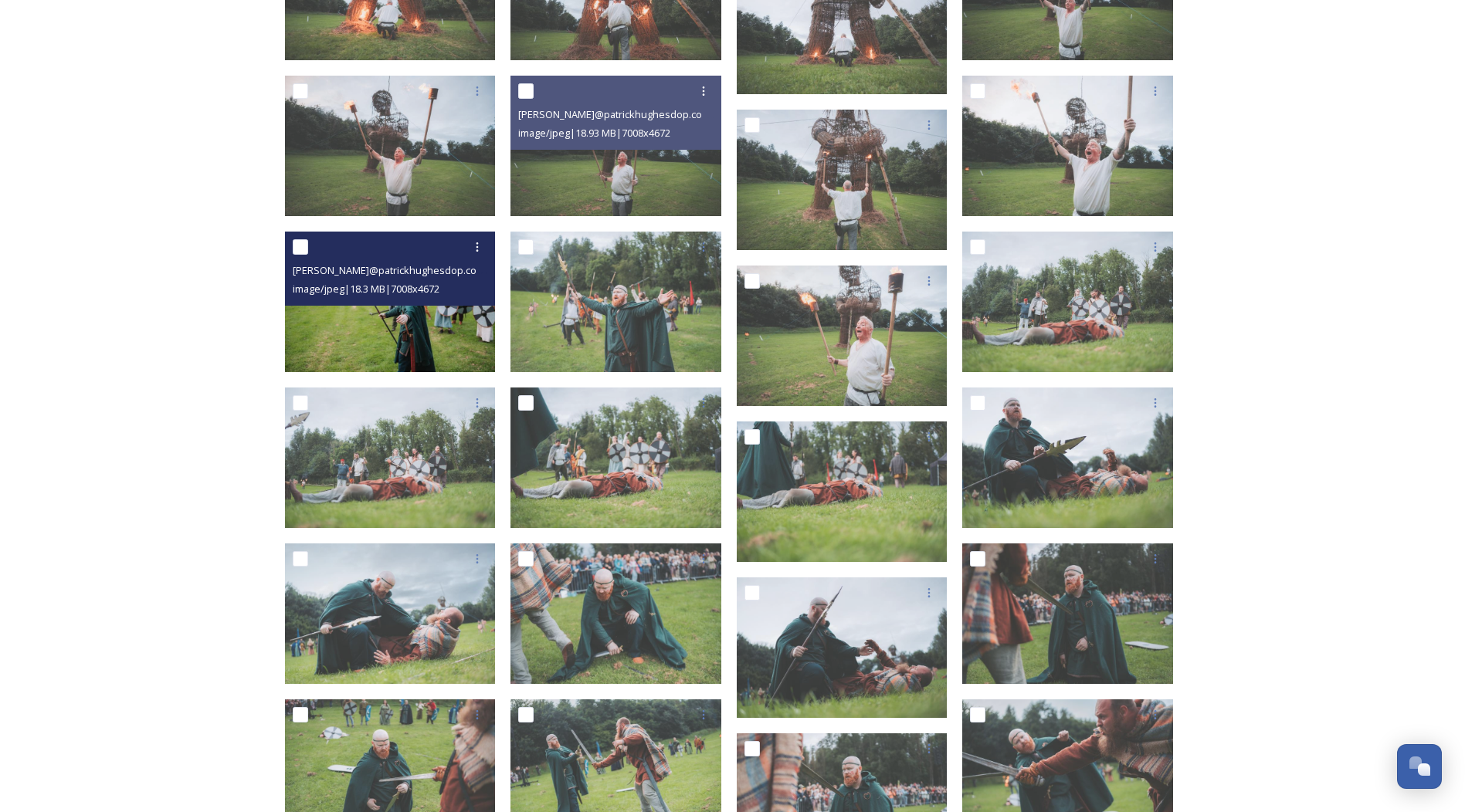
click at [376, 342] on img at bounding box center [391, 302] width 211 height 140
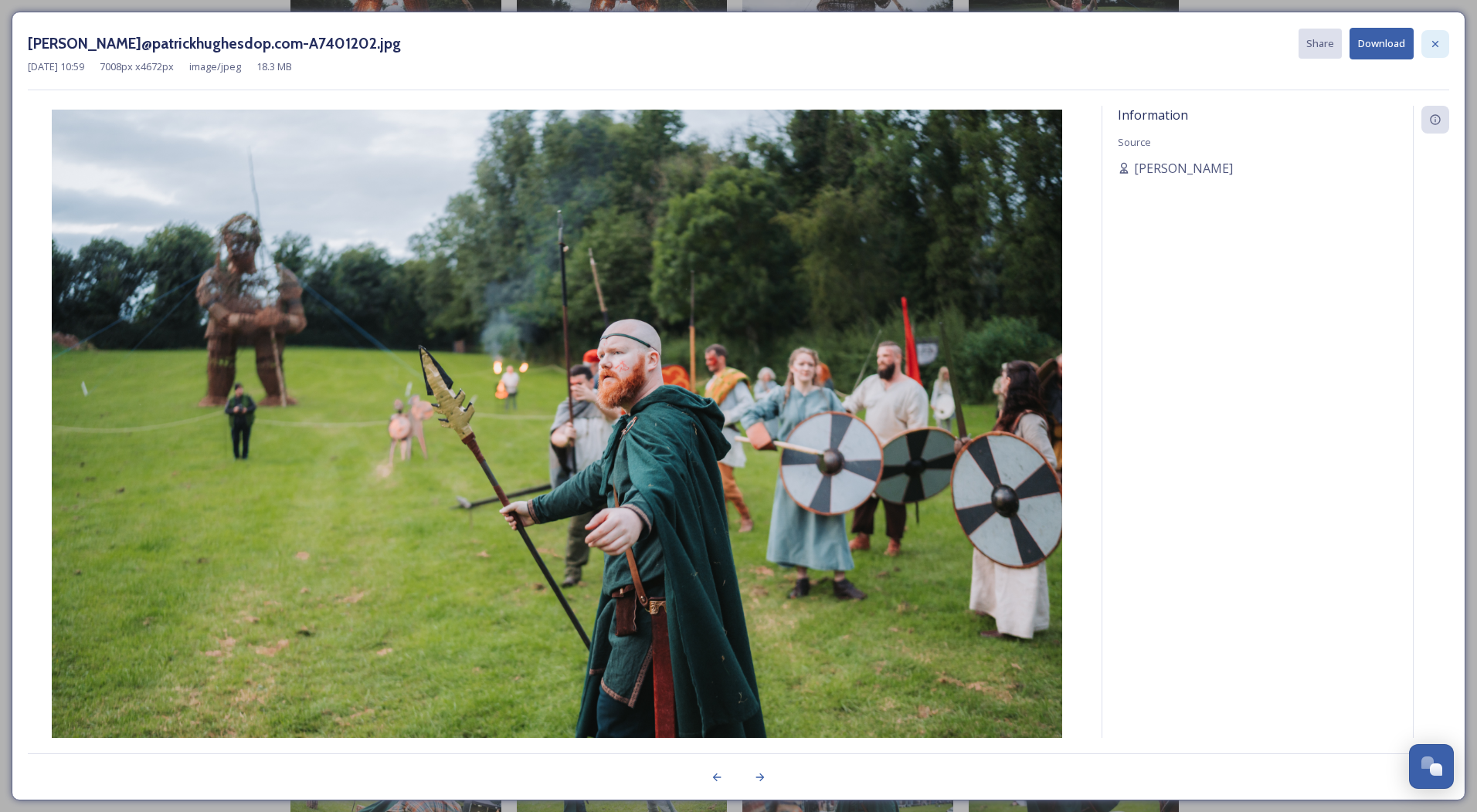
click at [1441, 40] on icon at bounding box center [1434, 44] width 12 height 12
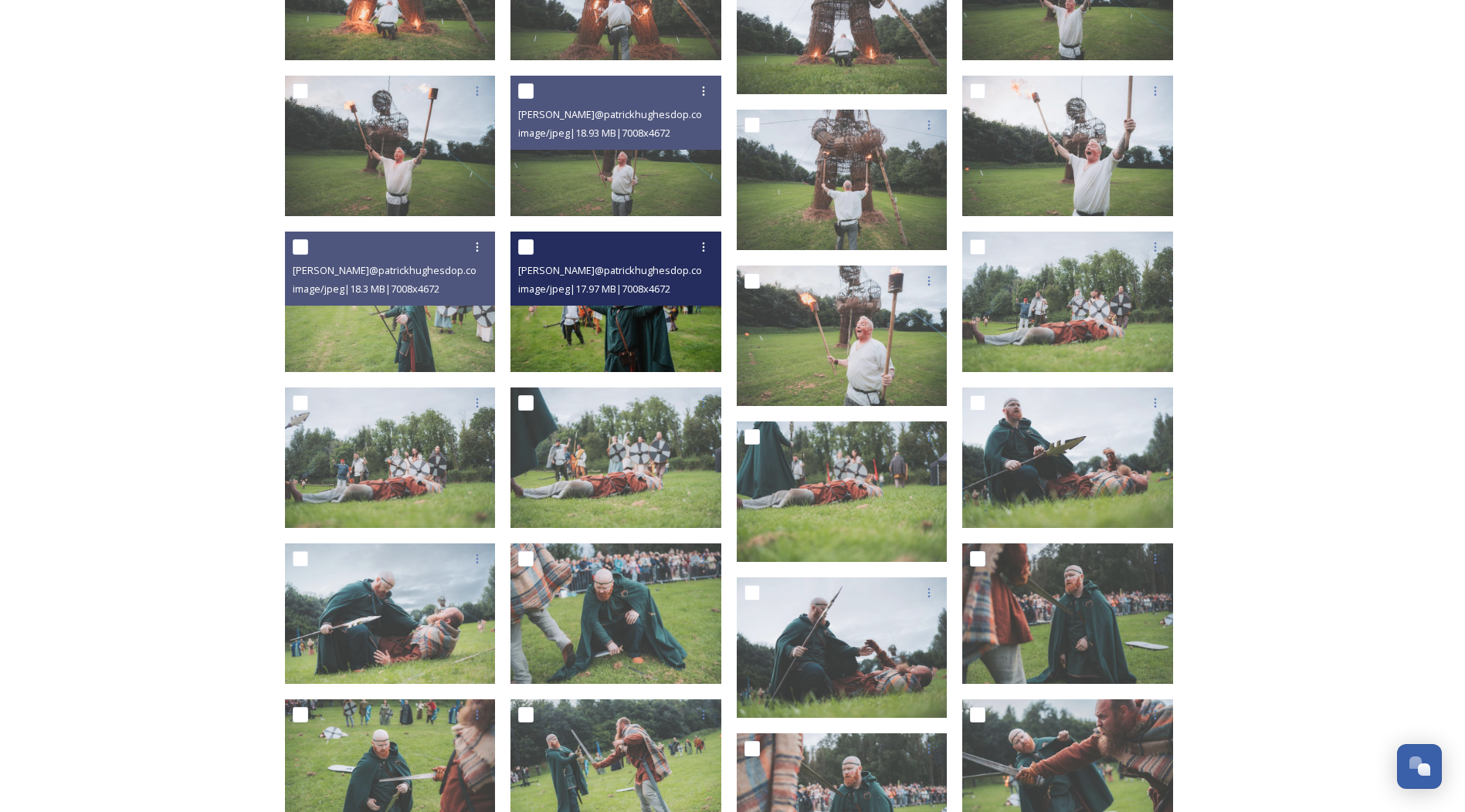
click at [608, 356] on img at bounding box center [616, 302] width 211 height 140
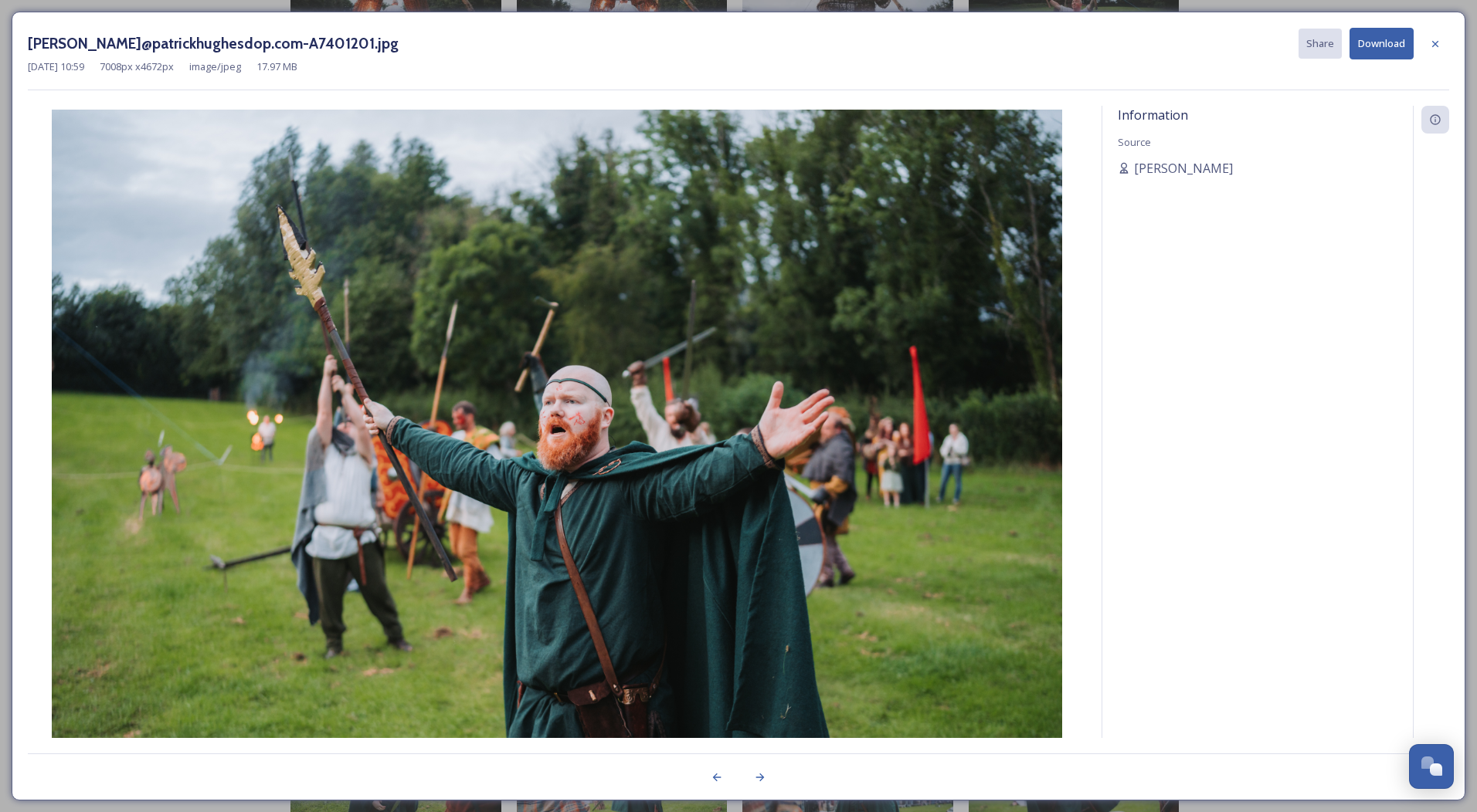
click at [1374, 48] on button "Download" at bounding box center [1382, 44] width 64 height 31
click at [1430, 44] on icon at bounding box center [1434, 44] width 12 height 12
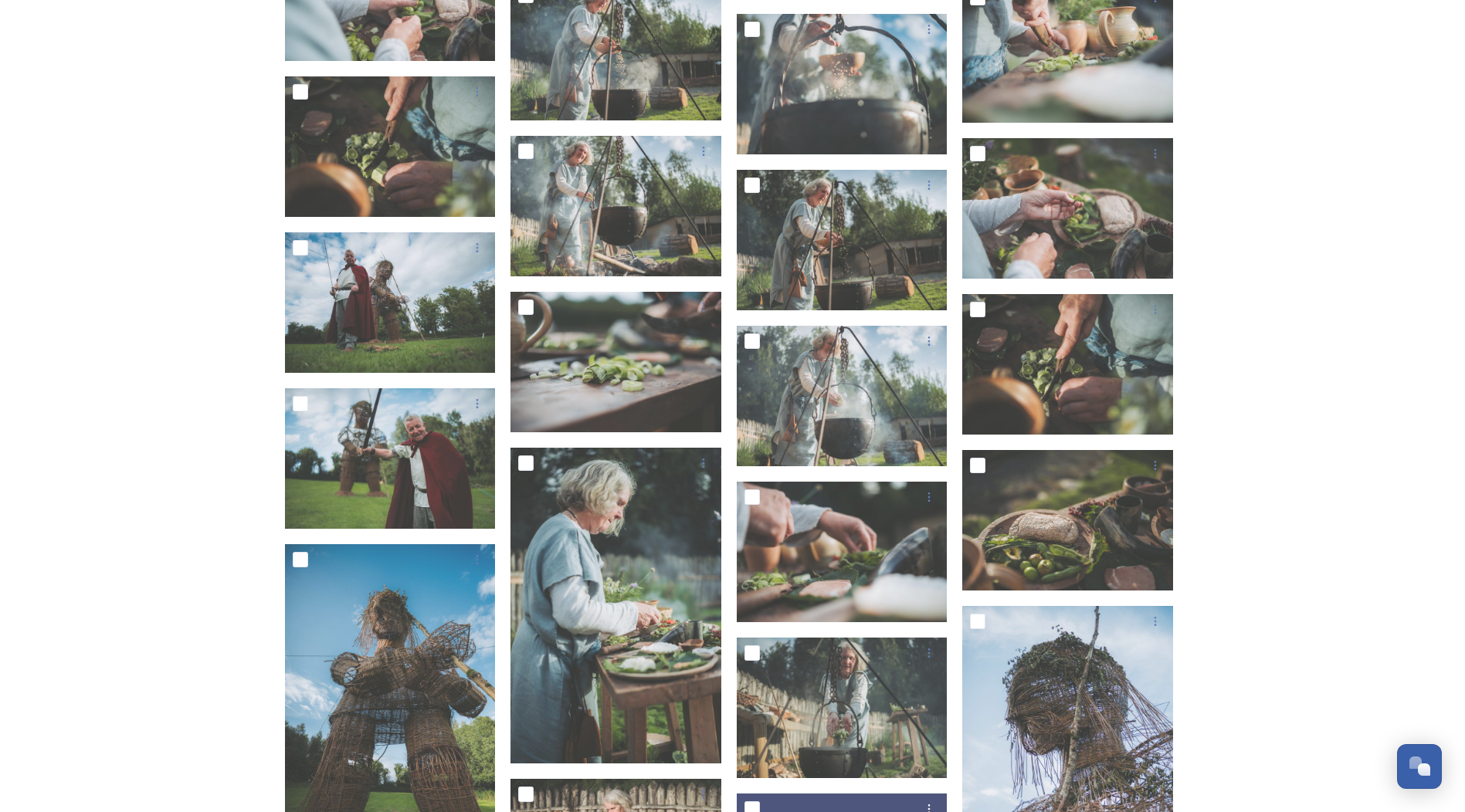
scroll to position [18145, 0]
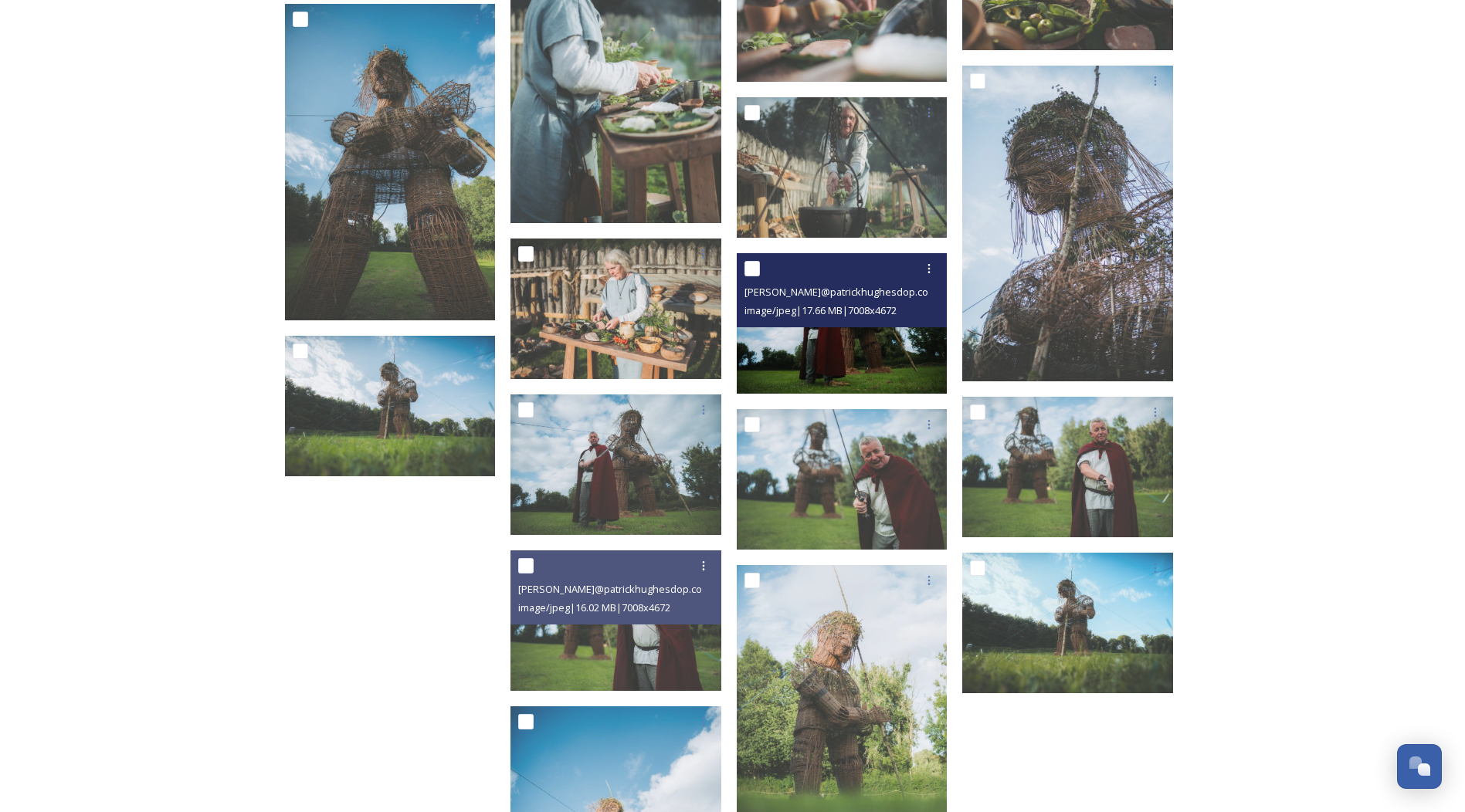
click at [841, 341] on img at bounding box center [842, 323] width 211 height 140
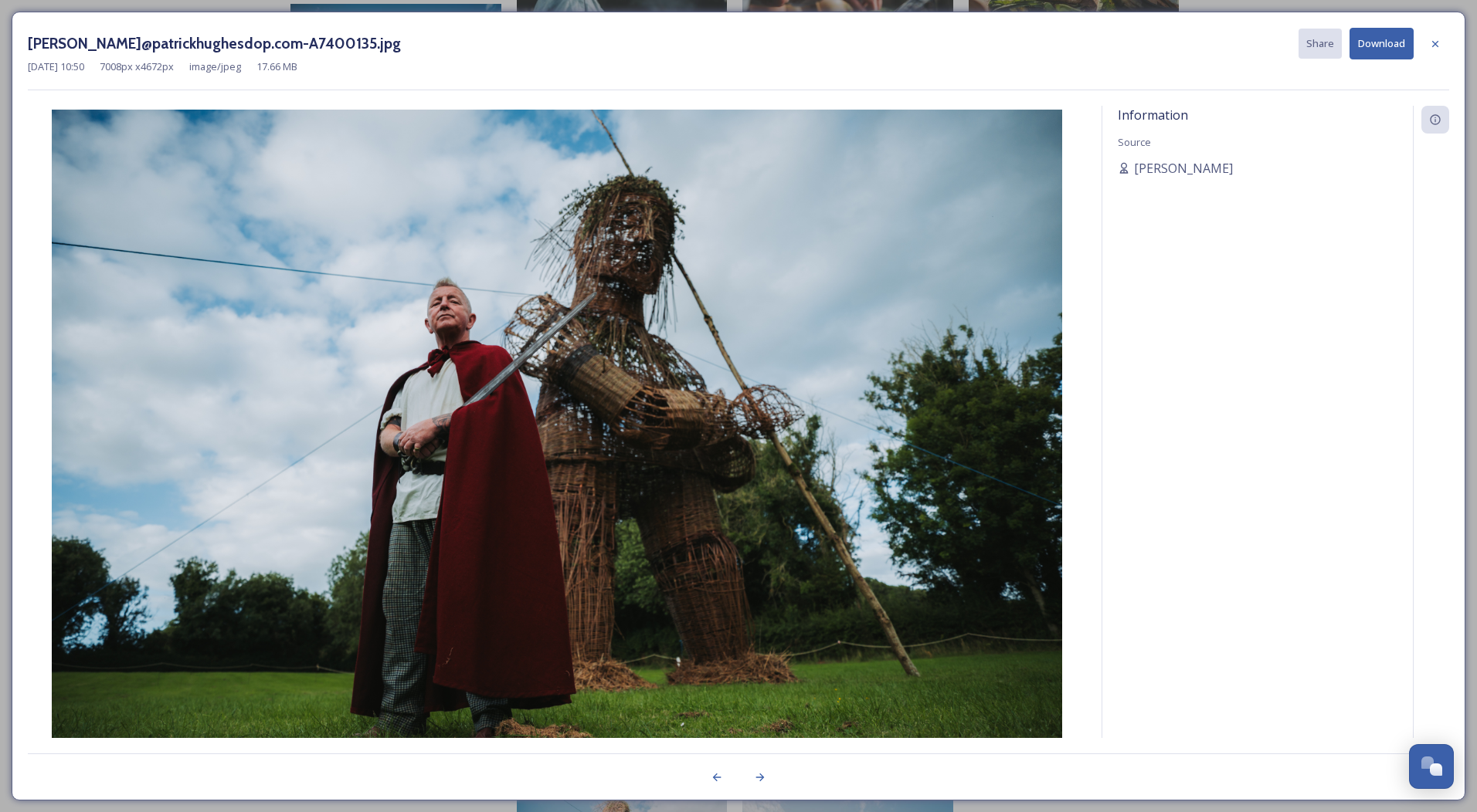
click at [1371, 48] on button "Download" at bounding box center [1382, 44] width 64 height 31
click at [1430, 43] on icon at bounding box center [1434, 44] width 12 height 12
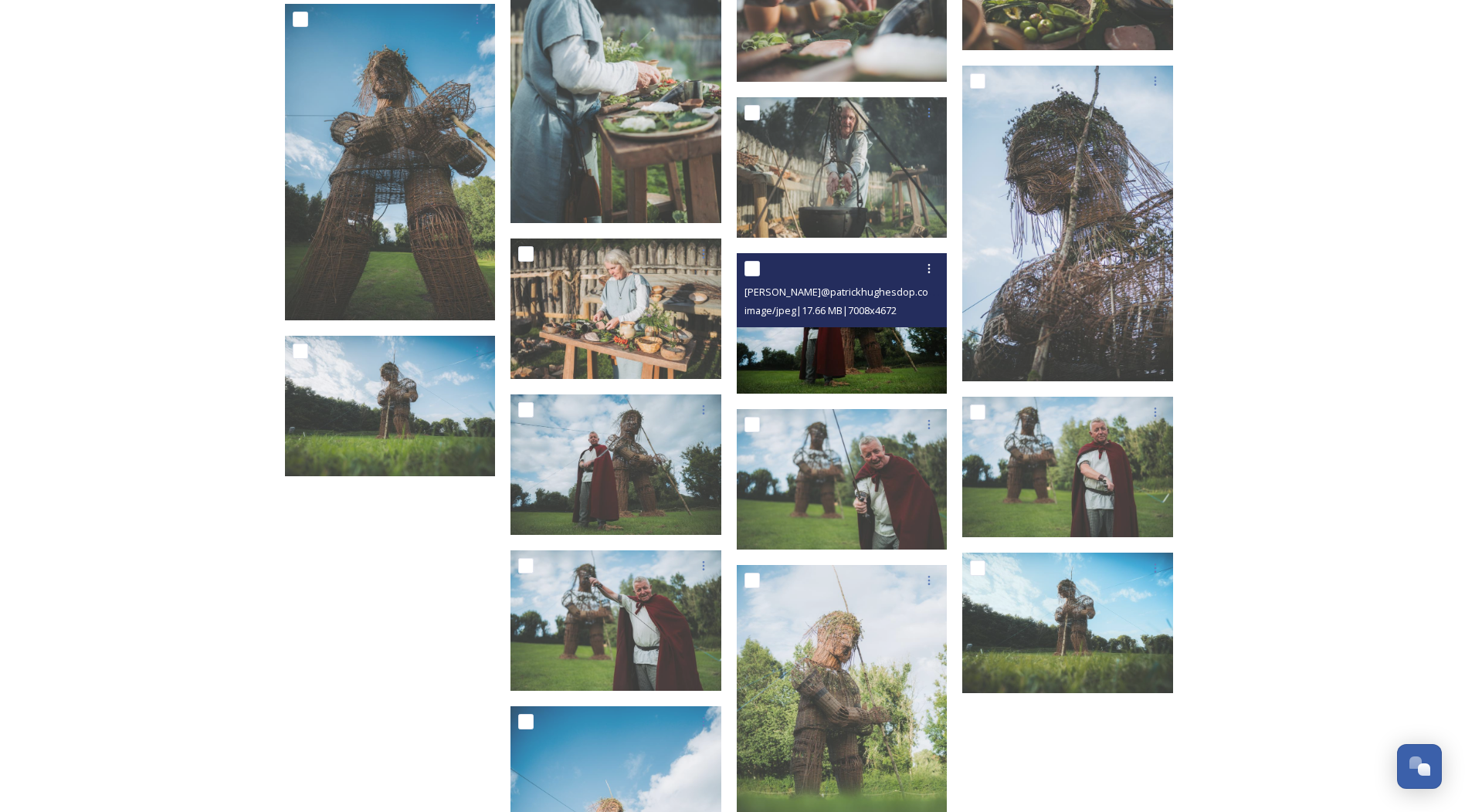
click at [793, 352] on img at bounding box center [842, 323] width 211 height 140
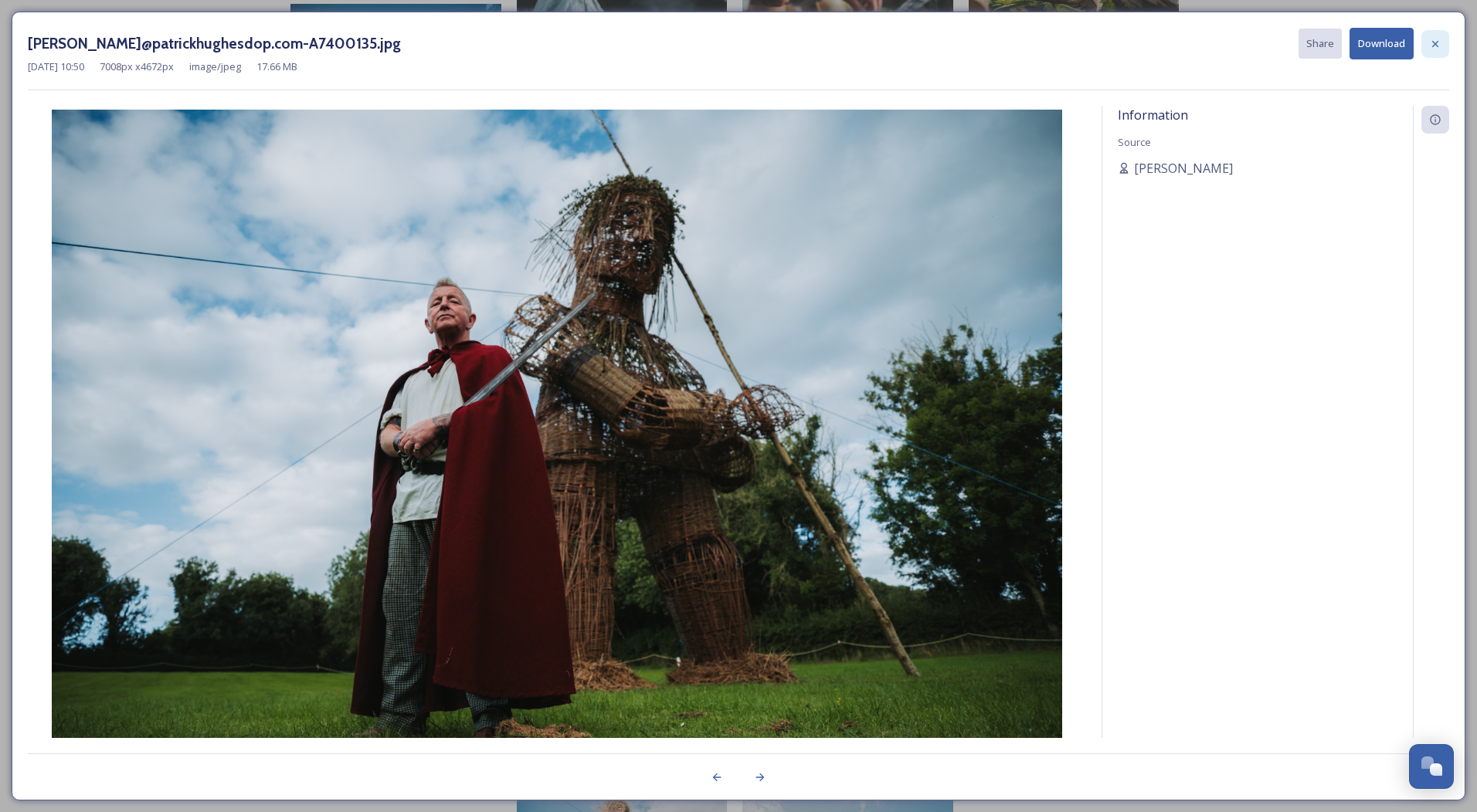
click at [1442, 40] on div at bounding box center [1435, 44] width 28 height 28
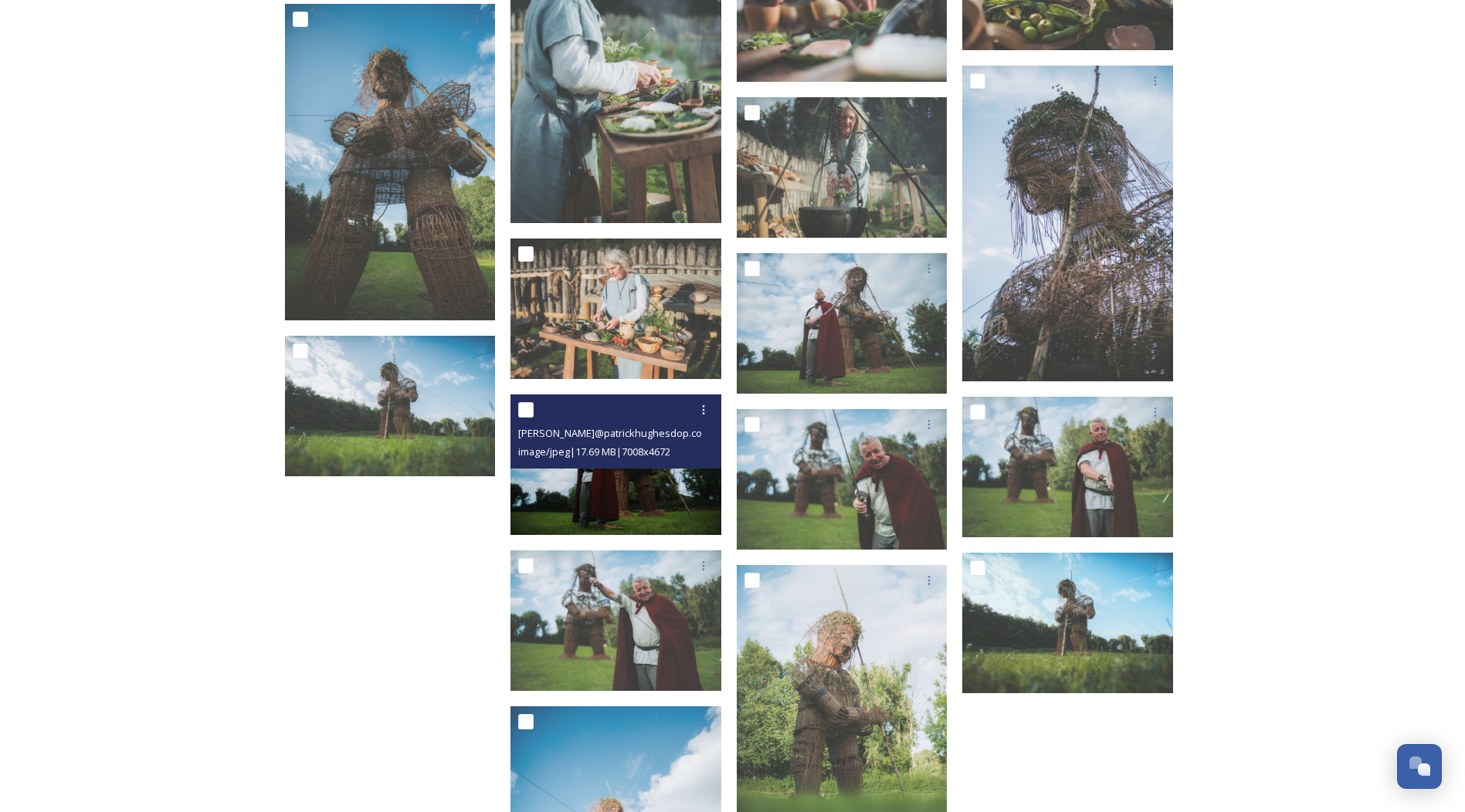
click at [620, 474] on img at bounding box center [616, 465] width 211 height 140
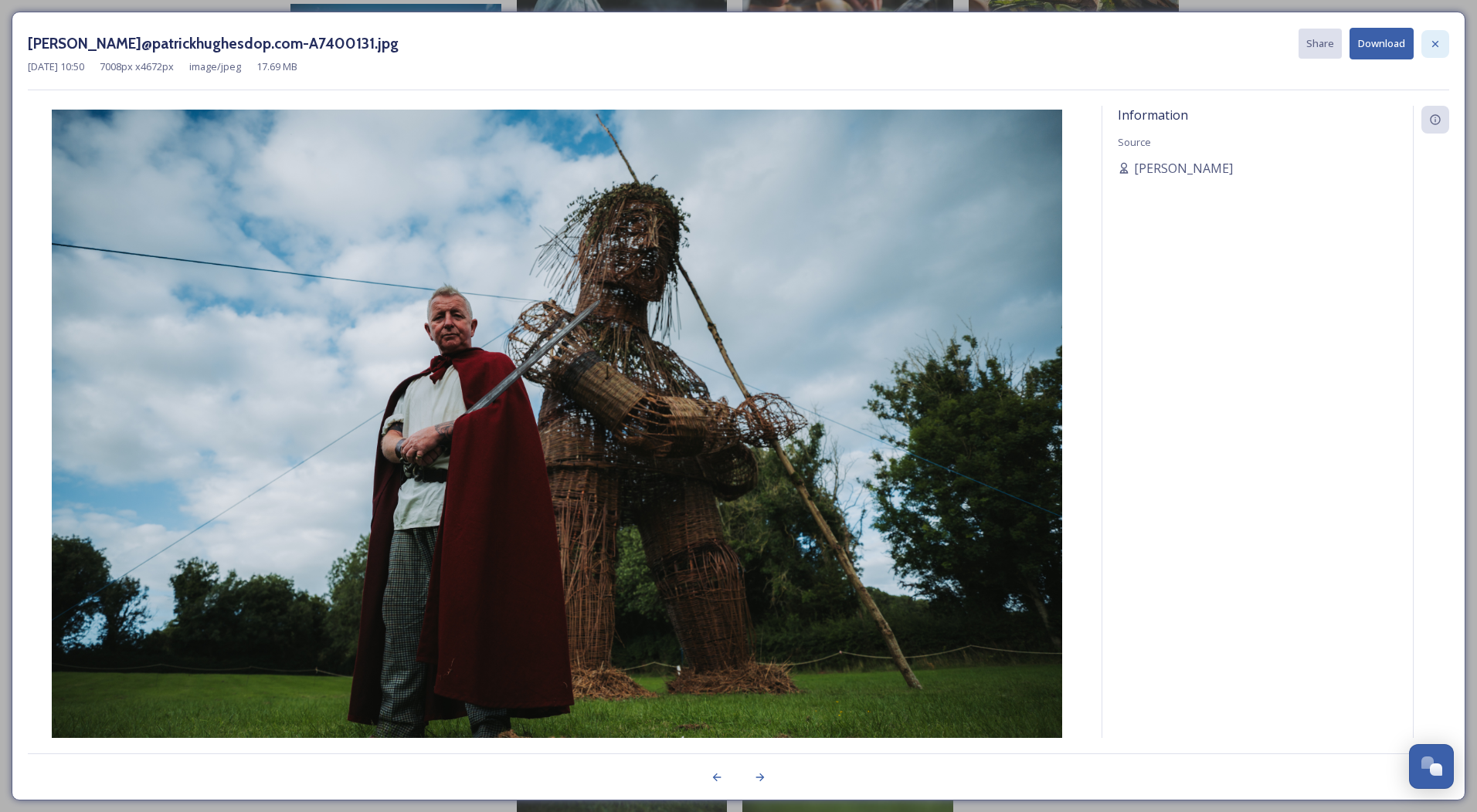
click at [1439, 39] on icon at bounding box center [1434, 44] width 12 height 12
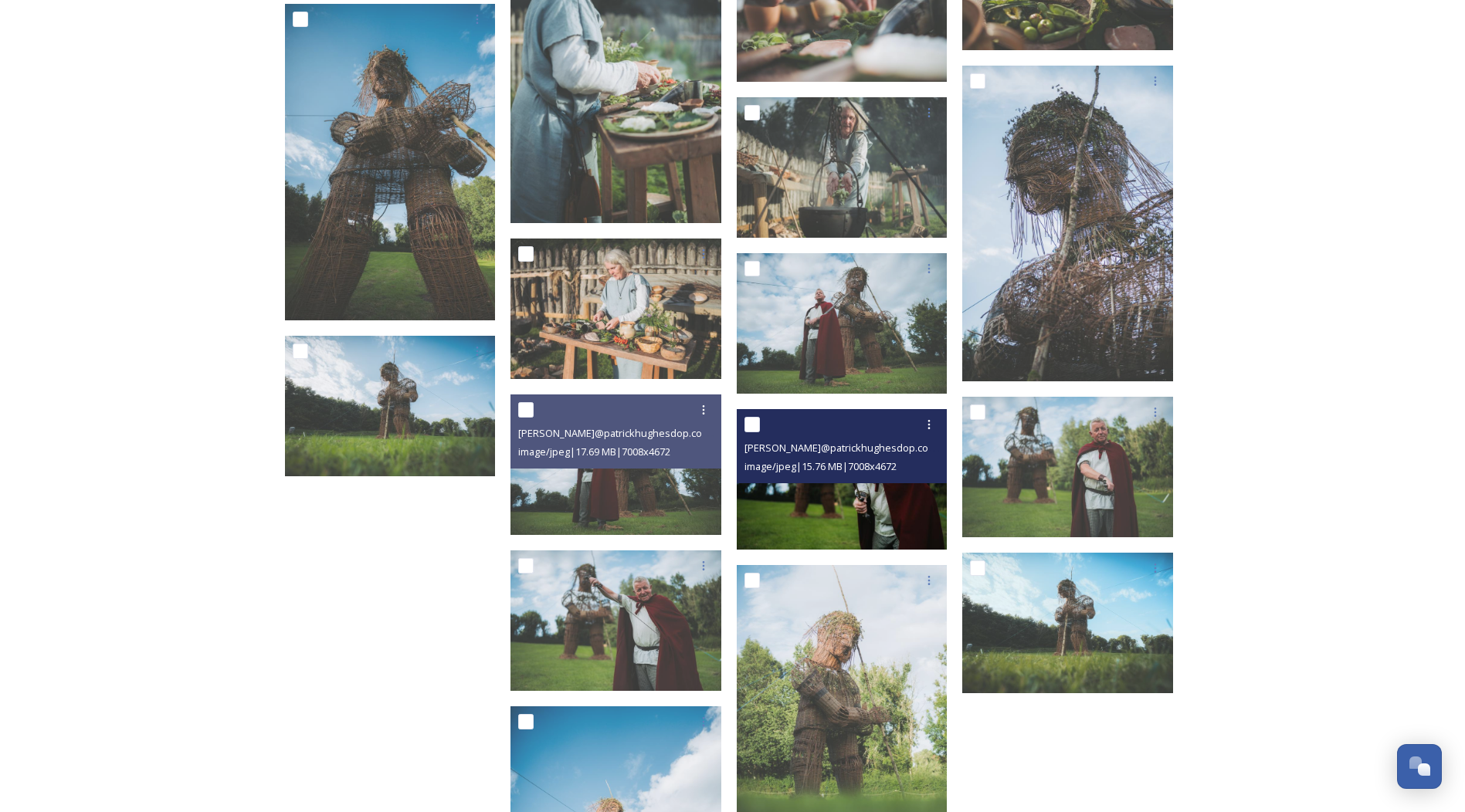
click at [786, 523] on img at bounding box center [842, 479] width 211 height 140
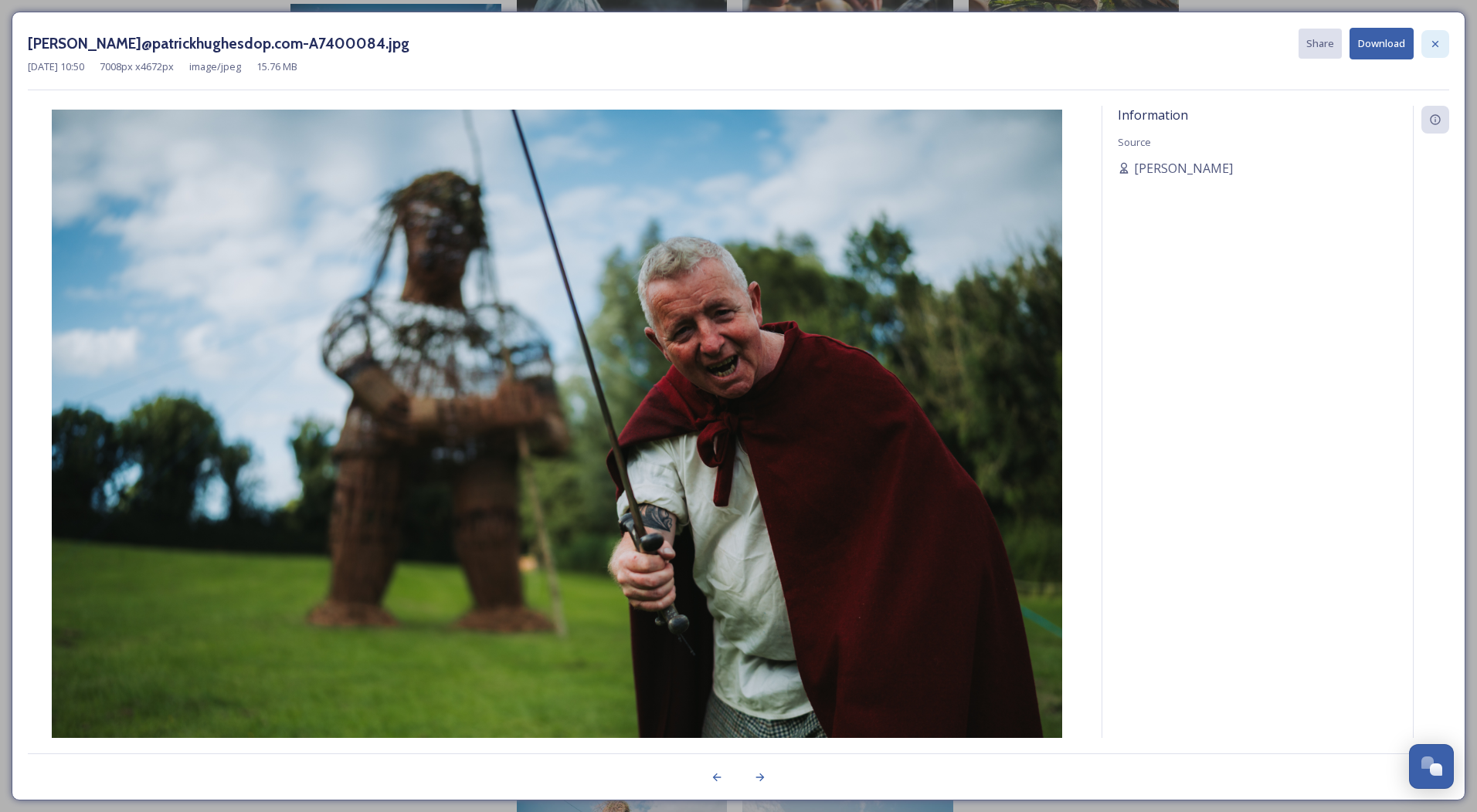
click at [1436, 47] on icon at bounding box center [1434, 44] width 12 height 12
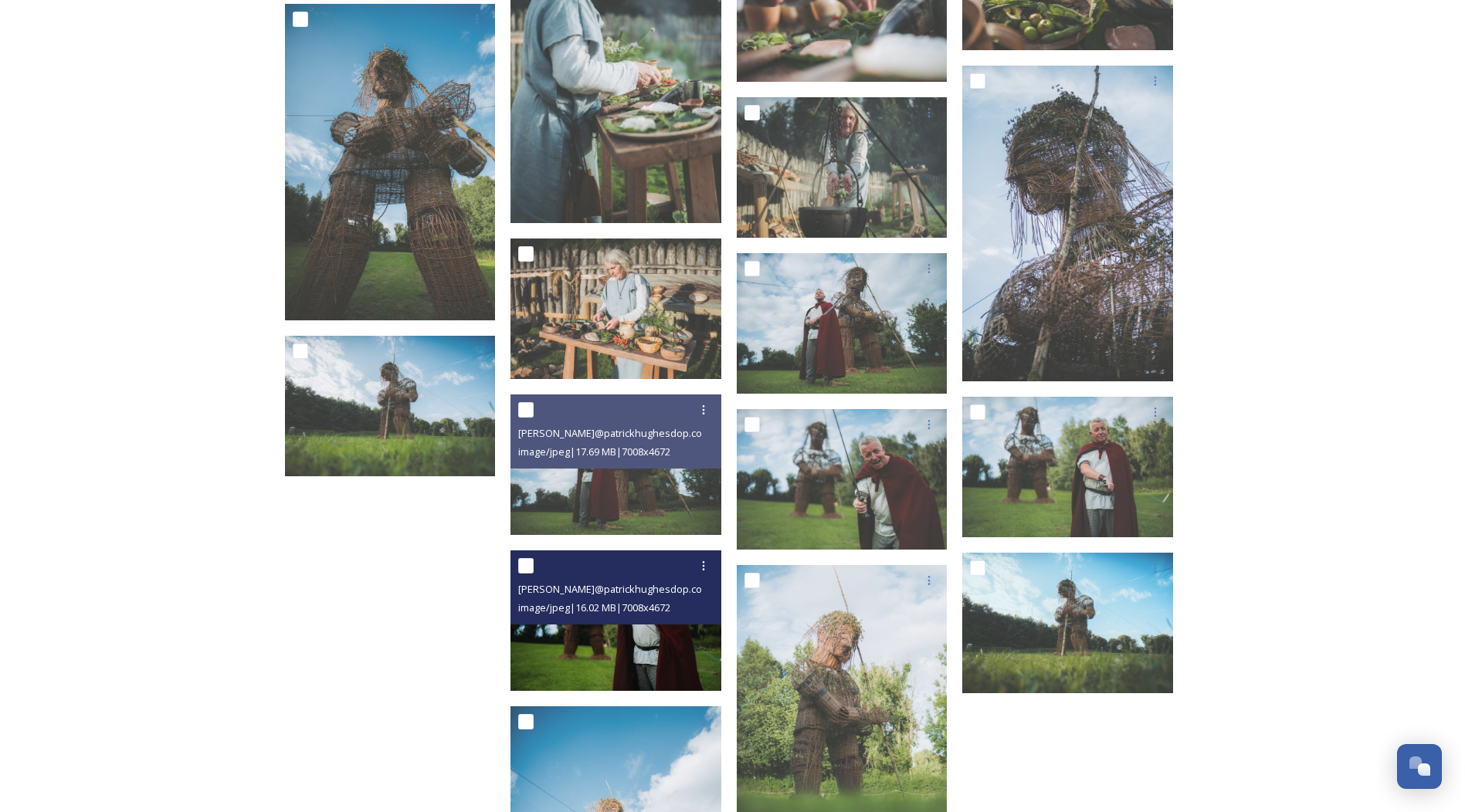
click at [595, 622] on div "[PERSON_NAME]@patrickhughesdop.com-A7400080.jpg image/jpeg | 16.02 MB | 7008 x …" at bounding box center [616, 587] width 211 height 74
click at [591, 650] on img at bounding box center [616, 620] width 211 height 140
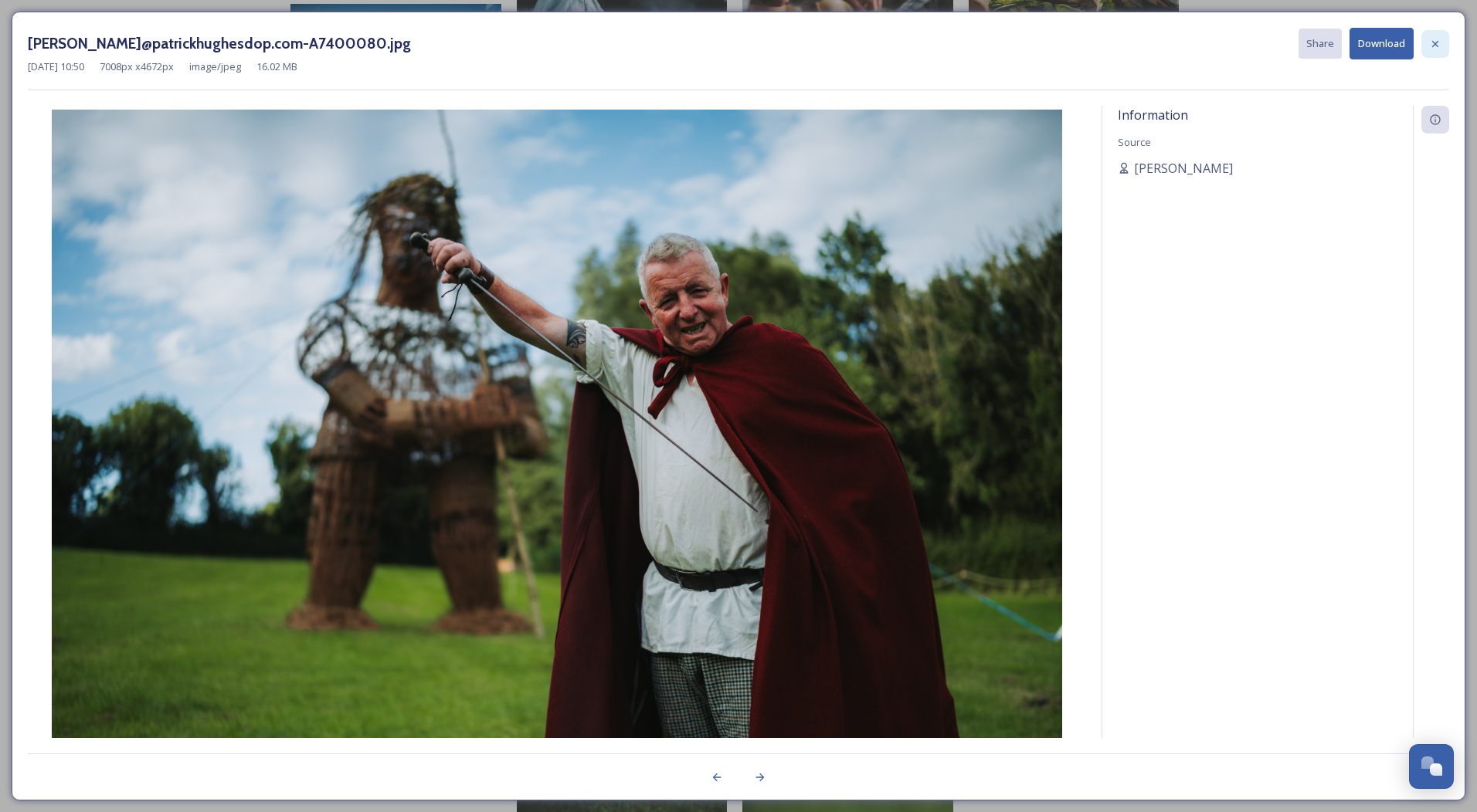
click at [1428, 44] on div at bounding box center [1435, 44] width 28 height 28
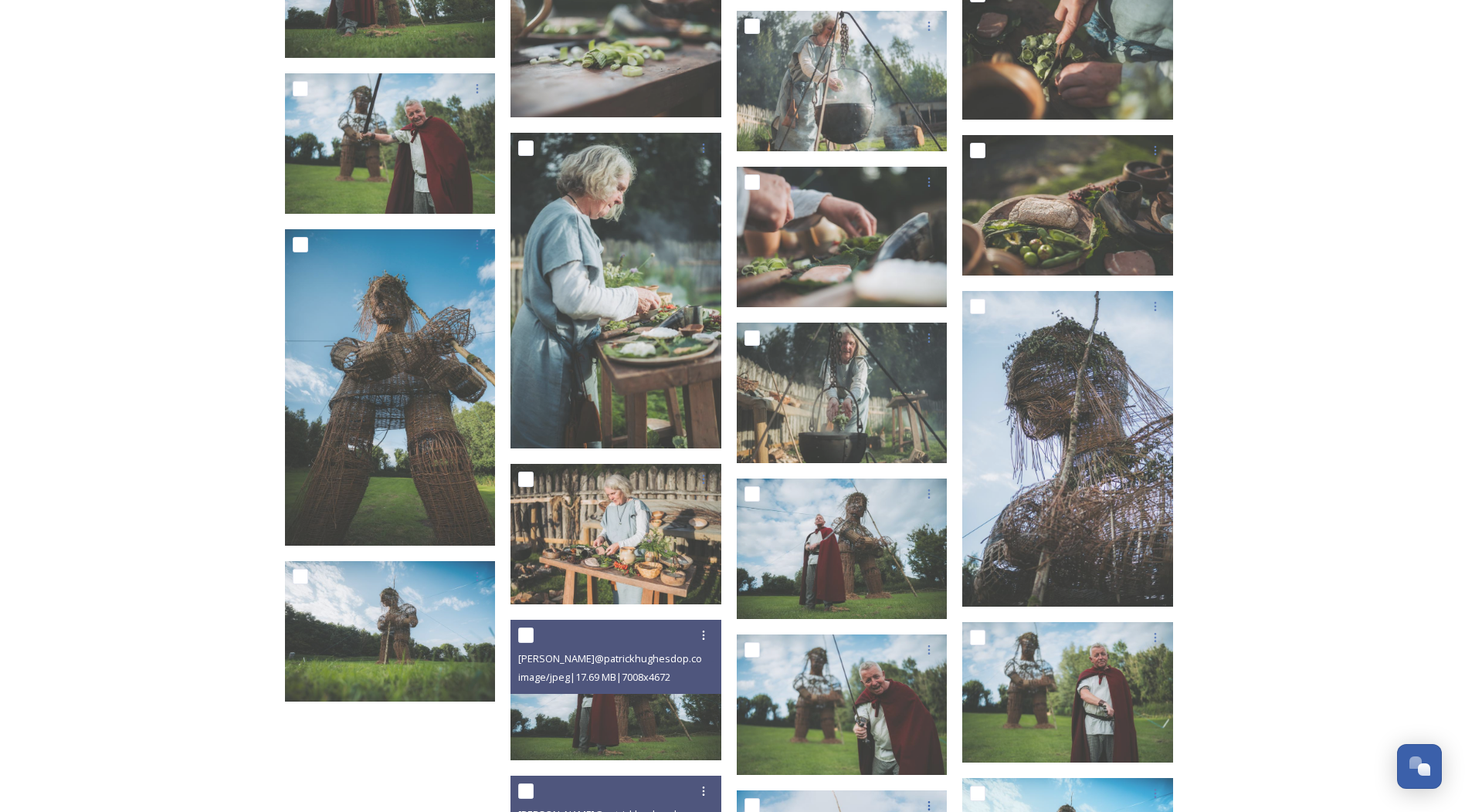
scroll to position [17914, 0]
